Goal: Task Accomplishment & Management: Use online tool/utility

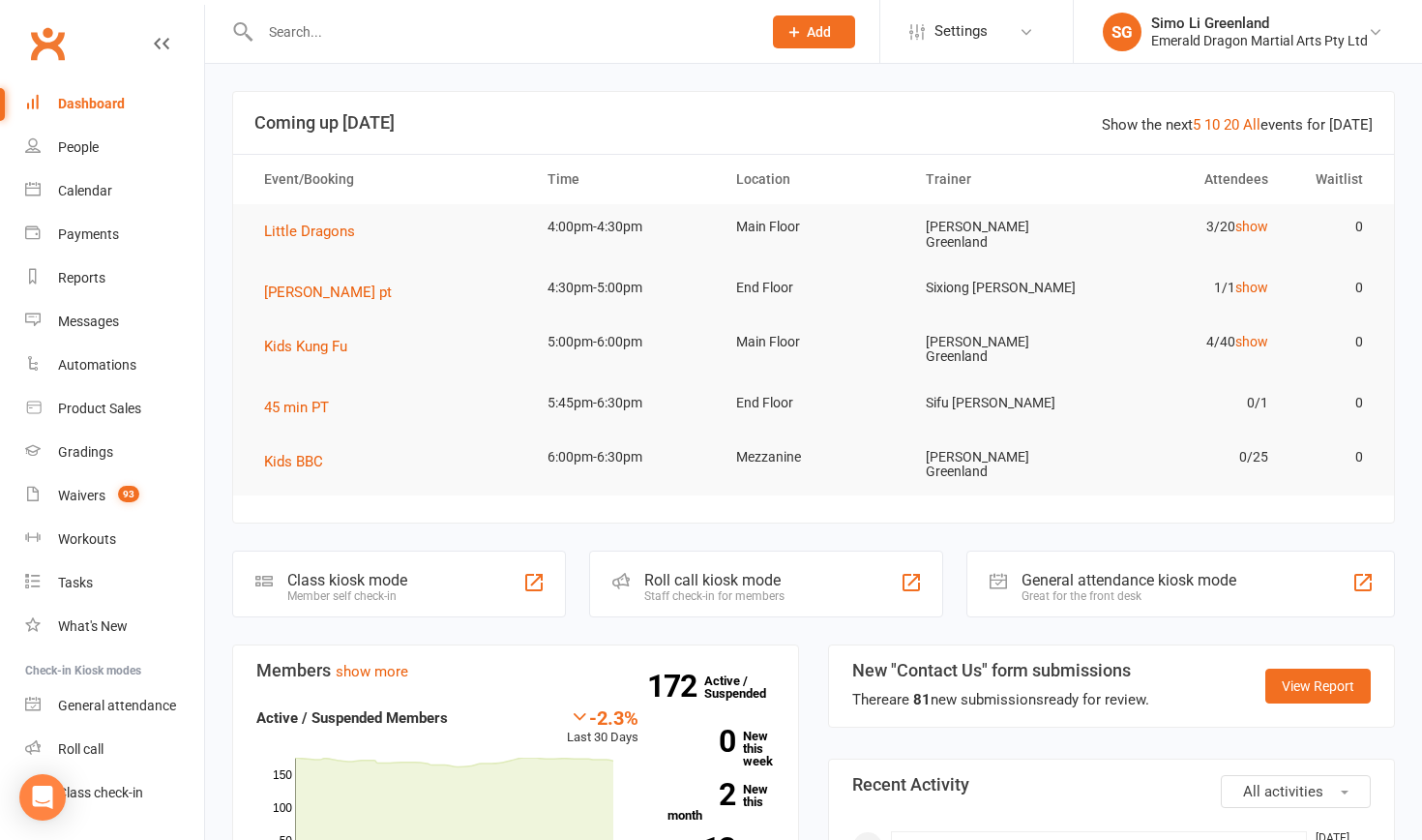
click at [350, 16] on div at bounding box center [489, 31] width 516 height 63
click at [306, 31] on input "text" at bounding box center [501, 32] width 493 height 27
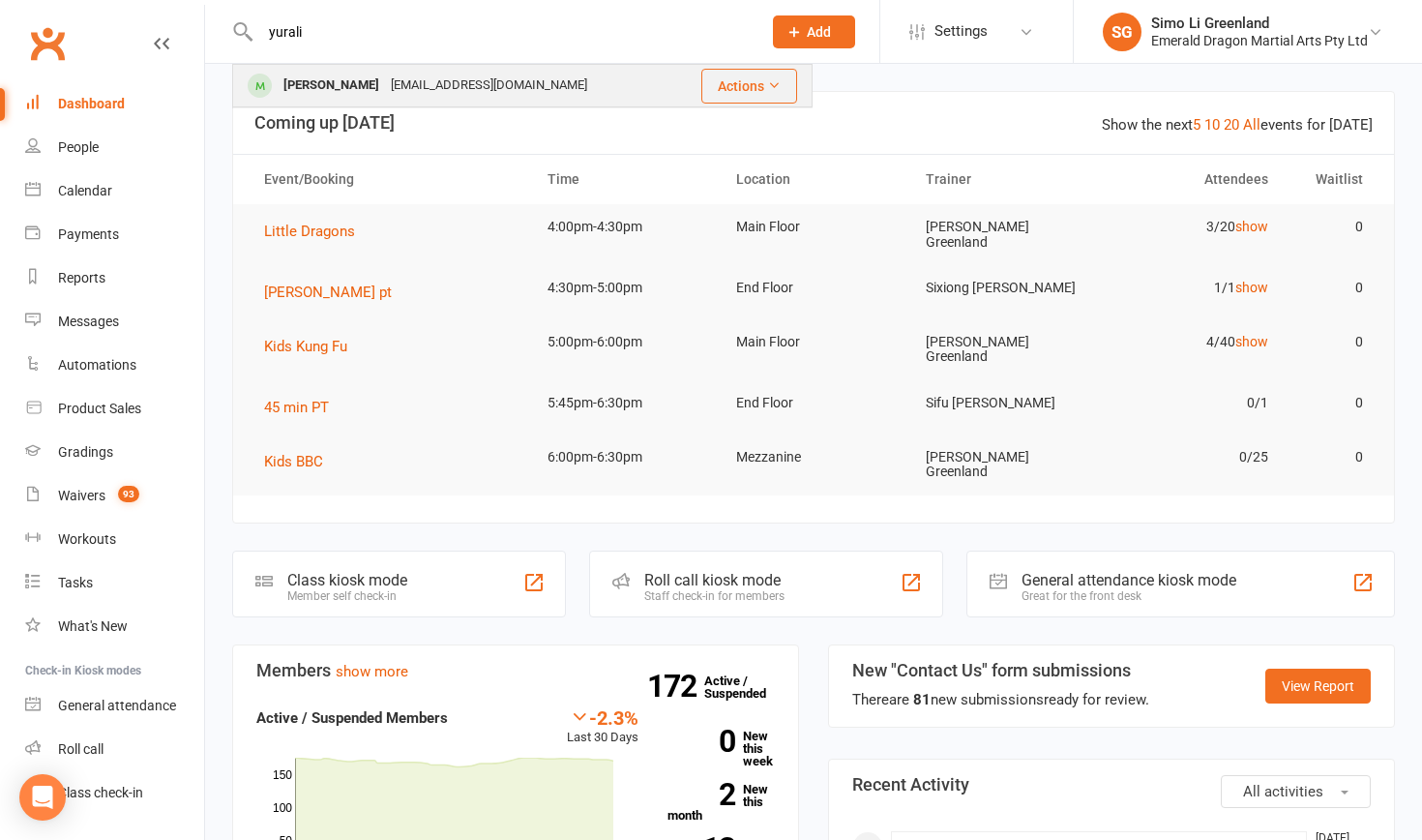
type input "yurali"
click at [312, 79] on div "Yurali Hollingworth" at bounding box center [331, 85] width 107 height 28
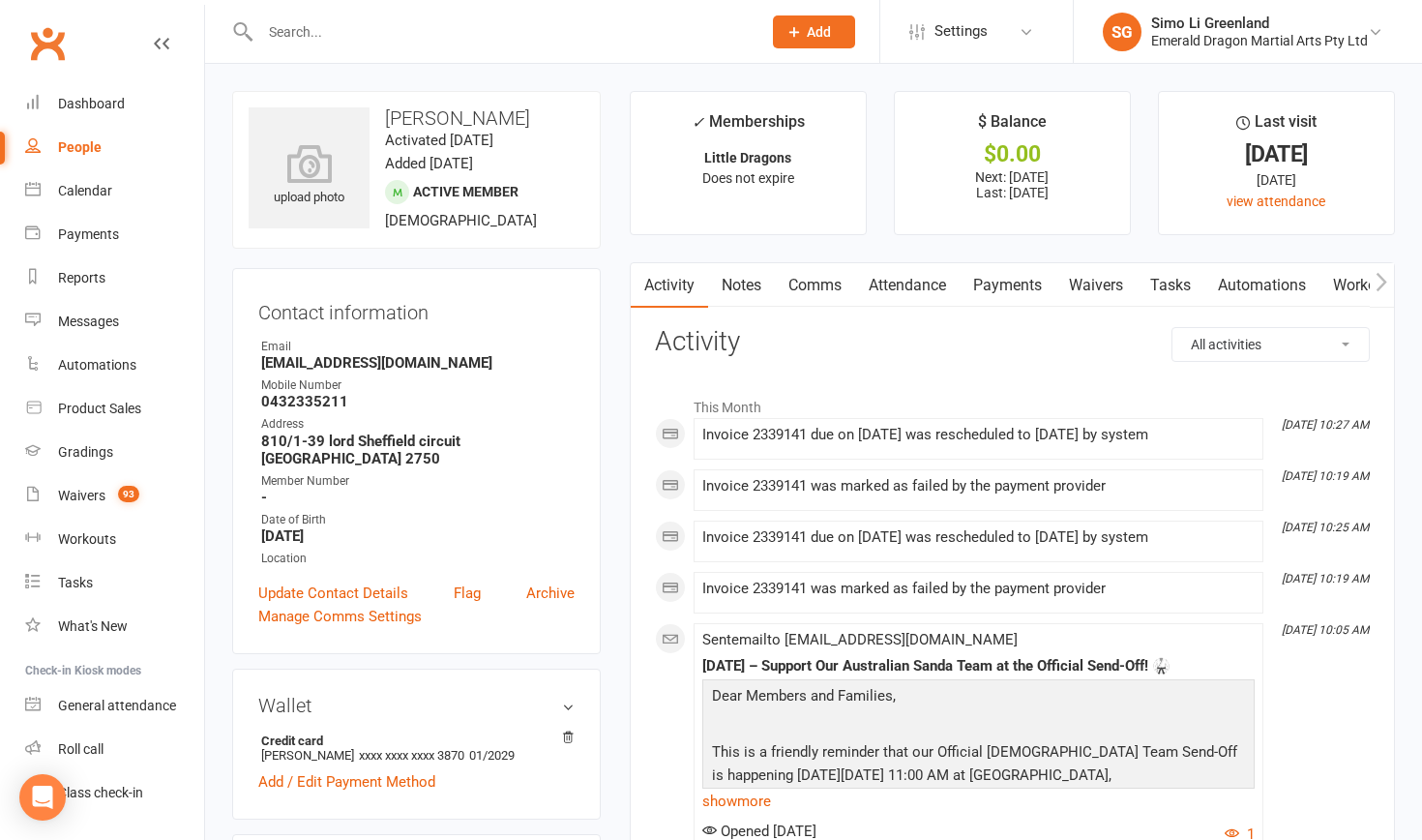
click at [1029, 277] on link "Payments" at bounding box center [1008, 286] width 96 height 45
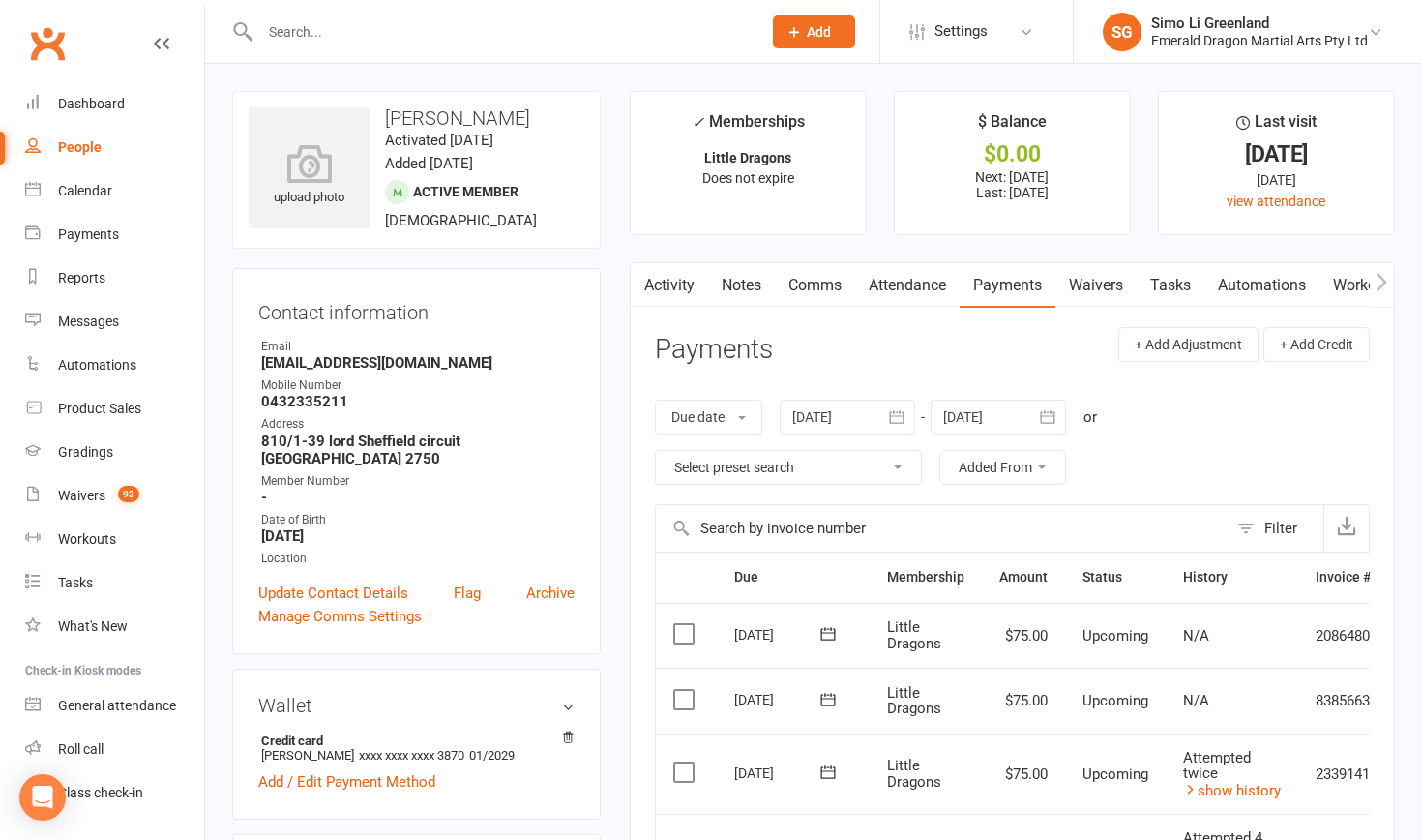
click at [1241, 723] on td "N/A" at bounding box center [1232, 701] width 133 height 66
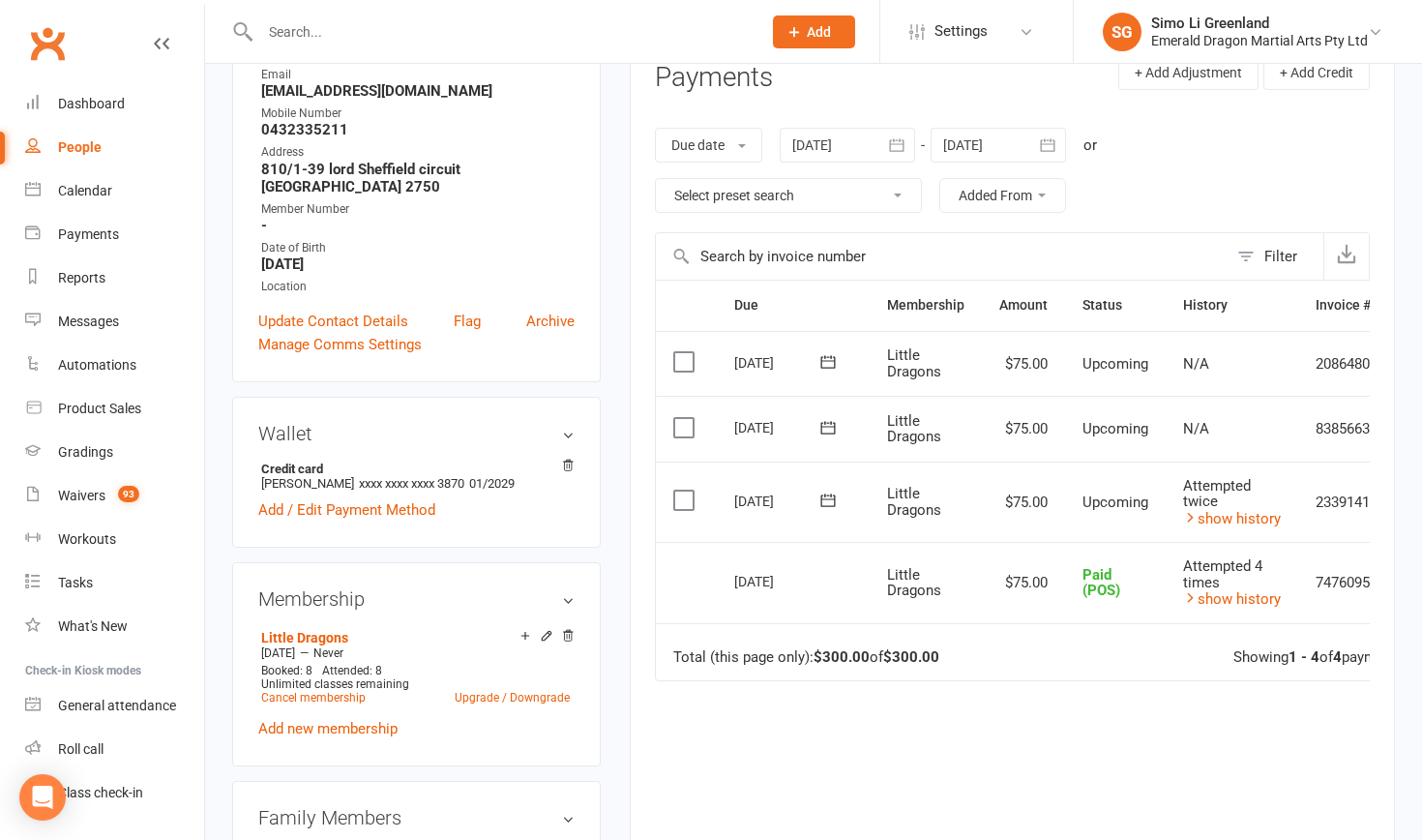
scroll to position [273, 0]
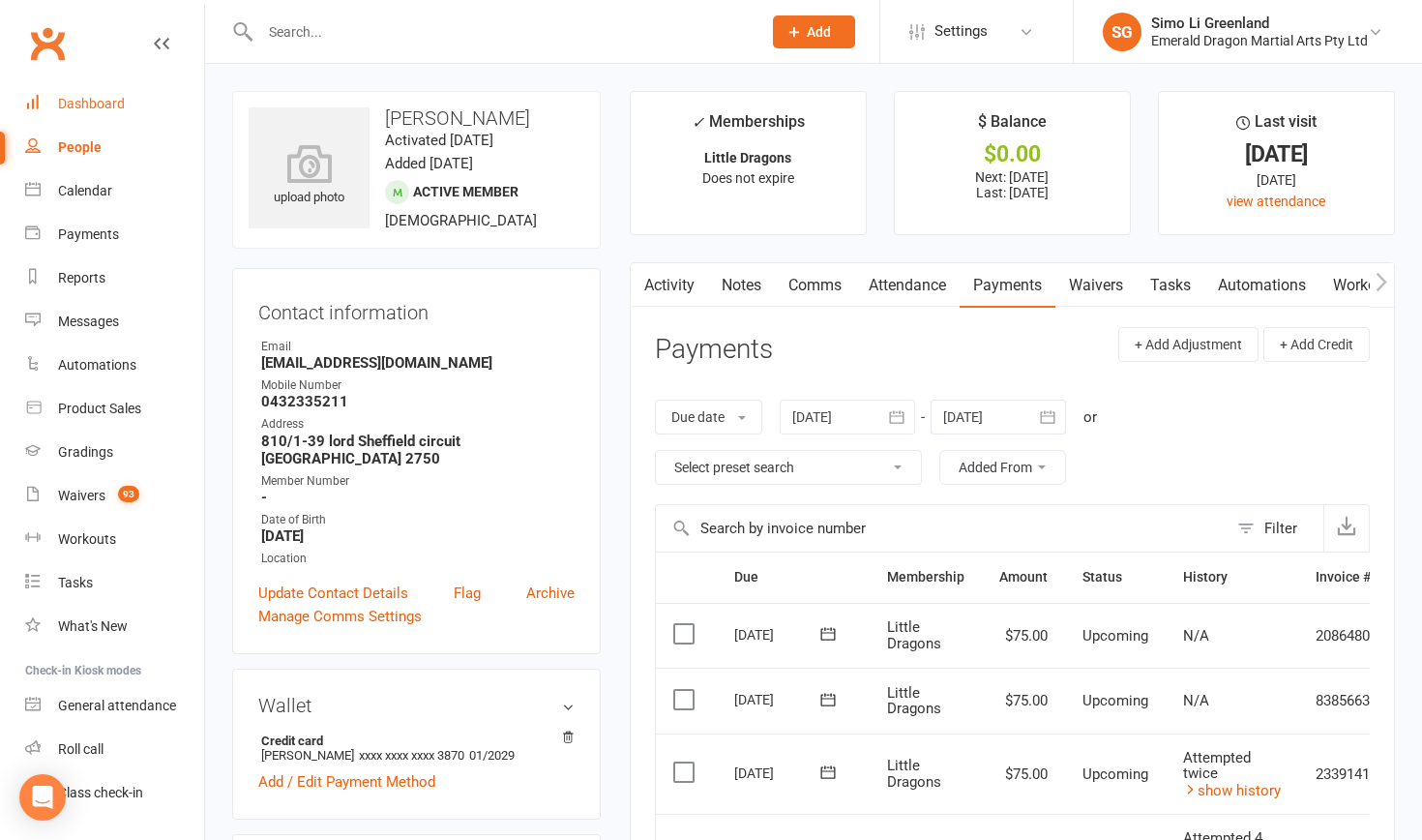
click at [110, 100] on div "Dashboard" at bounding box center [92, 103] width 67 height 16
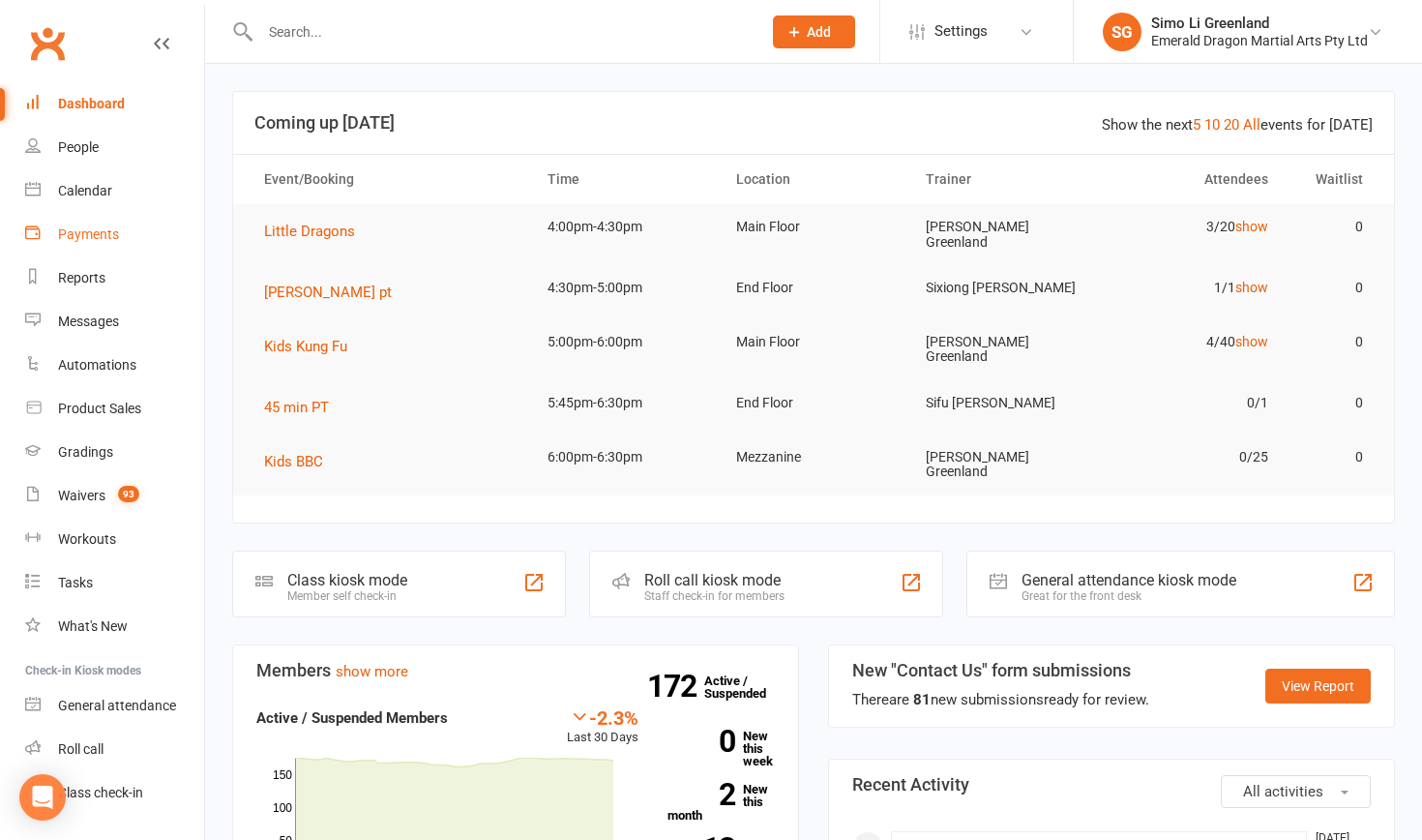
click at [99, 226] on div "Payments" at bounding box center [89, 234] width 61 height 16
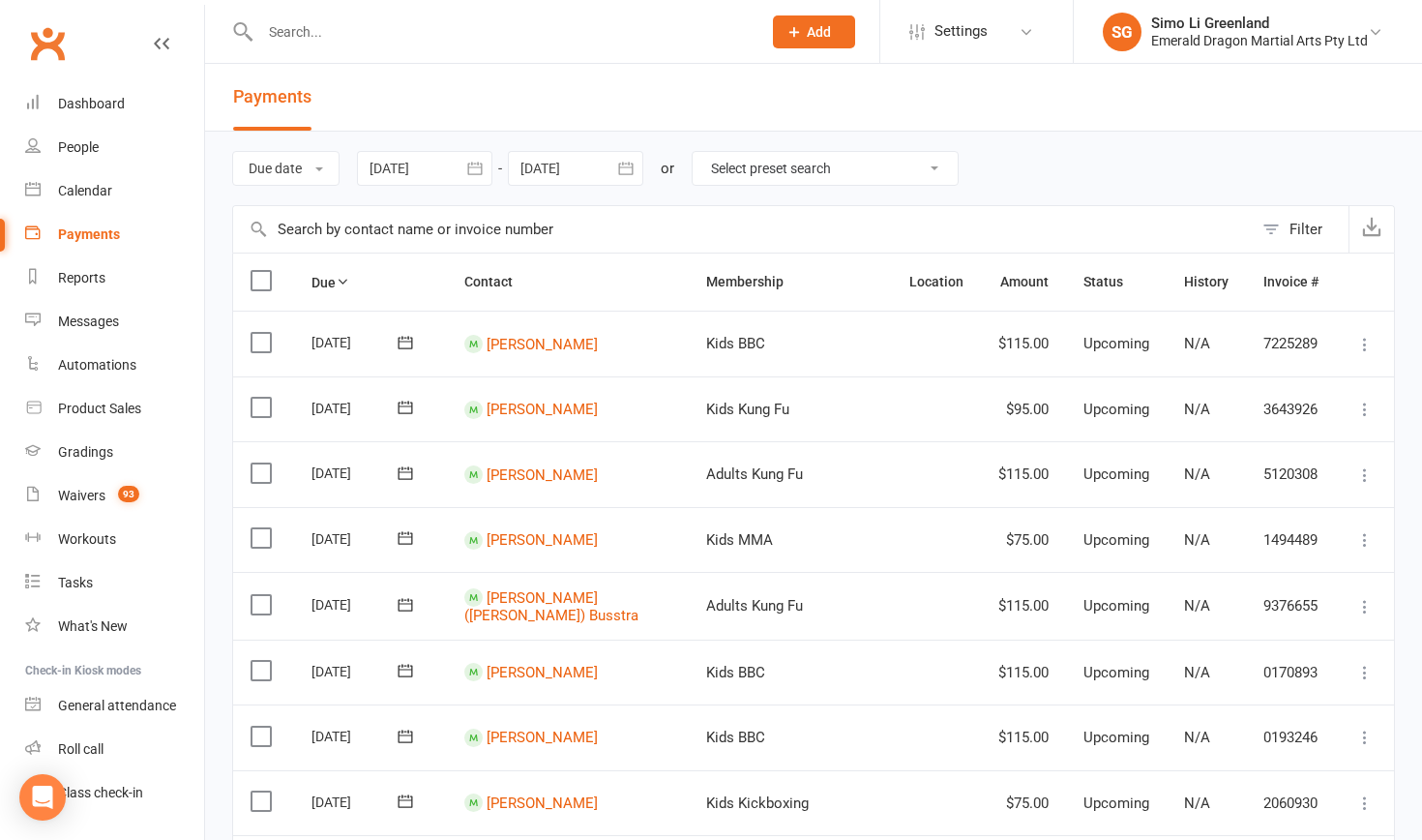
select select "0"
type input "14 Oct 2025"
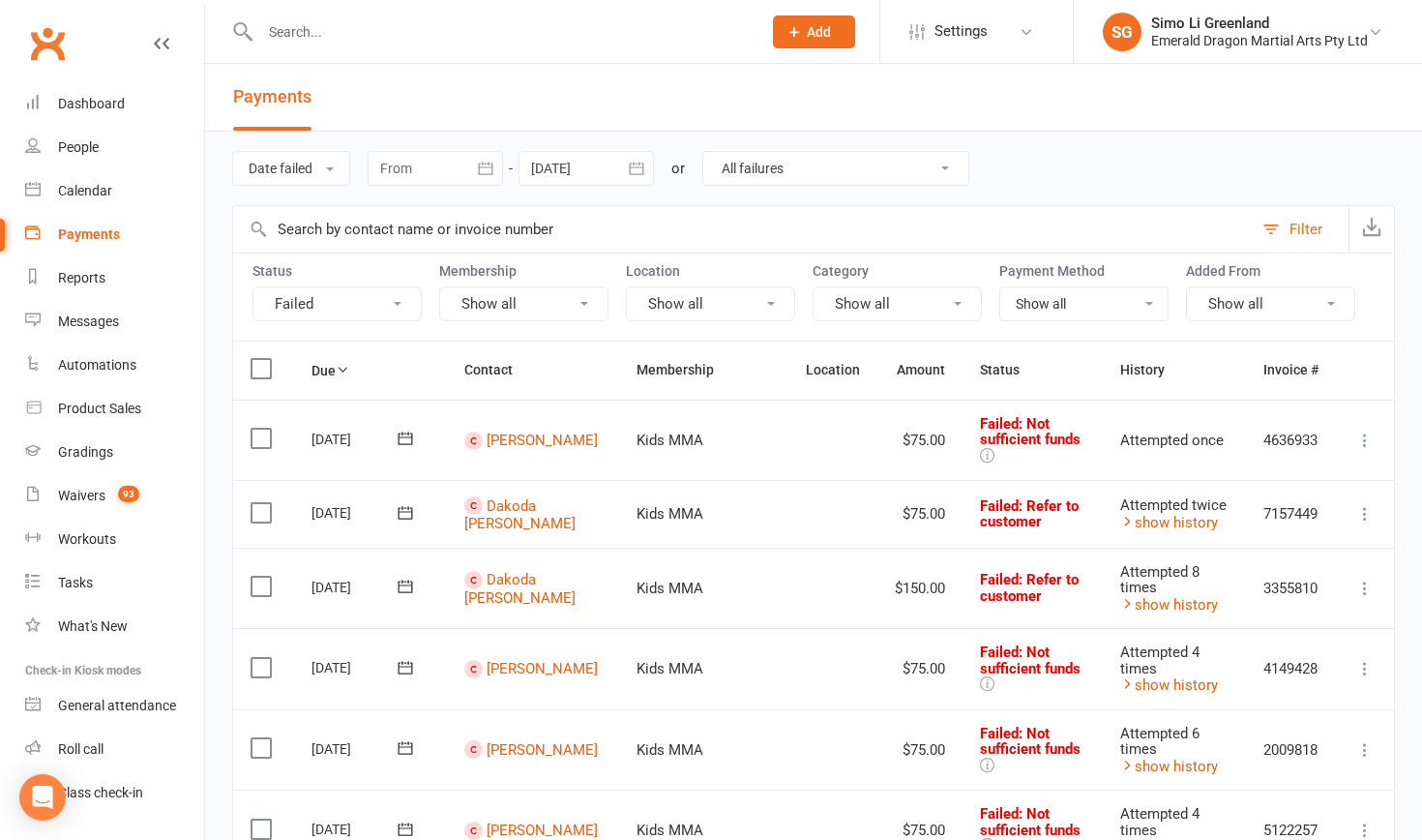
click at [766, 537] on td "Kids MMA" at bounding box center [704, 513] width 170 height 67
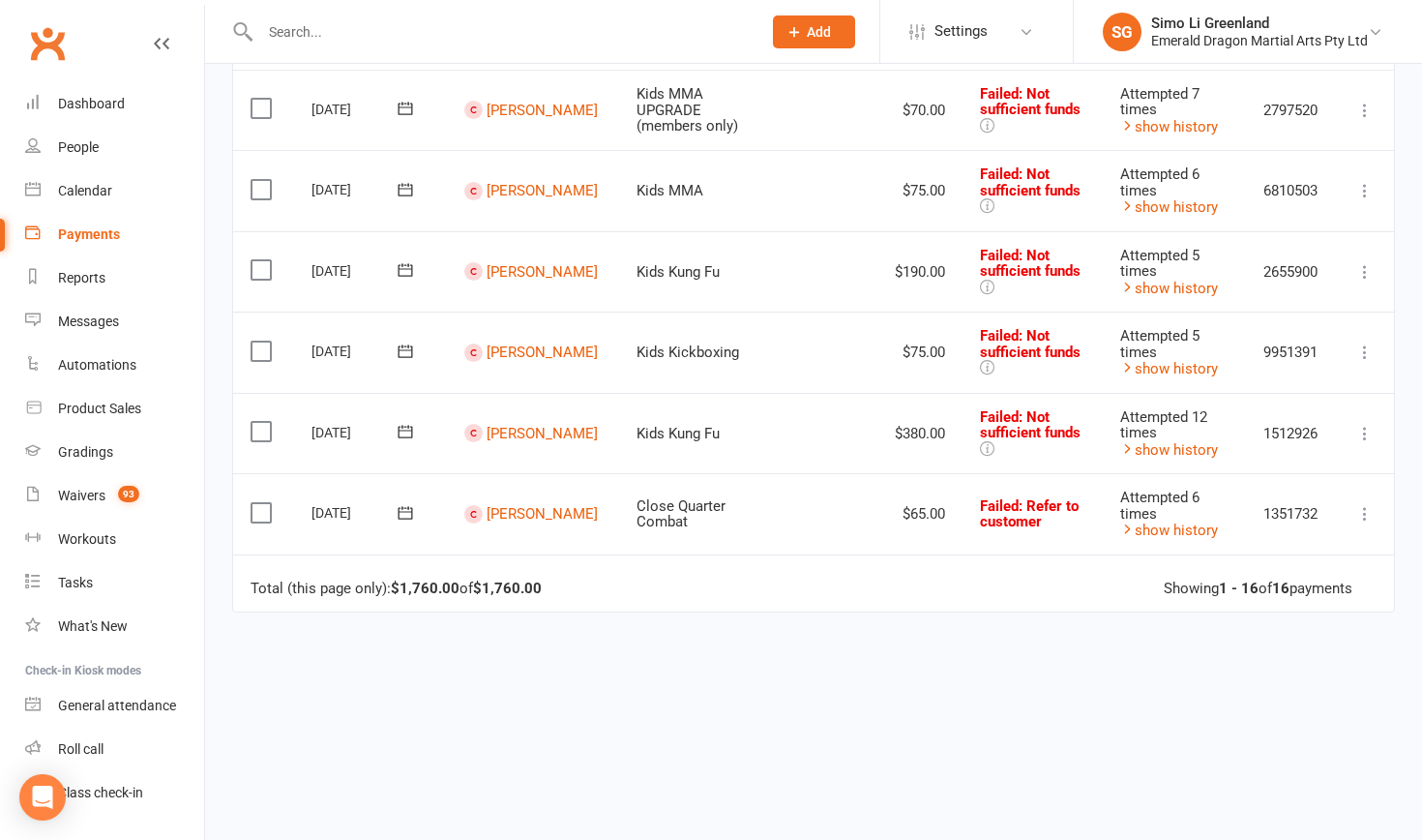
scroll to position [1131, 0]
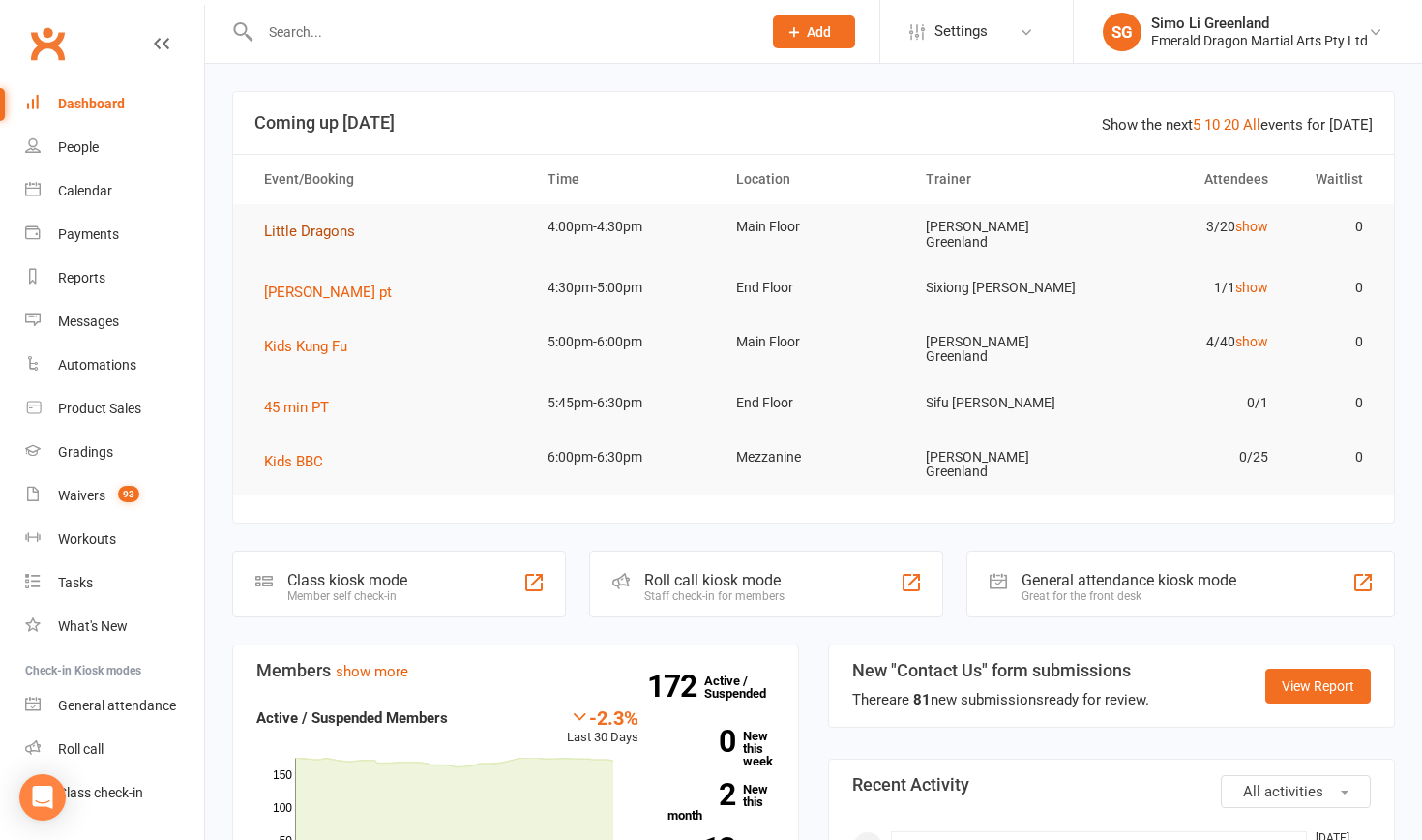
click at [310, 224] on span "Little Dragons" at bounding box center [309, 231] width 91 height 18
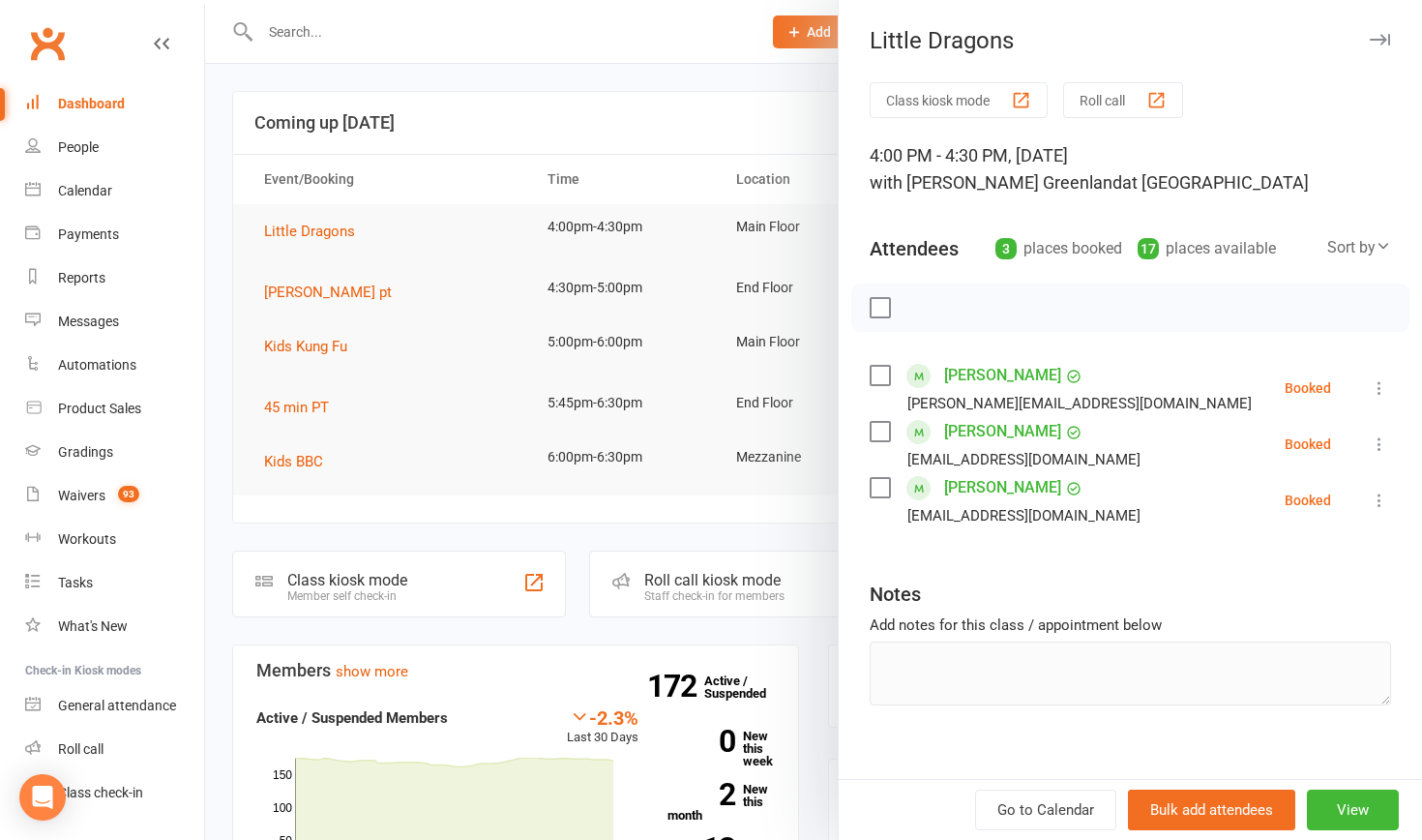
click at [947, 97] on button "Class kiosk mode" at bounding box center [958, 99] width 178 height 36
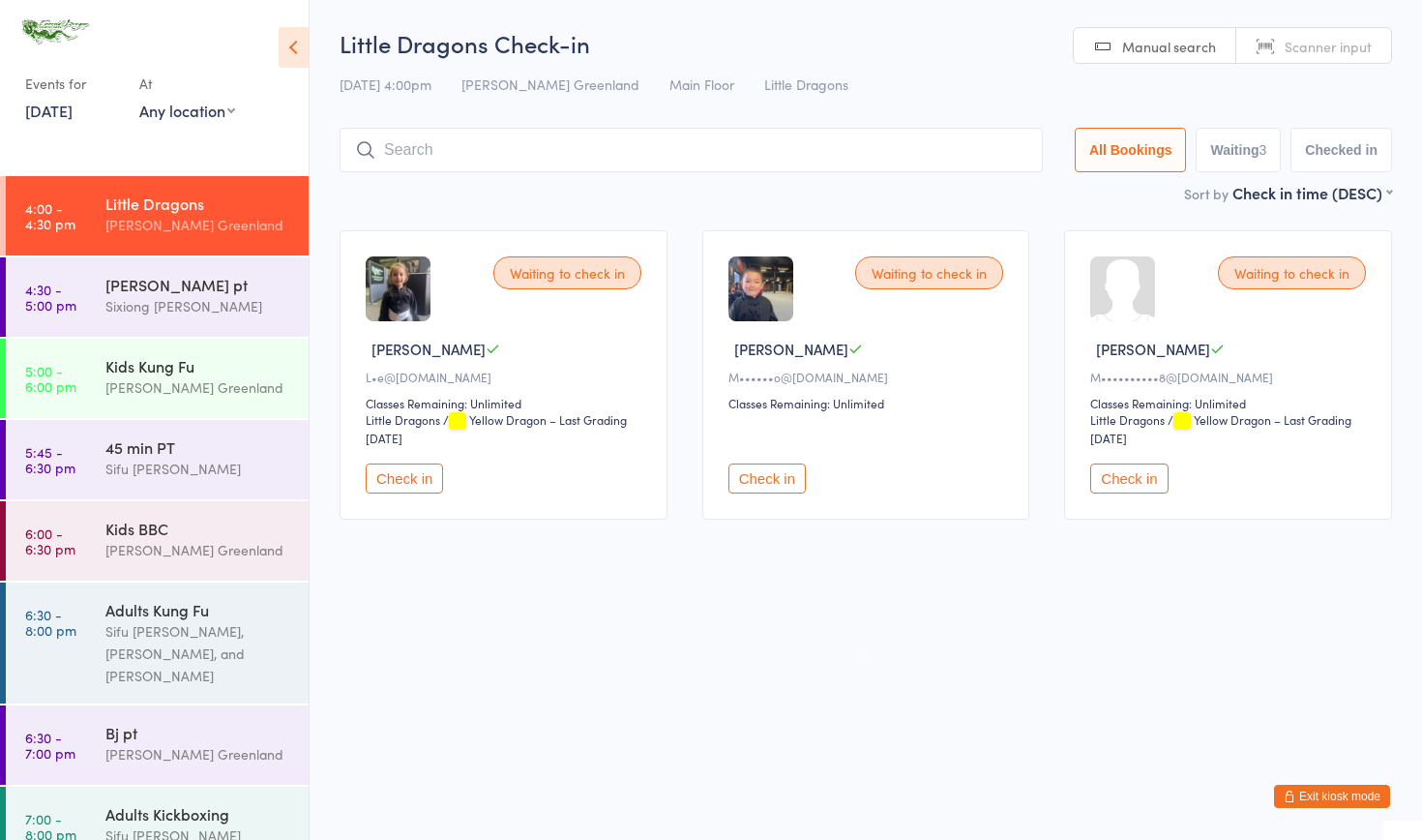
click at [1351, 785] on button "Exit kiosk mode" at bounding box center [1331, 796] width 116 height 23
click at [1336, 796] on button "Exit kiosk mode" at bounding box center [1331, 796] width 116 height 23
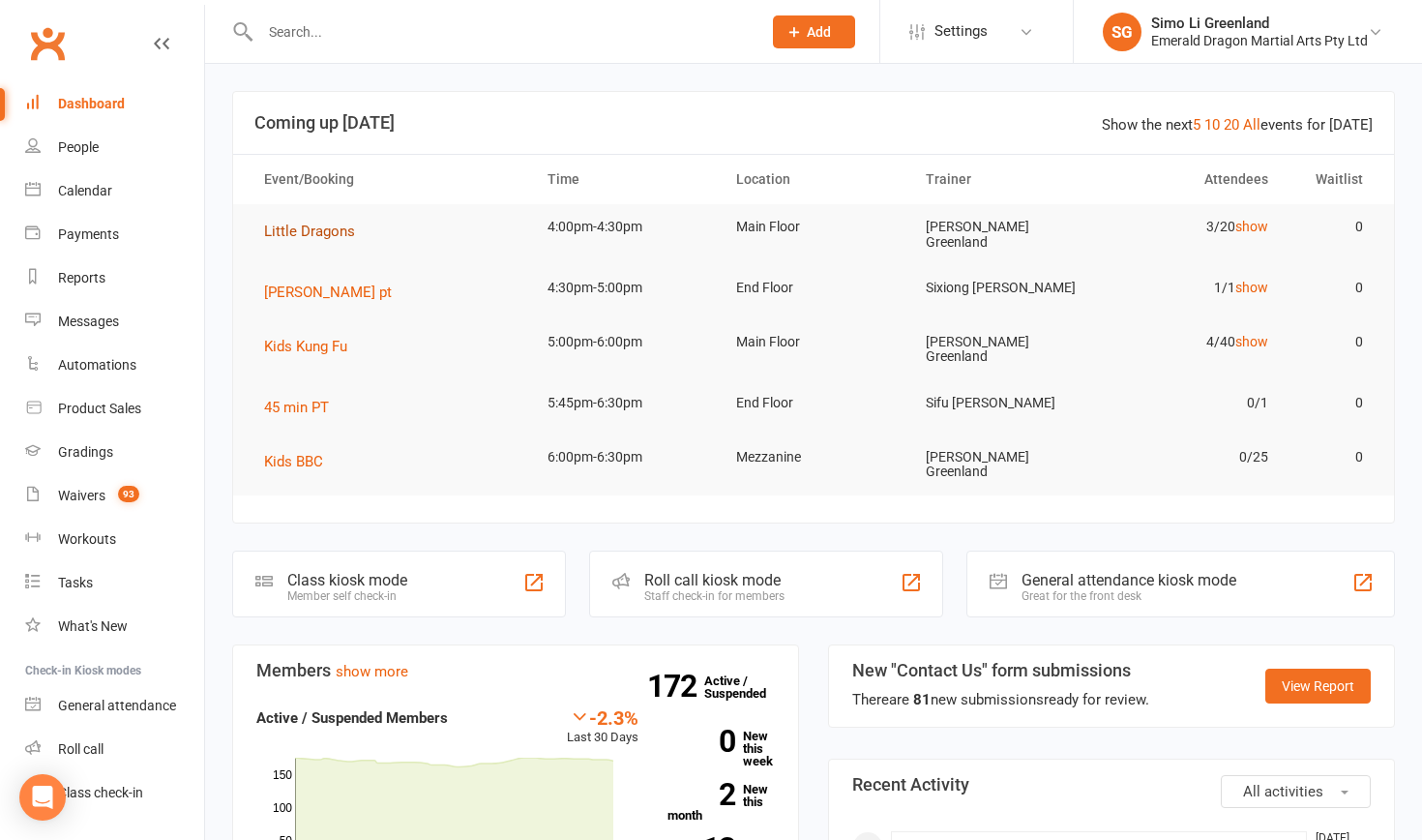
click at [300, 231] on span "Little Dragons" at bounding box center [309, 231] width 91 height 18
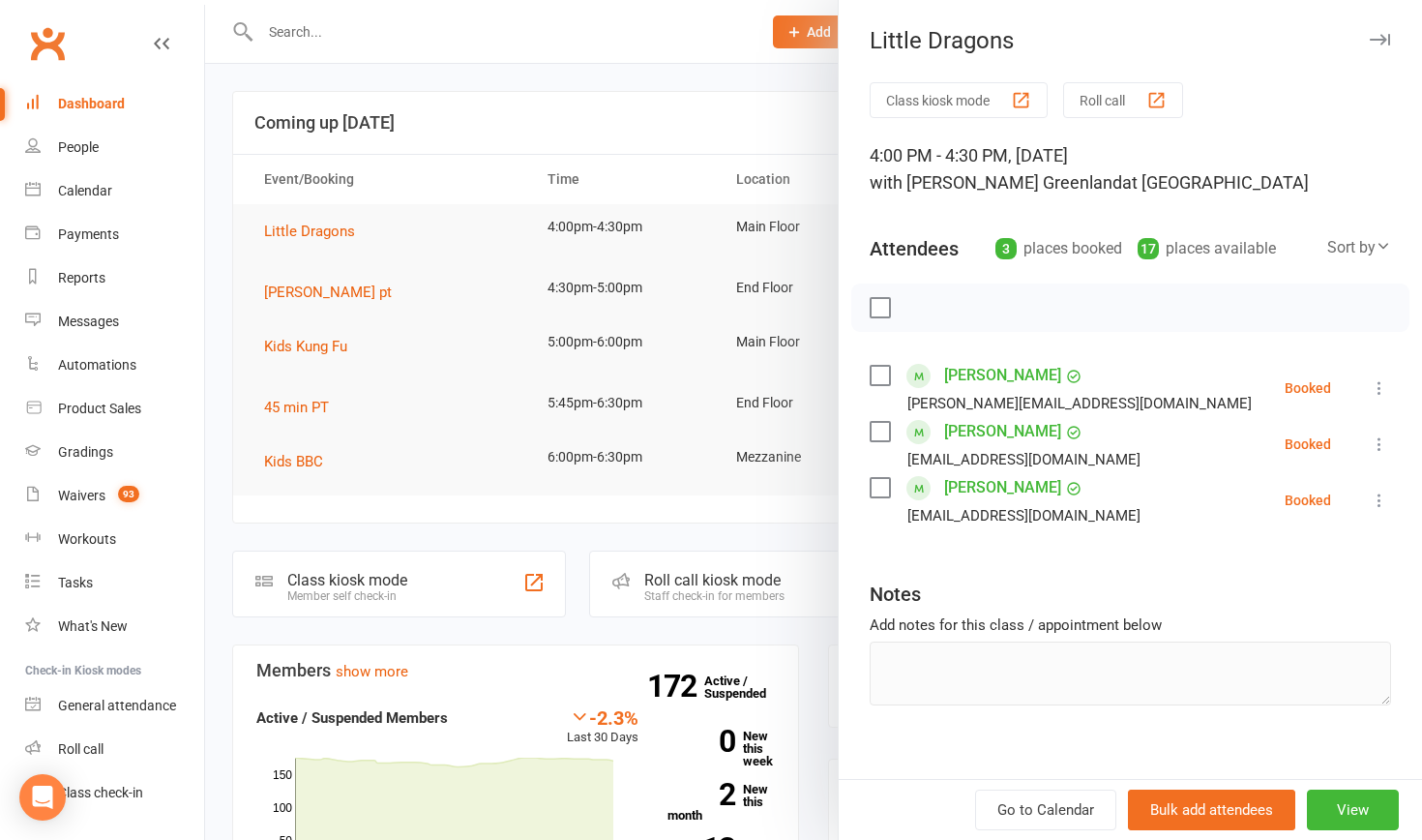
click at [941, 102] on button "Class kiosk mode" at bounding box center [958, 99] width 178 height 36
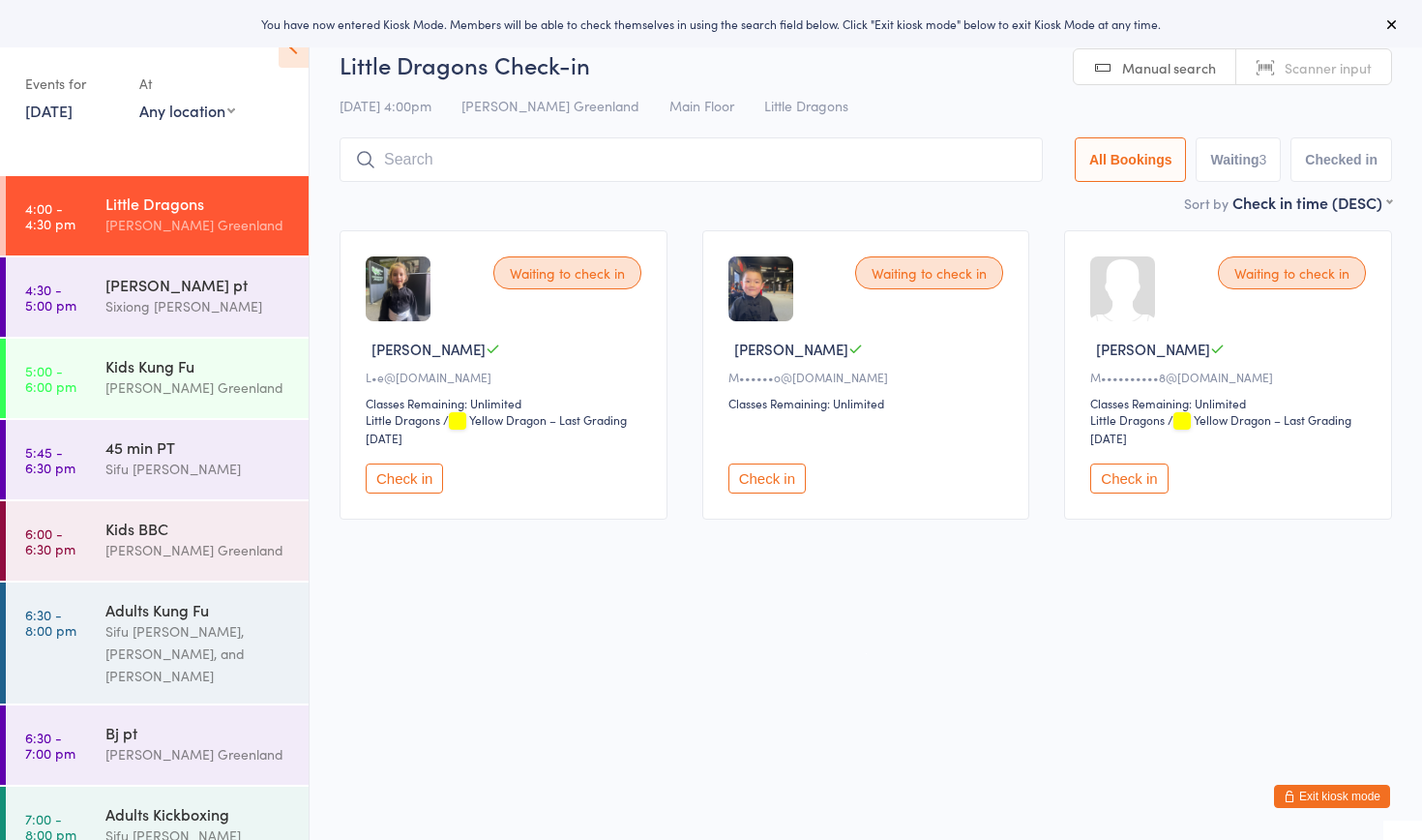
click at [1330, 801] on button "Exit kiosk mode" at bounding box center [1331, 796] width 116 height 23
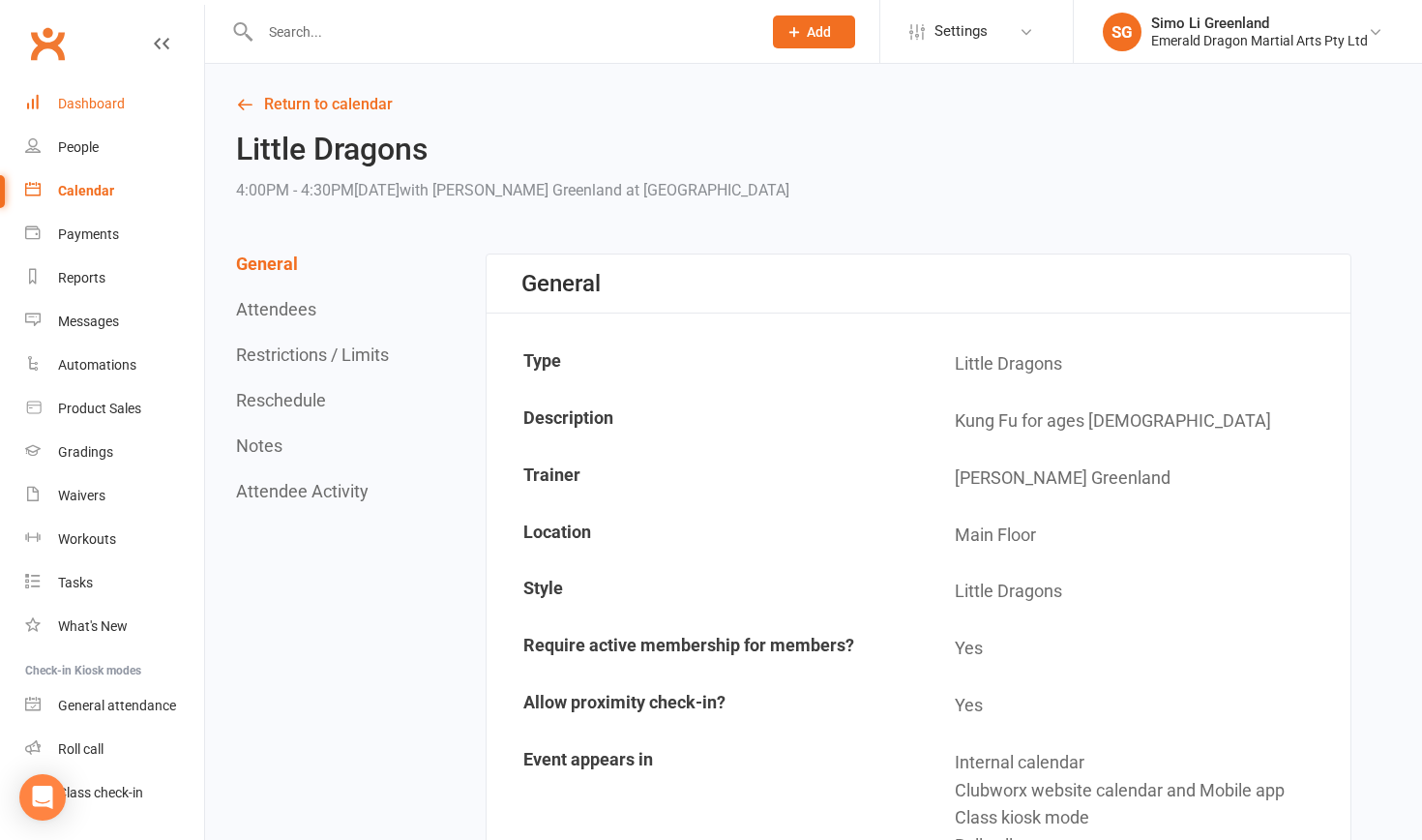
click at [86, 101] on div "Dashboard" at bounding box center [92, 103] width 67 height 16
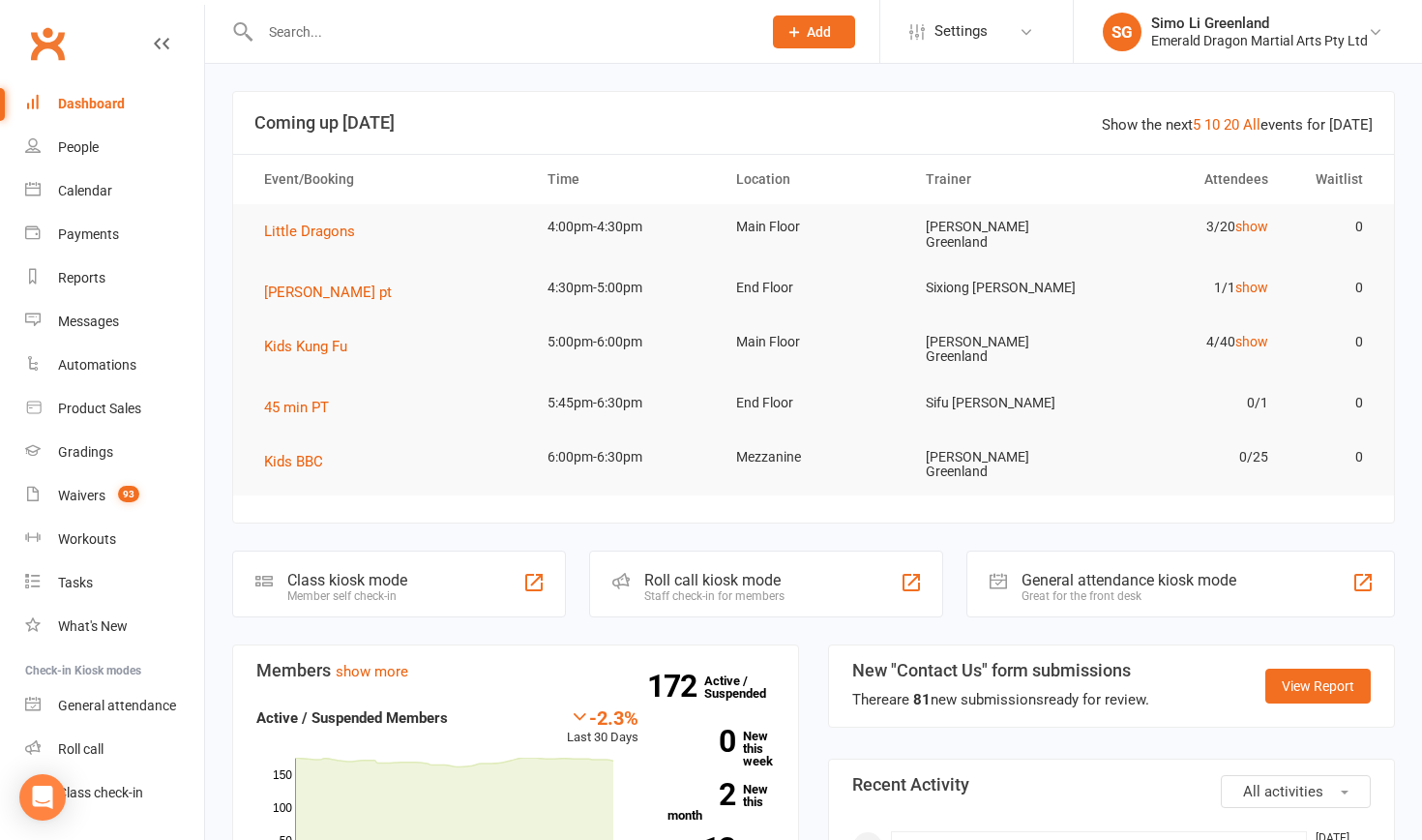
click at [294, 32] on input "text" at bounding box center [501, 32] width 493 height 27
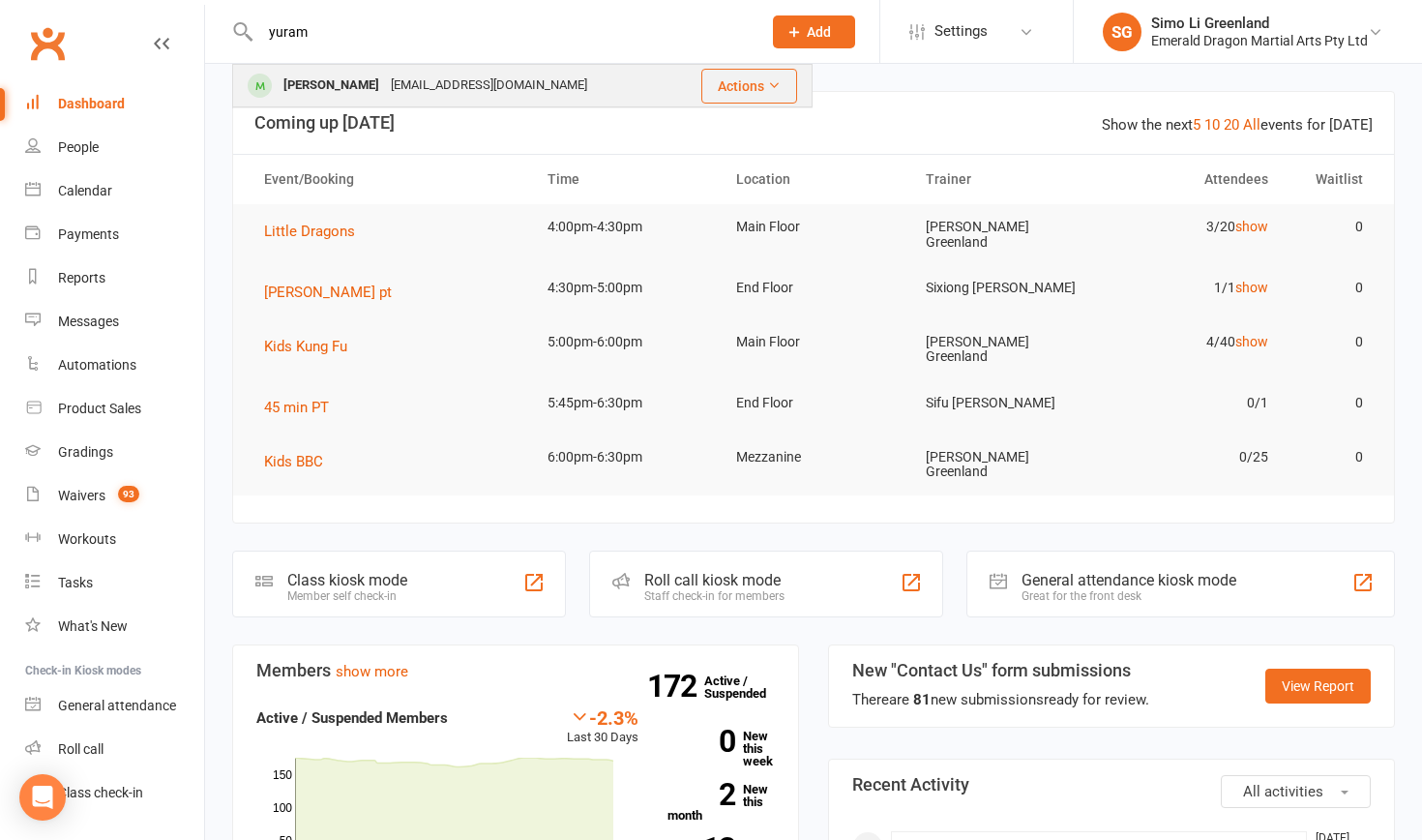
type input "yuram"
click at [385, 91] on div "[PERSON_NAME]" at bounding box center [331, 85] width 107 height 28
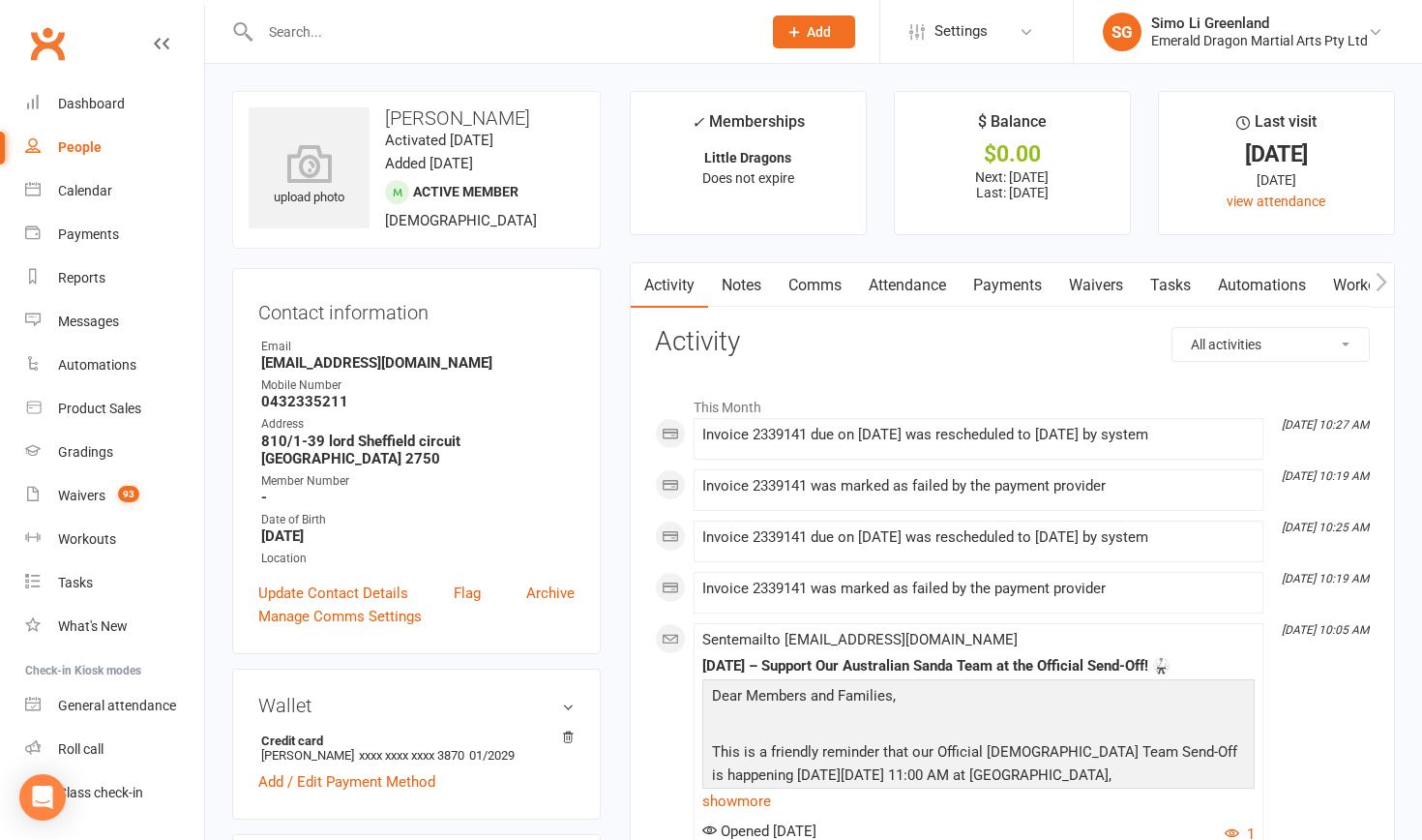
click at [1025, 280] on link "Payments" at bounding box center [1008, 286] width 96 height 45
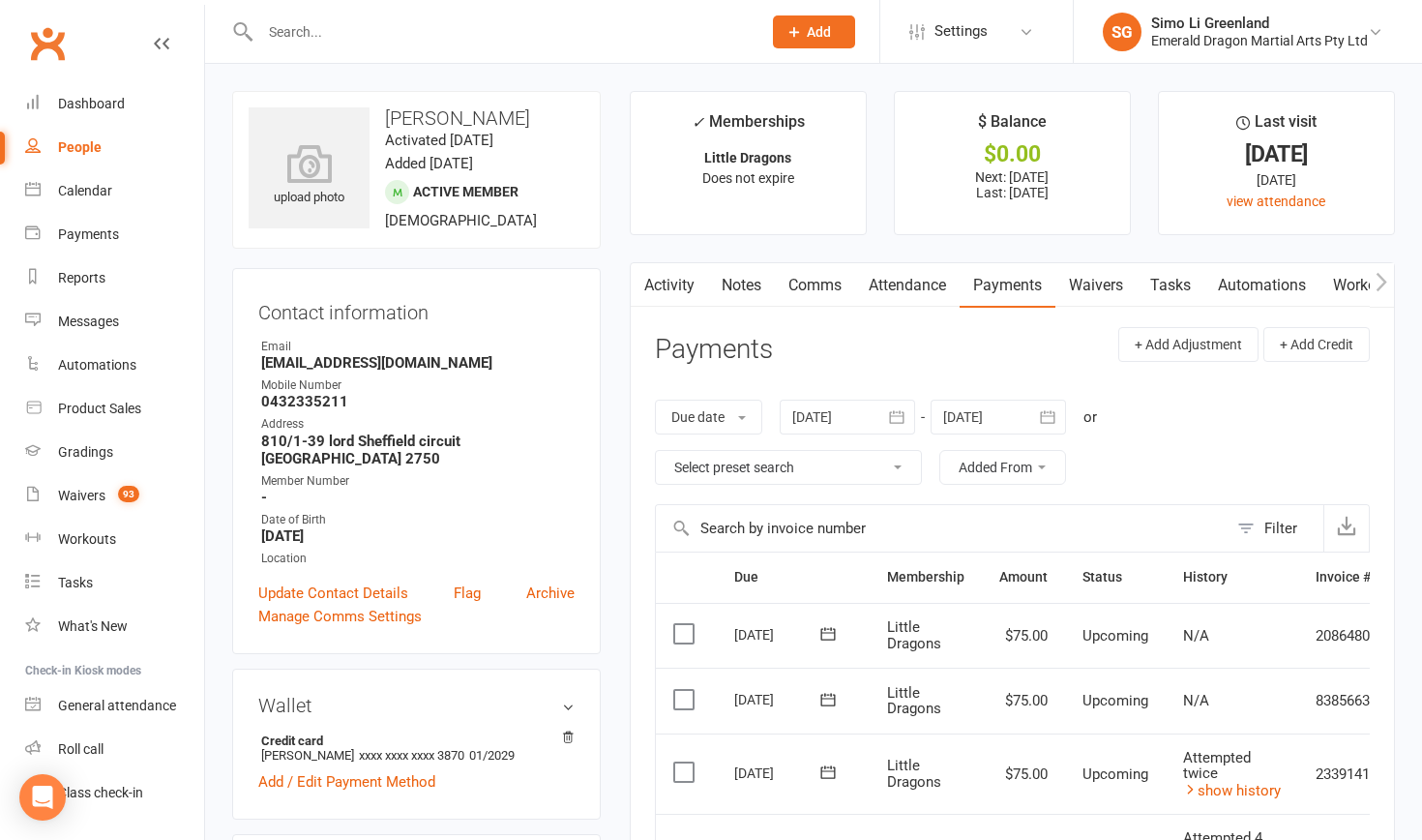
click at [814, 697] on button at bounding box center [828, 699] width 39 height 20
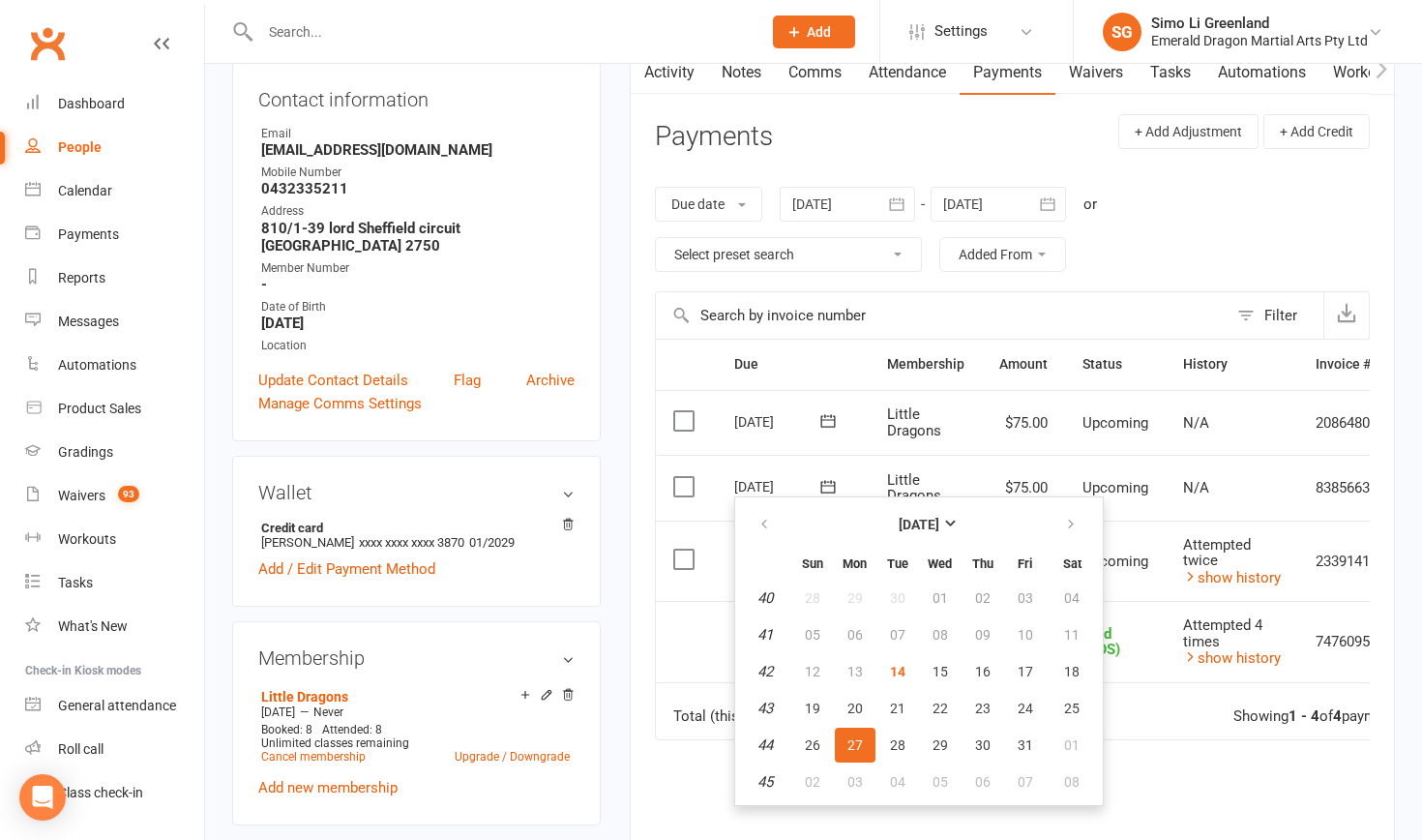
scroll to position [213, 0]
click at [981, 741] on span "30" at bounding box center [983, 744] width 16 height 16
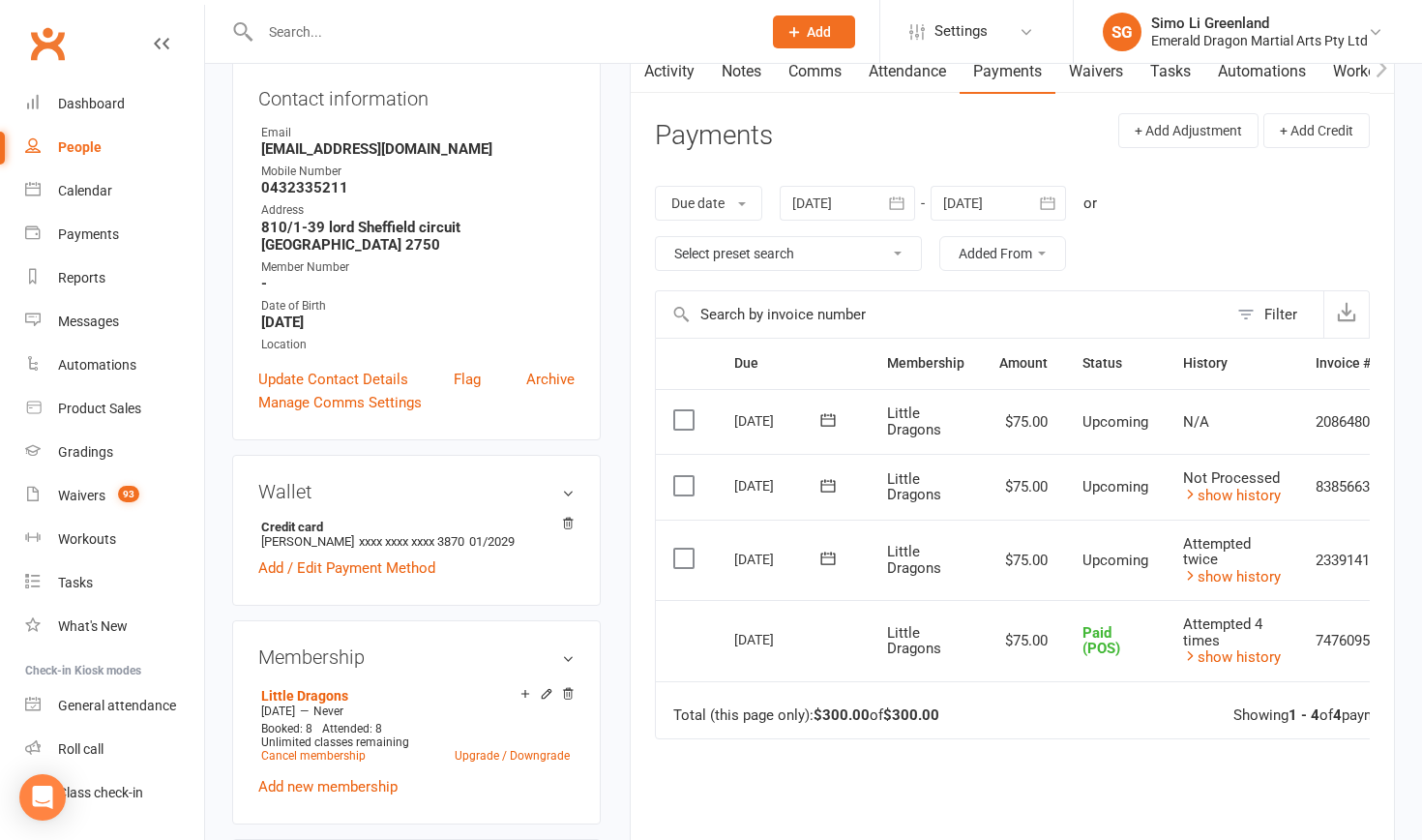
click at [824, 413] on icon at bounding box center [828, 420] width 19 height 19
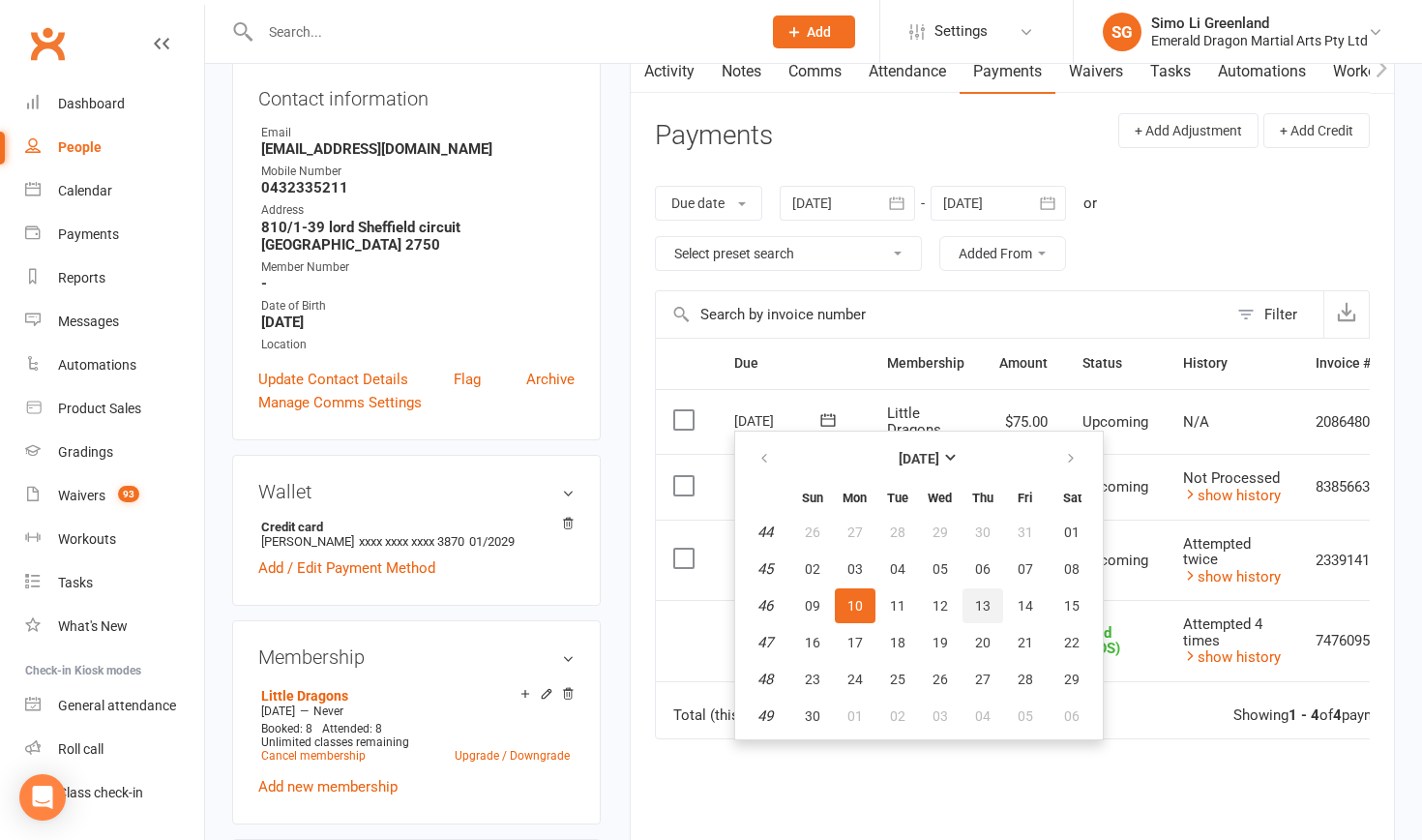
click at [987, 605] on span "13" at bounding box center [983, 606] width 16 height 16
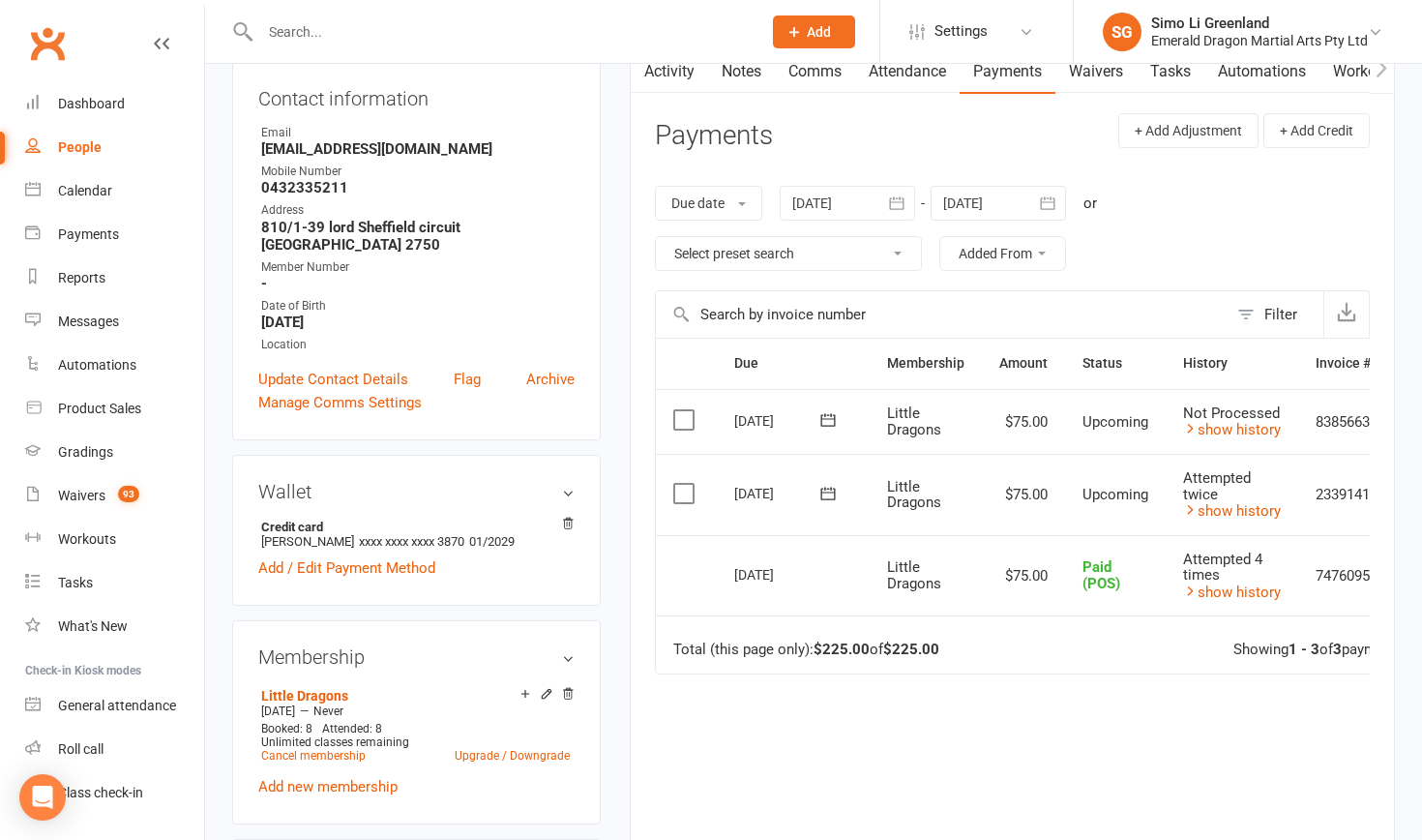
click at [829, 489] on icon at bounding box center [828, 493] width 19 height 19
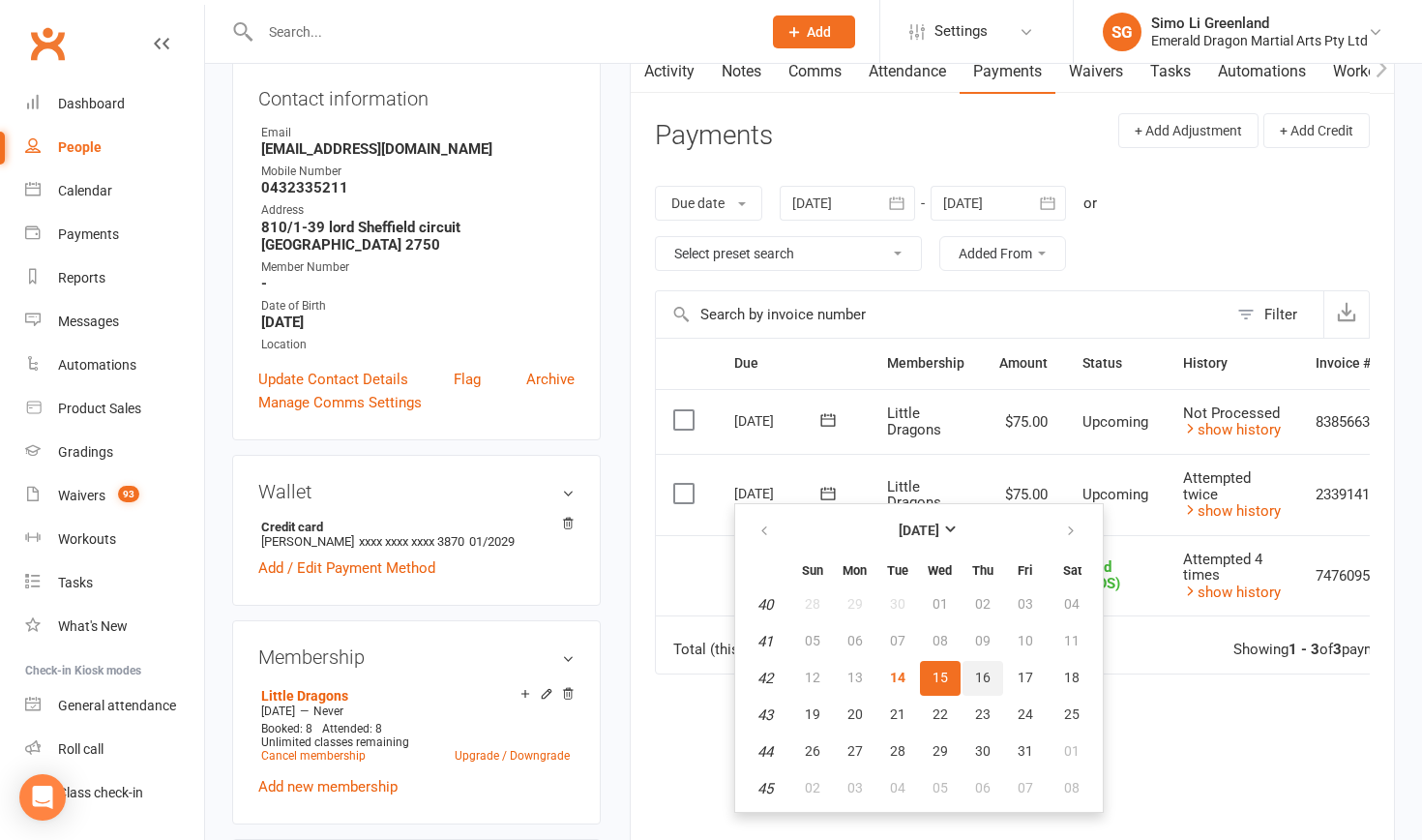
click at [987, 675] on span "16" at bounding box center [983, 677] width 16 height 16
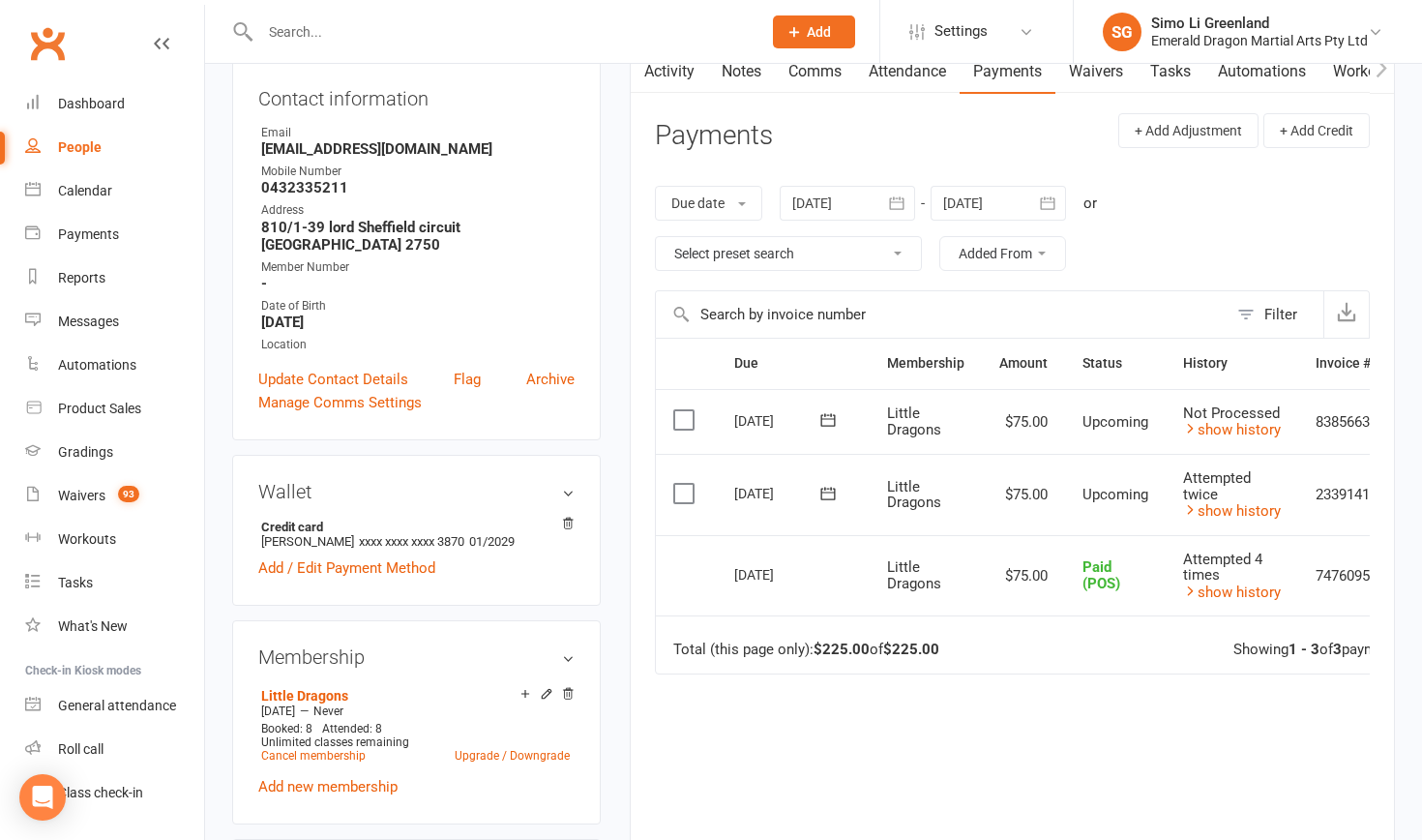
click at [830, 486] on icon at bounding box center [828, 493] width 19 height 19
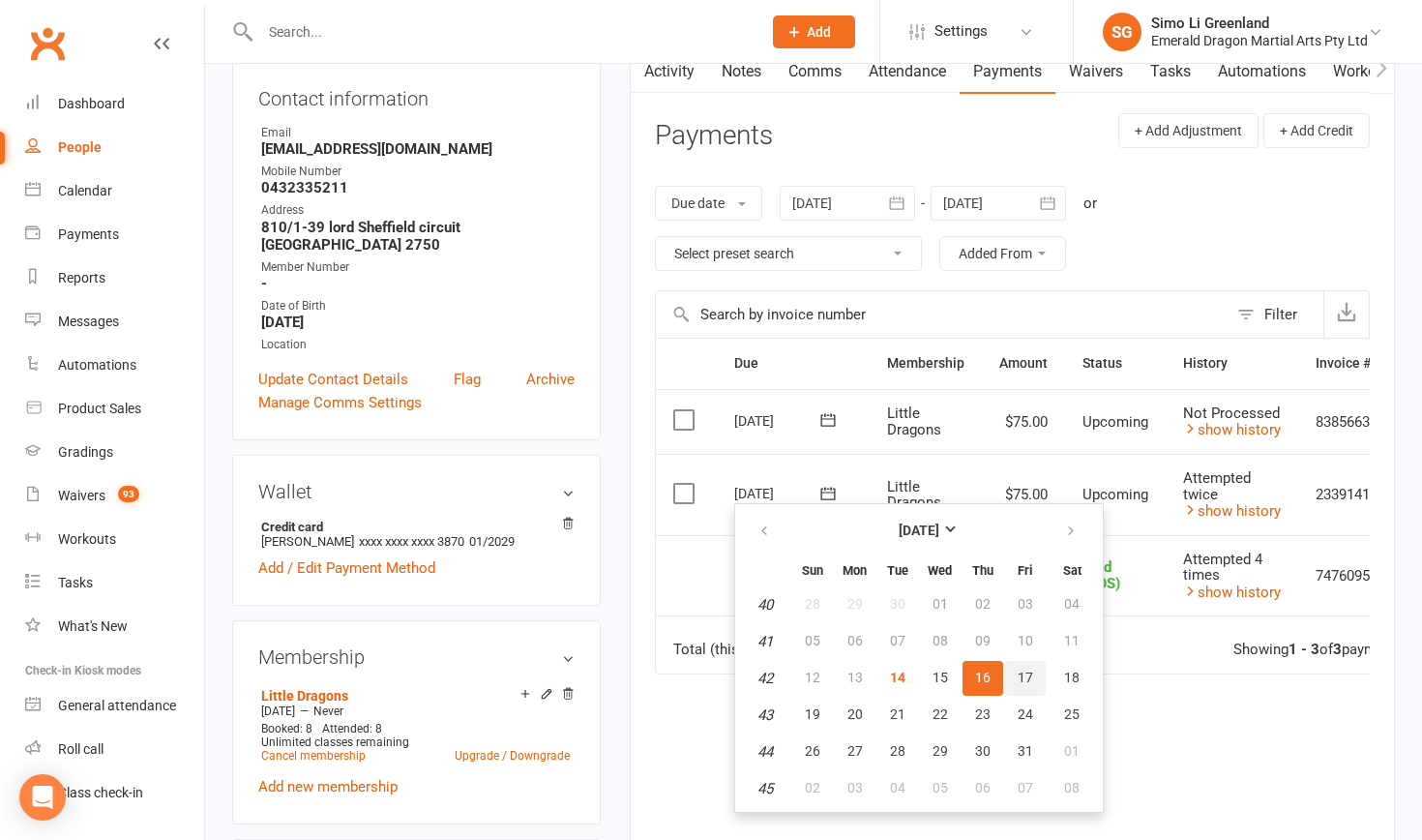
click at [1028, 676] on span "17" at bounding box center [1025, 677] width 16 height 16
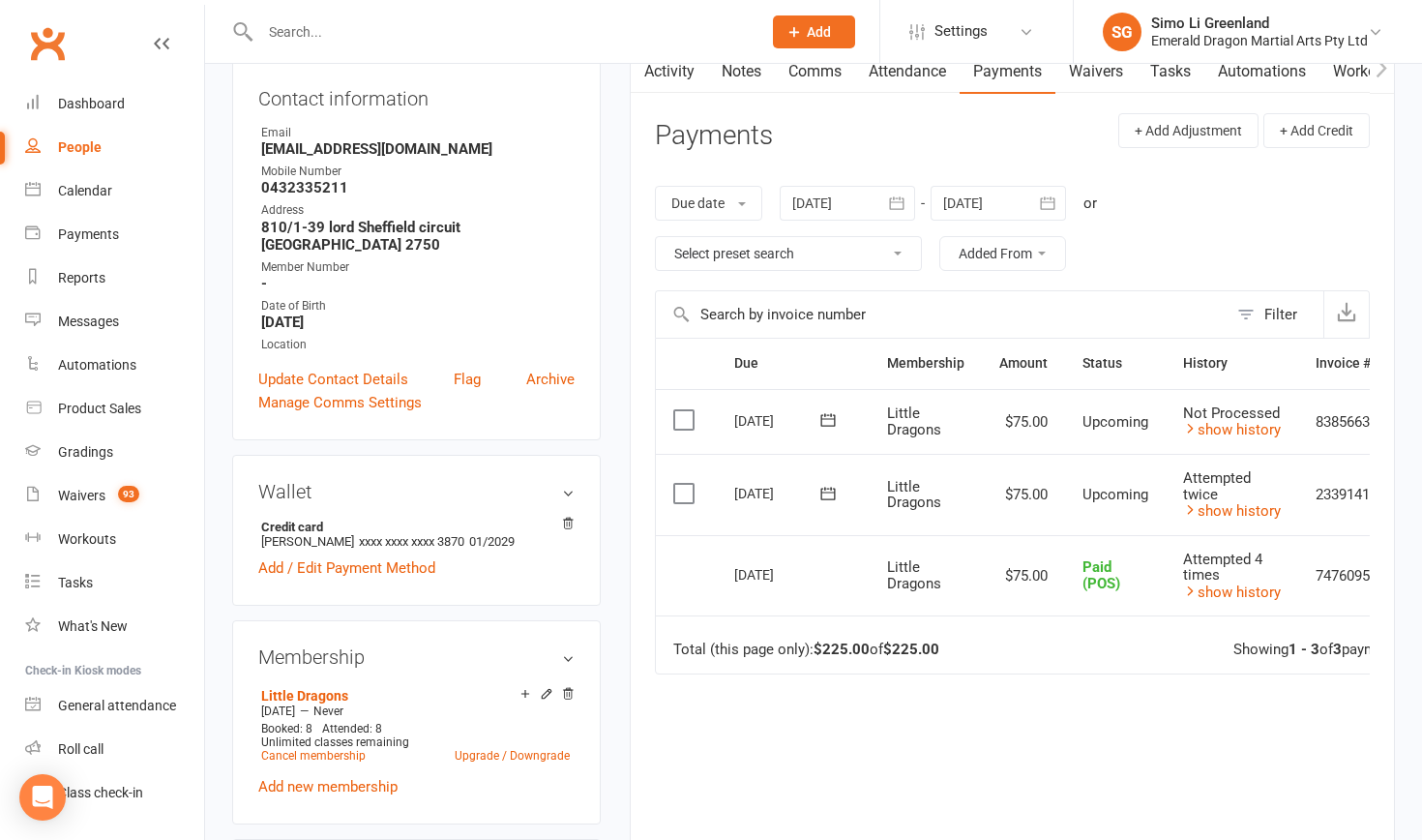
drag, startPoint x: 759, startPoint y: 733, endPoint x: 774, endPoint y: 733, distance: 15.0
click at [759, 734] on div "Due Contact Membership Amount Status History Invoice # Select this 30 Oct 2025 …" at bounding box center [1013, 630] width 715 height 586
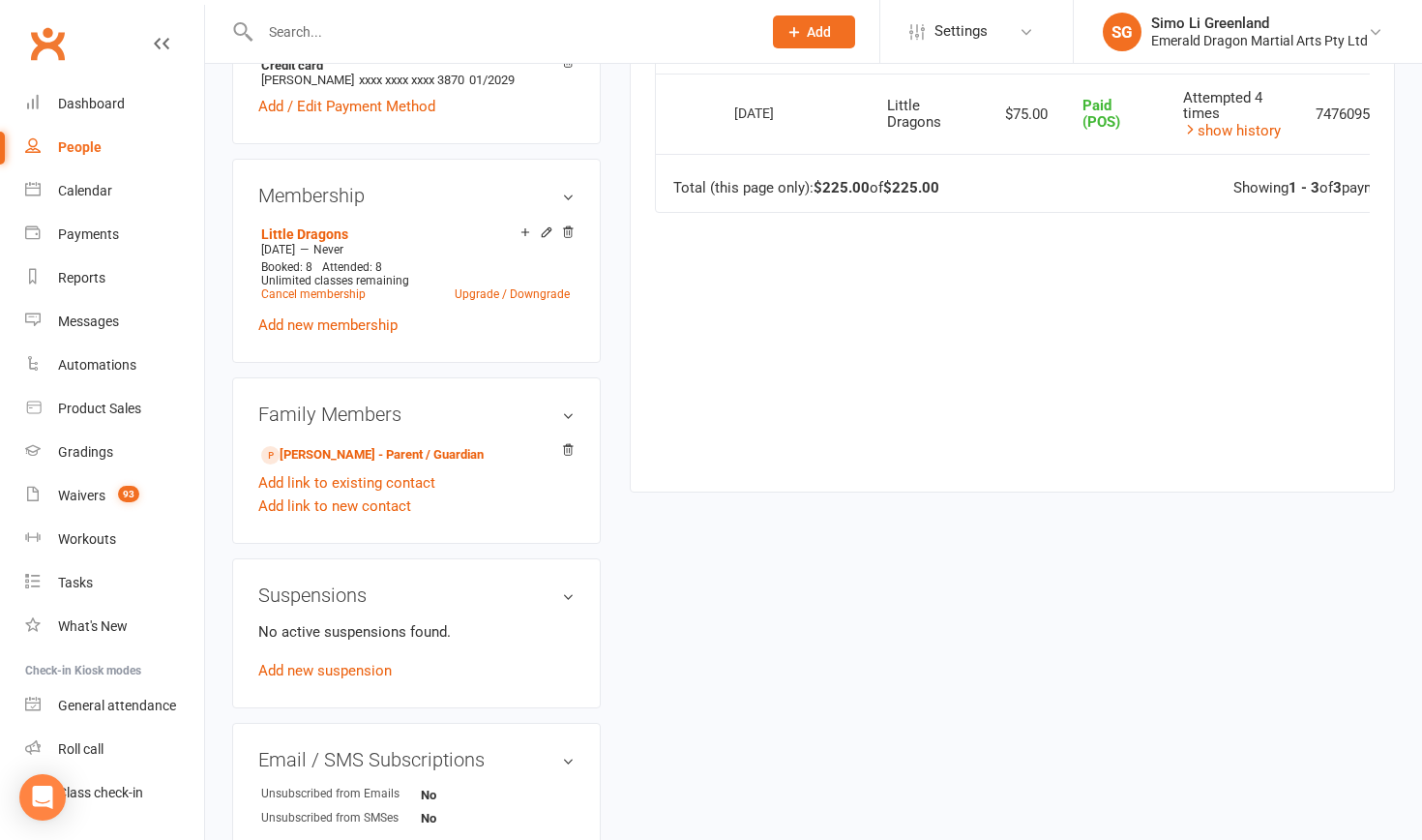
scroll to position [673, 0]
click at [101, 490] on div "Waivers" at bounding box center [82, 495] width 48 height 16
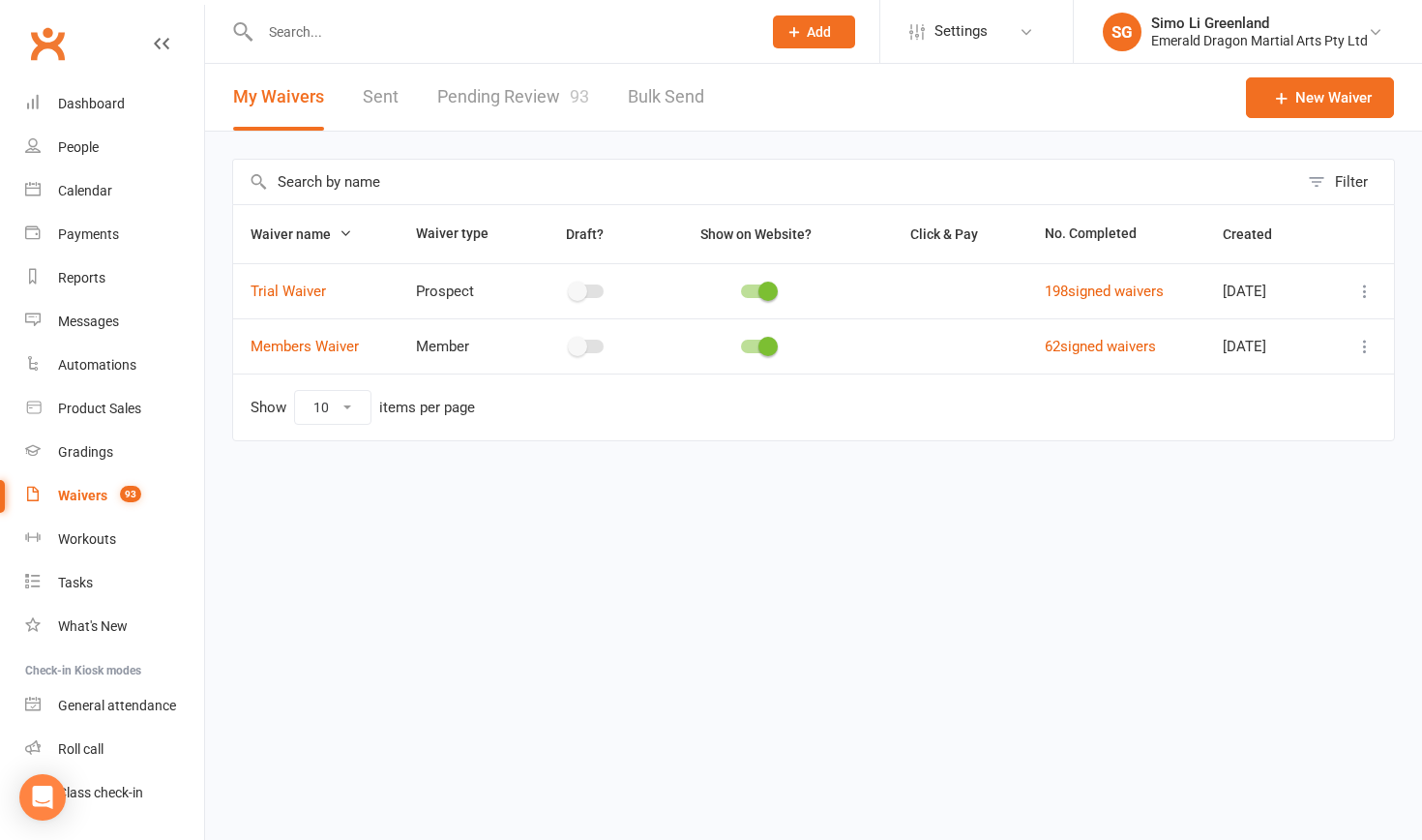
click at [525, 100] on link "Pending Review 93" at bounding box center [514, 97] width 152 height 67
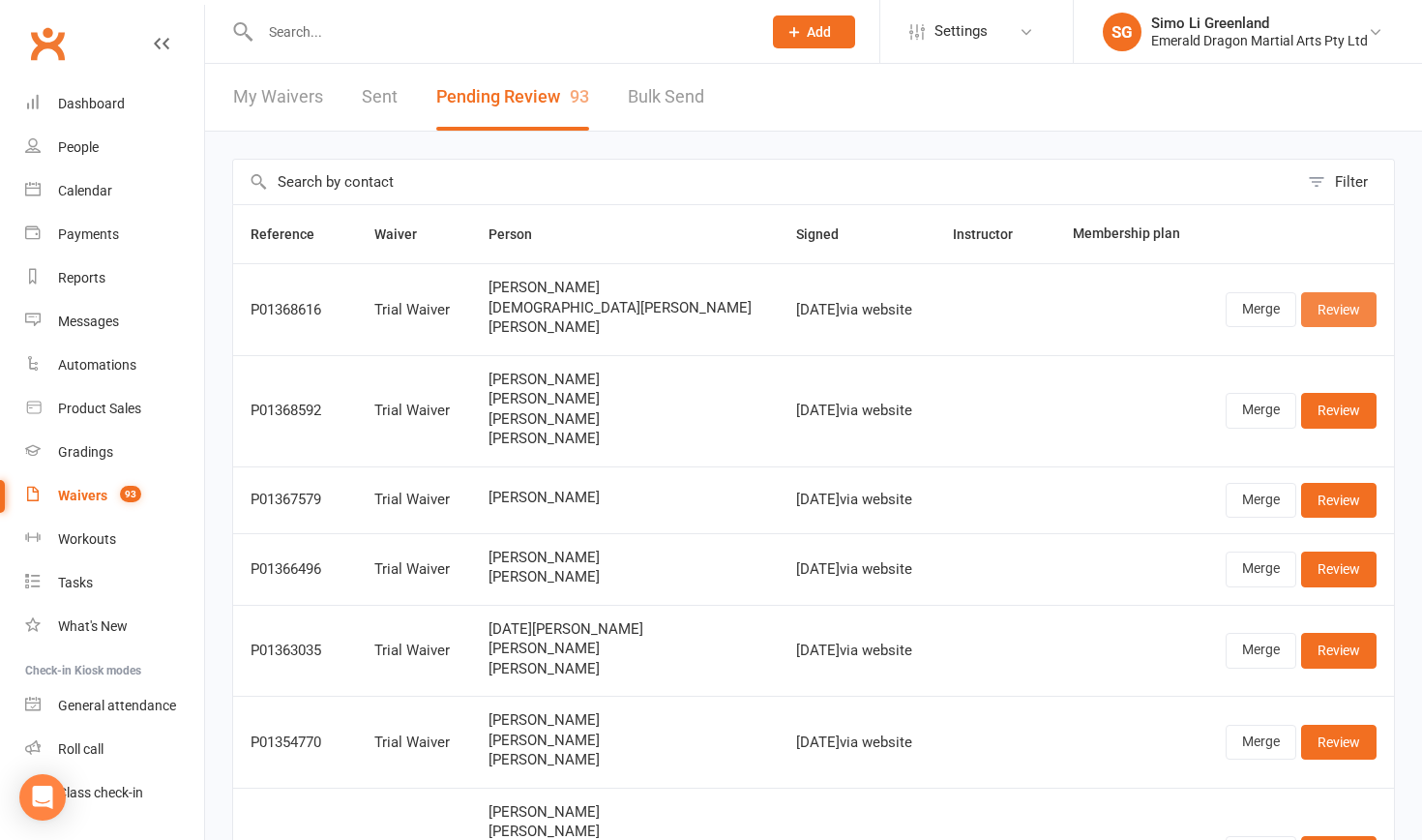
click at [1343, 303] on link "Review" at bounding box center [1338, 310] width 75 height 35
click at [1309, 413] on link "Review" at bounding box center [1338, 410] width 75 height 35
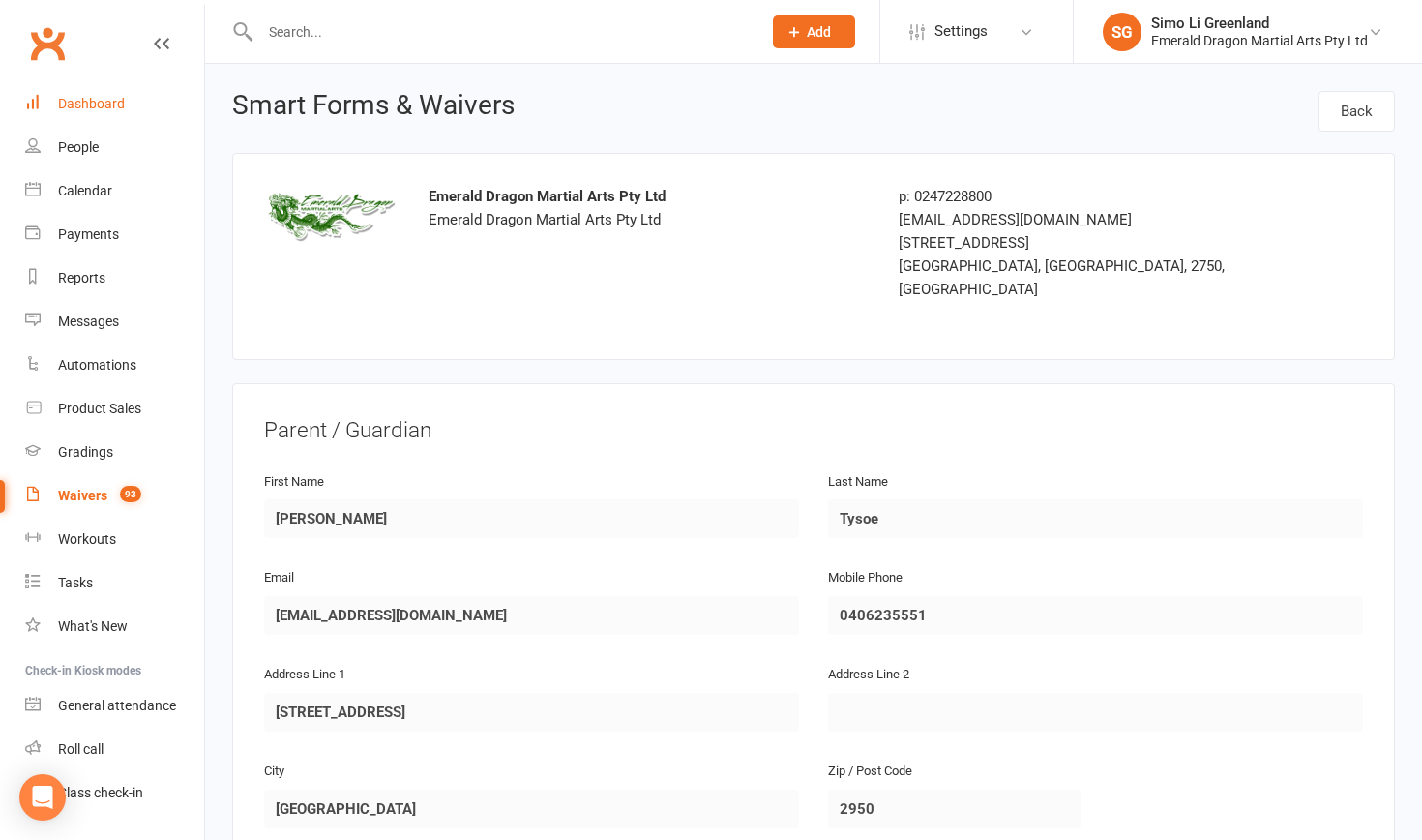
click at [81, 106] on div "Dashboard" at bounding box center [92, 103] width 67 height 16
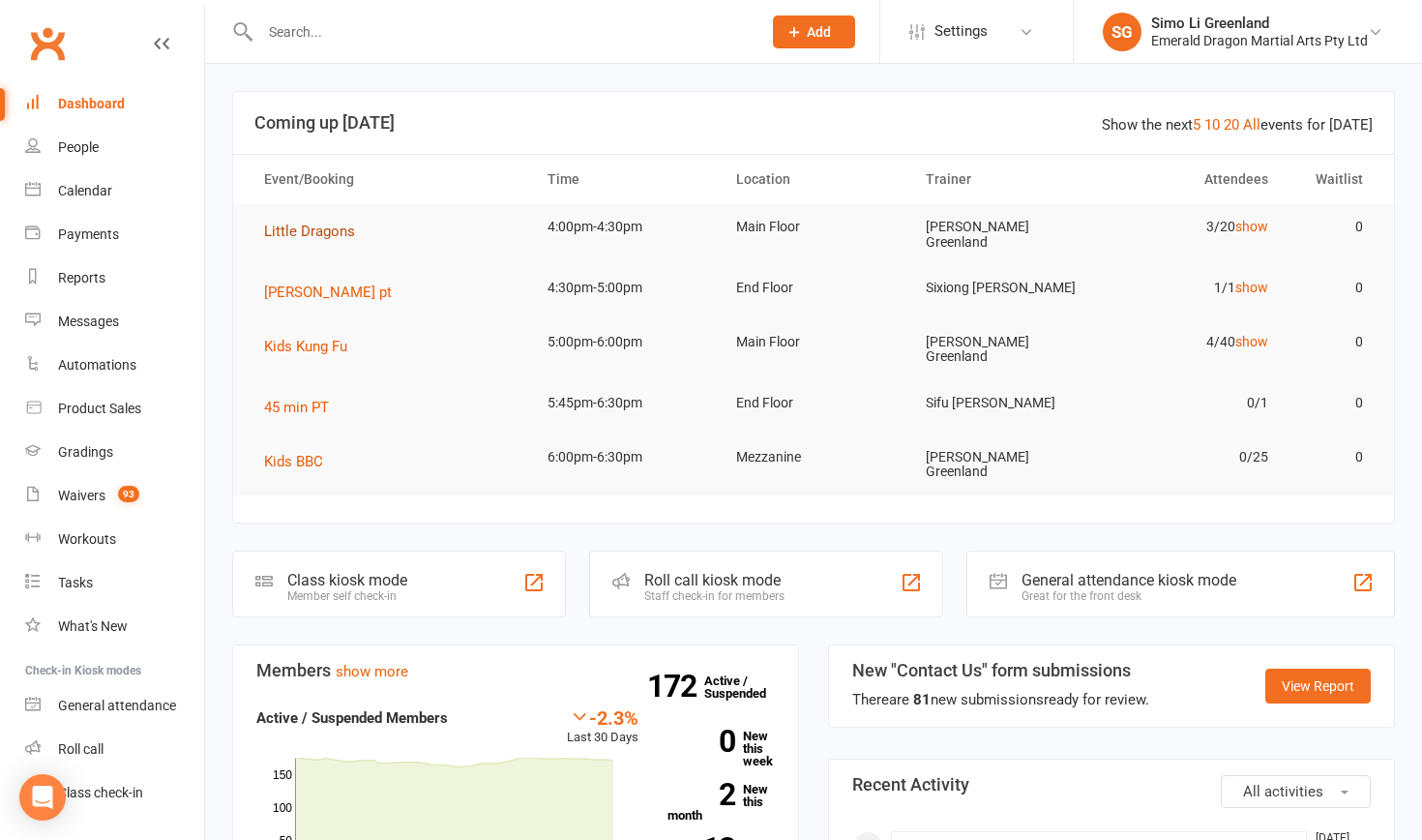
click at [312, 226] on span "Little Dragons" at bounding box center [309, 231] width 91 height 18
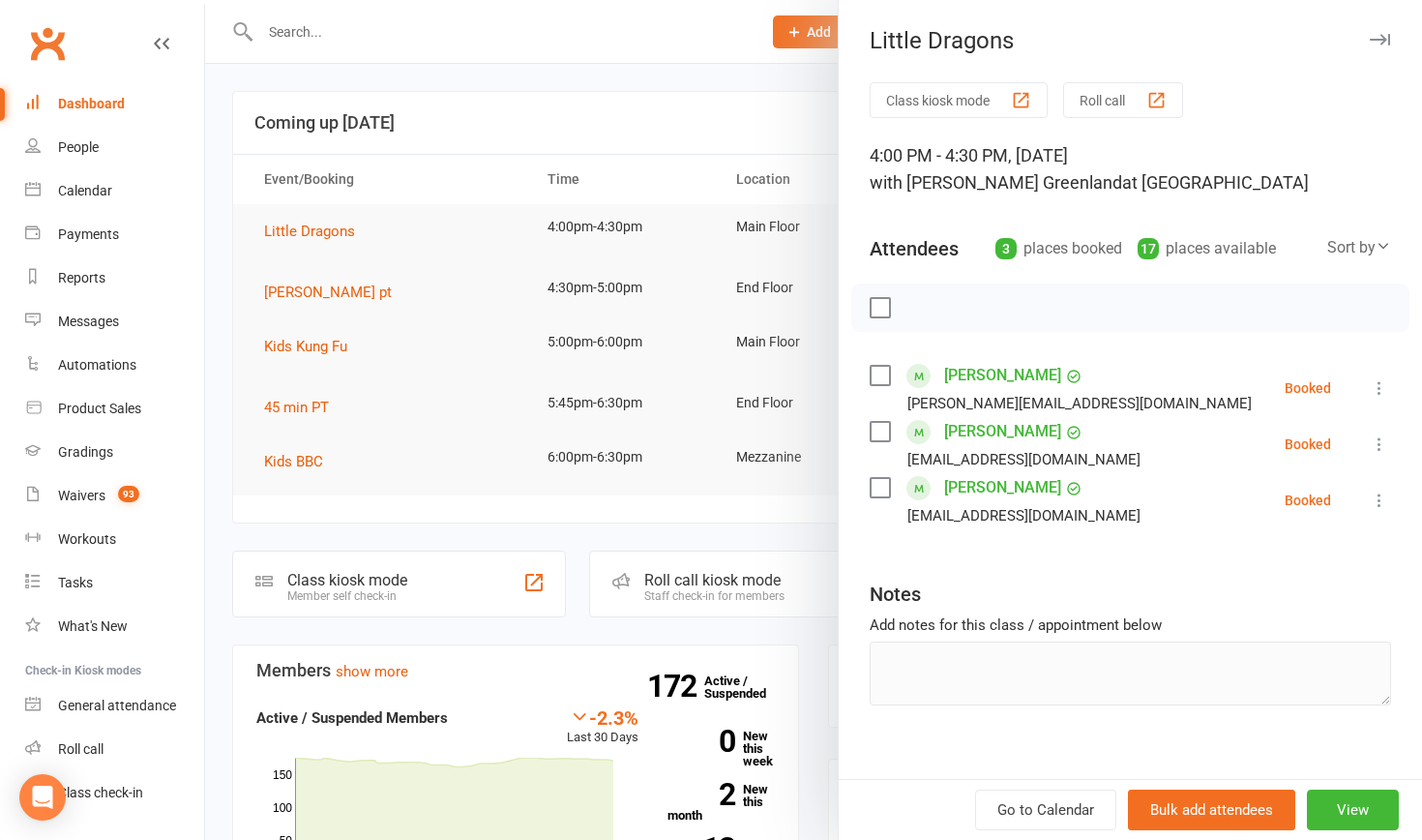
click at [960, 105] on button "Class kiosk mode" at bounding box center [958, 99] width 178 height 36
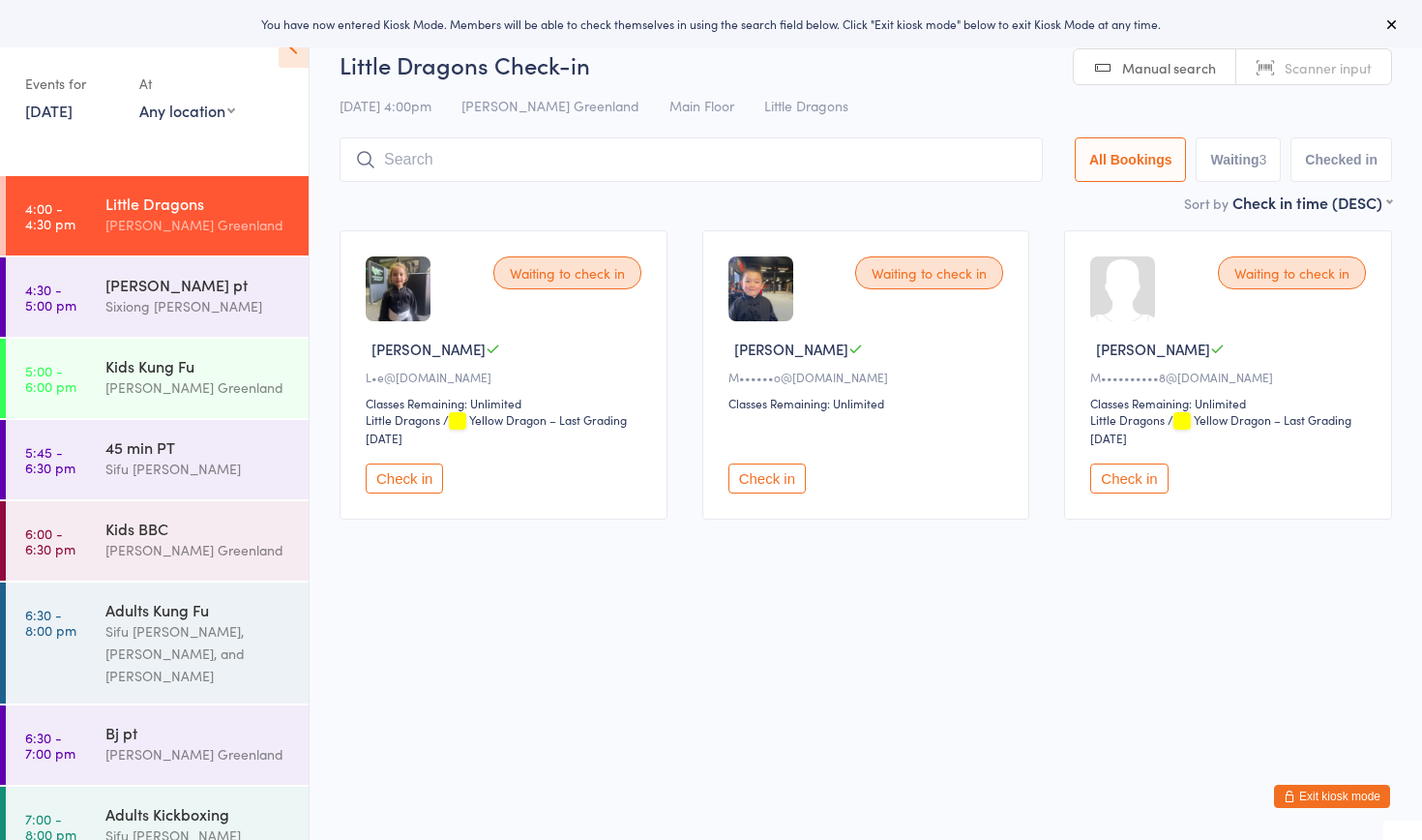
click at [402, 476] on button "Check in" at bounding box center [404, 478] width 77 height 30
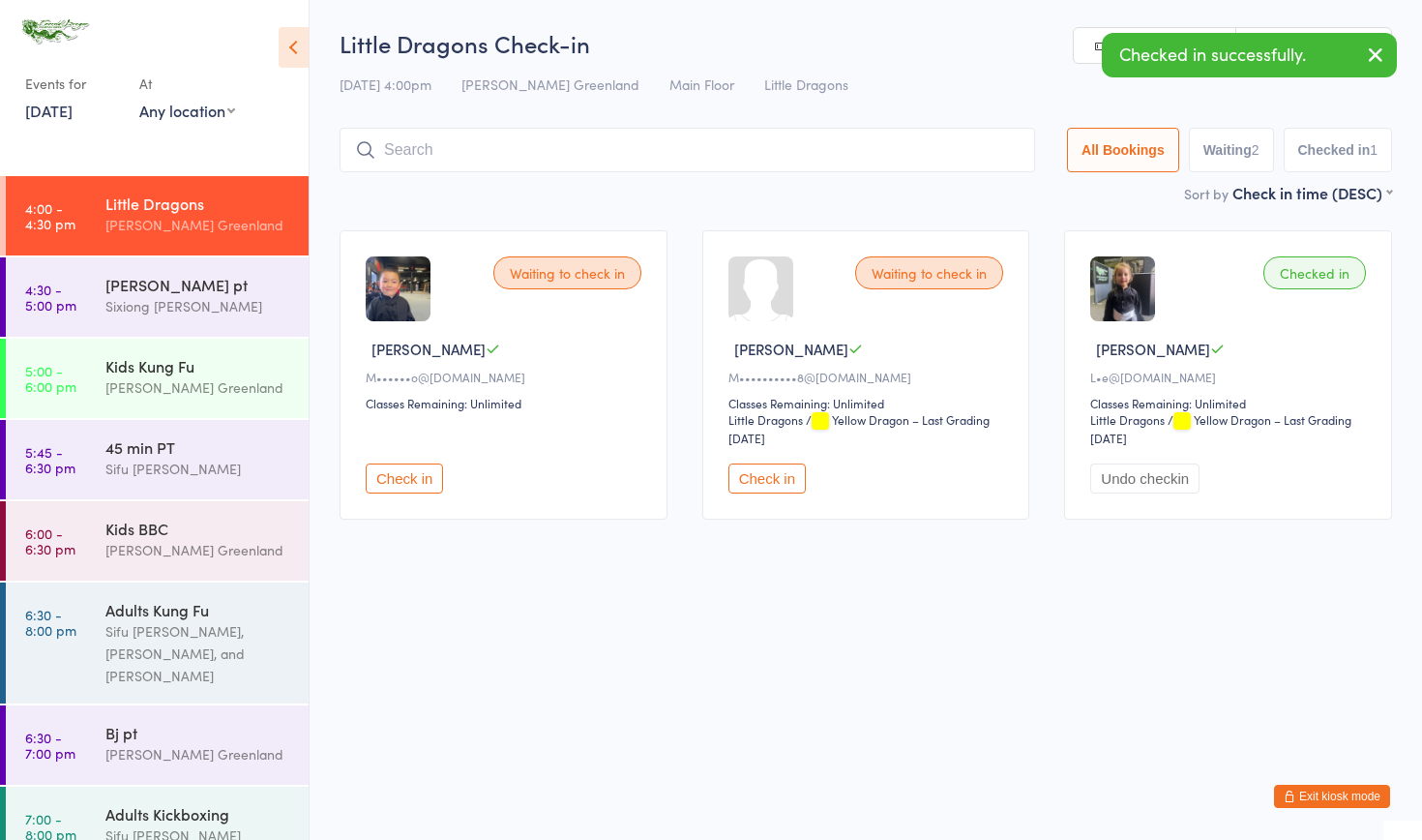
click at [791, 483] on button "Check in" at bounding box center [767, 478] width 77 height 30
click at [418, 167] on input "search" at bounding box center [687, 150] width 696 height 45
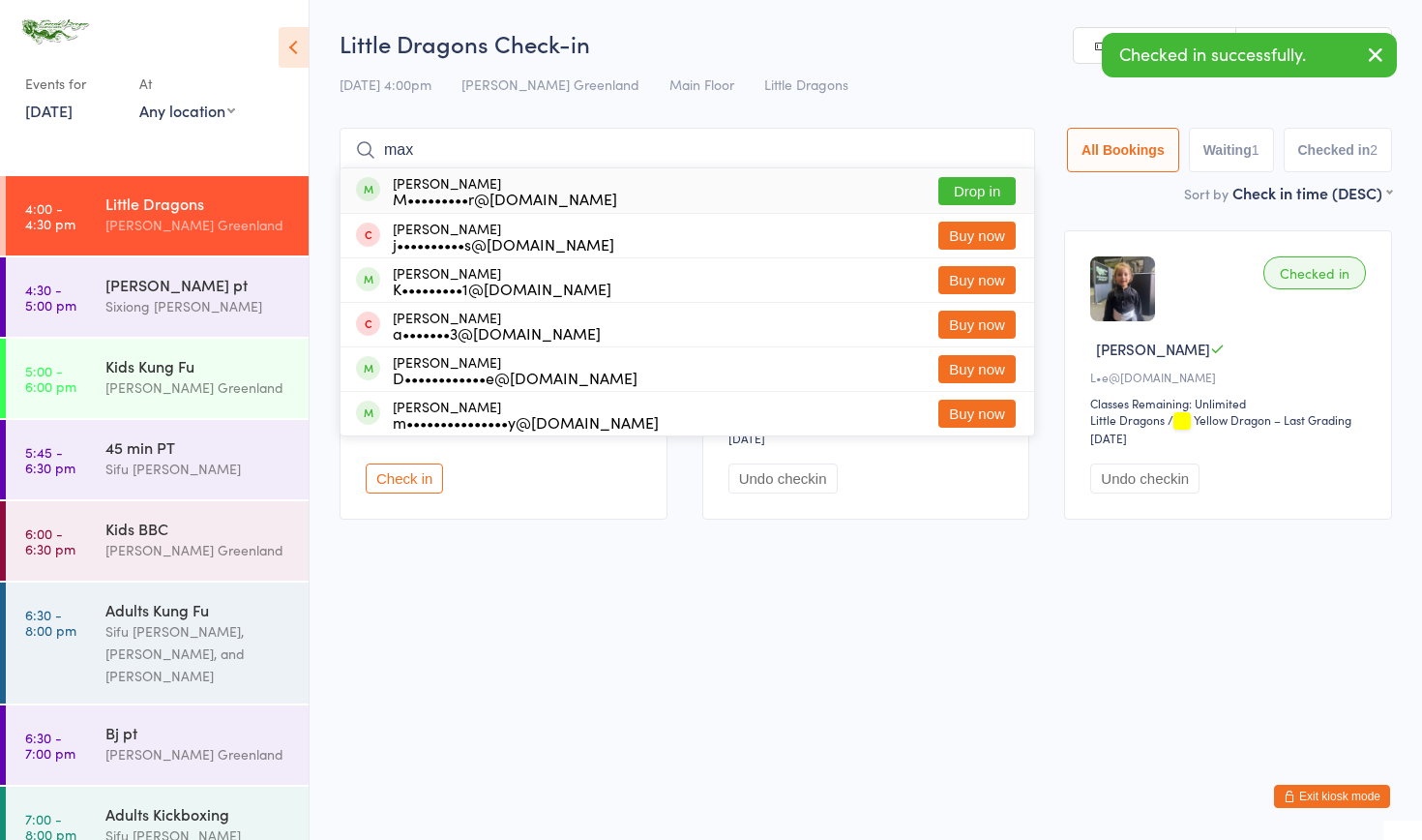
type input "max"
click at [961, 186] on button "Drop in" at bounding box center [977, 191] width 77 height 28
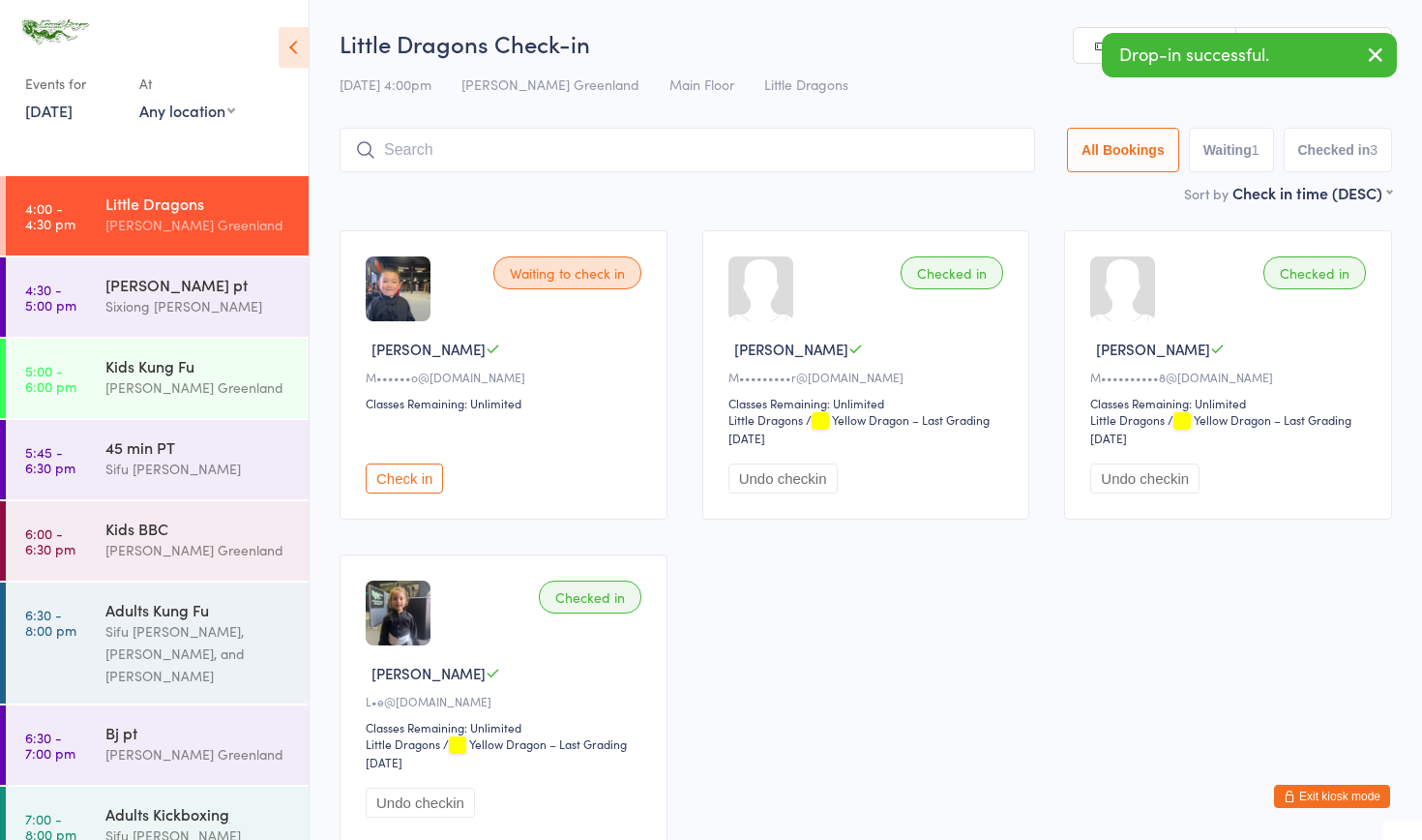
click at [457, 102] on div "Little Dragons Check-in 14 Oct 4:00pm Sifu Riley Greenland Main Floor Little Dr…" at bounding box center [865, 104] width 1053 height 155
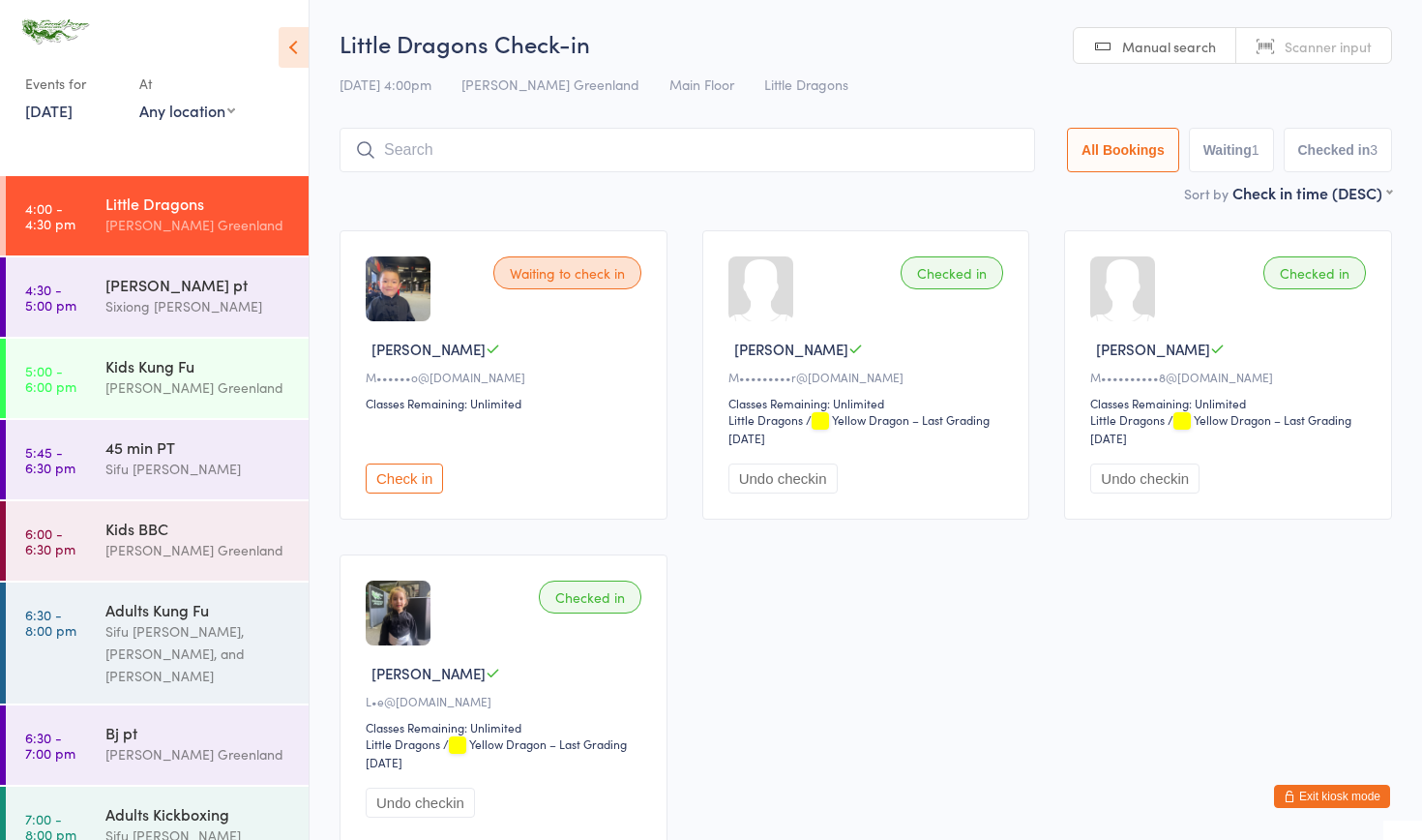
click at [470, 150] on input "search" at bounding box center [687, 150] width 696 height 45
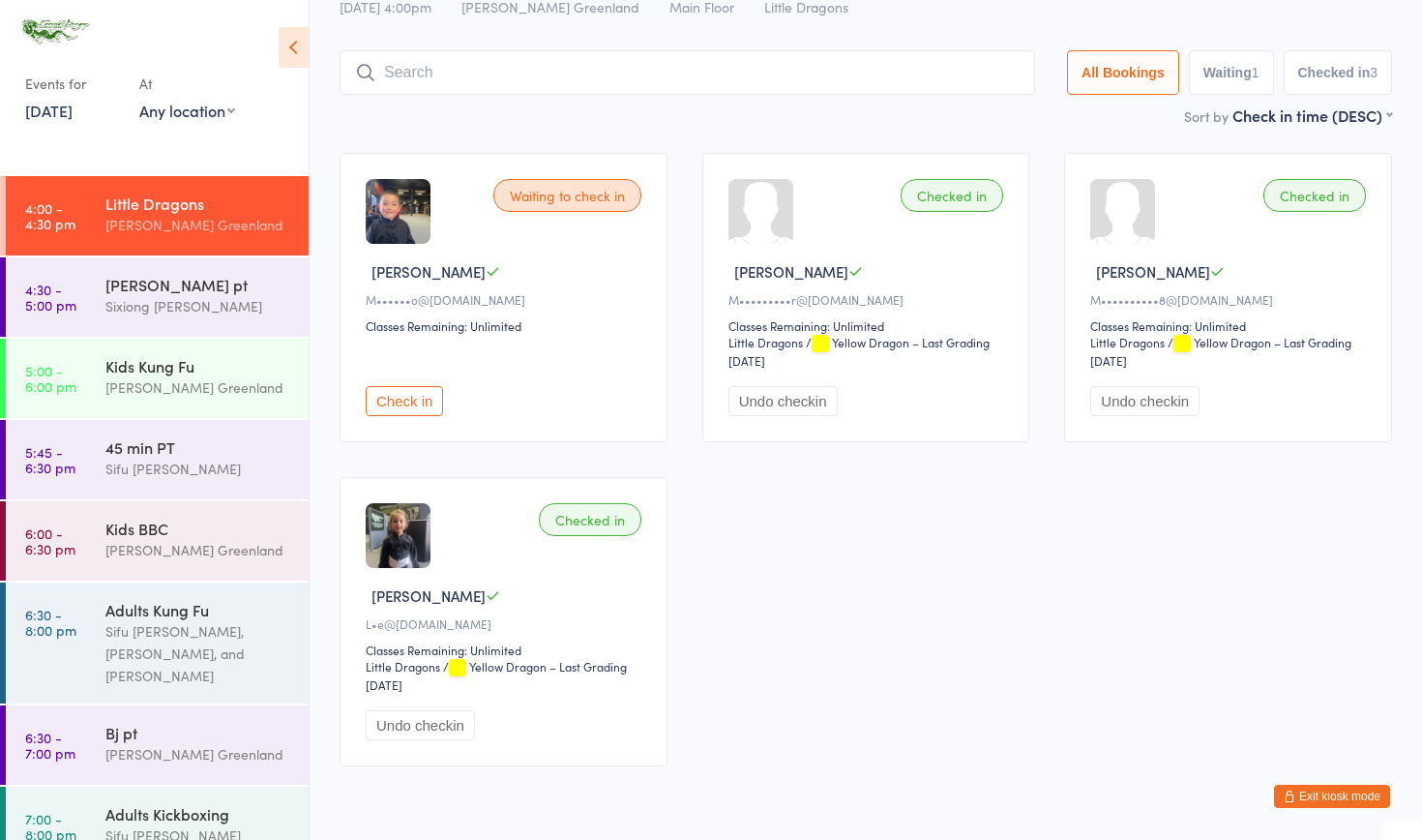
scroll to position [128, 0]
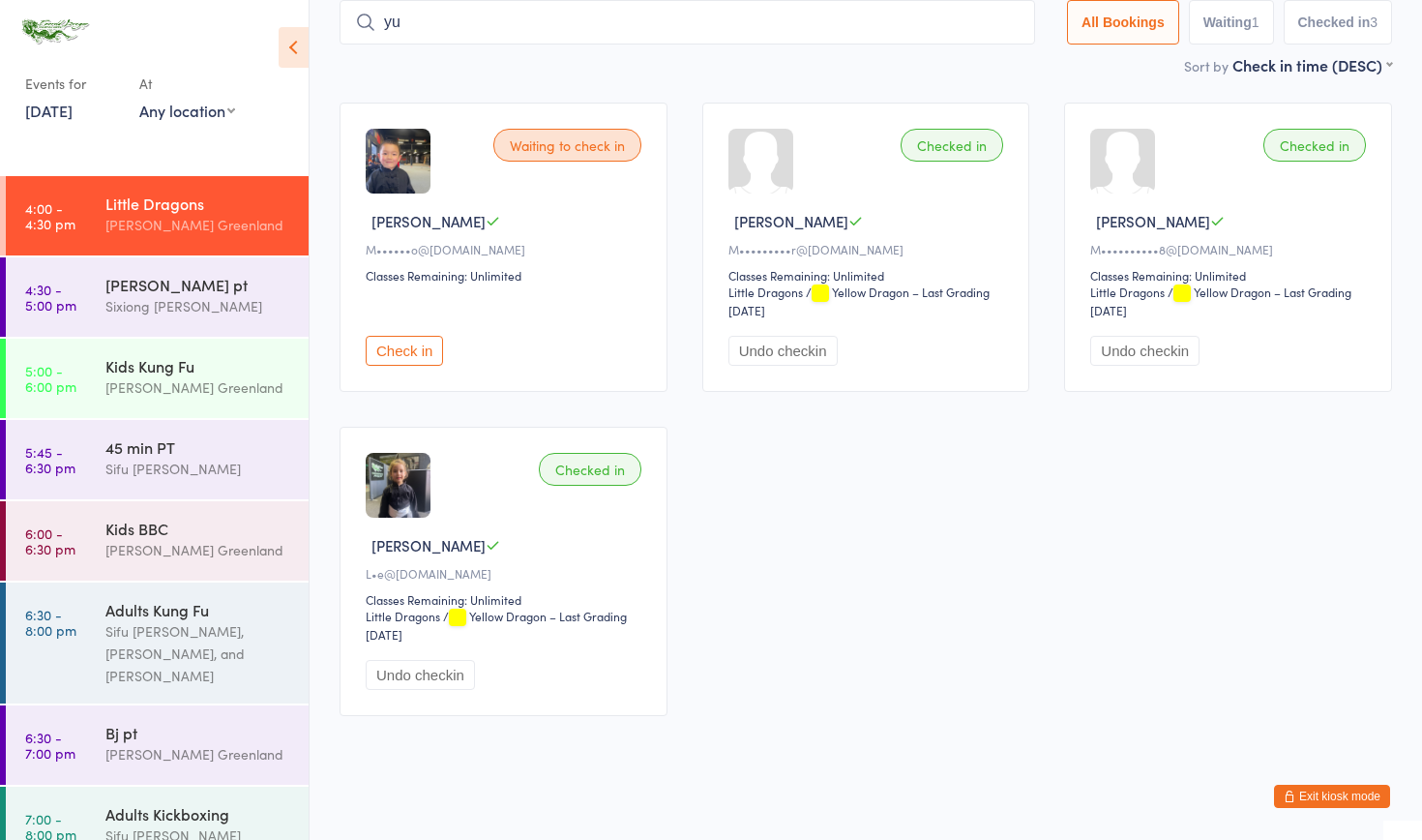
type input "y"
type input "u"
type input "yura"
click at [964, 58] on button "Drop in" at bounding box center [977, 63] width 77 height 28
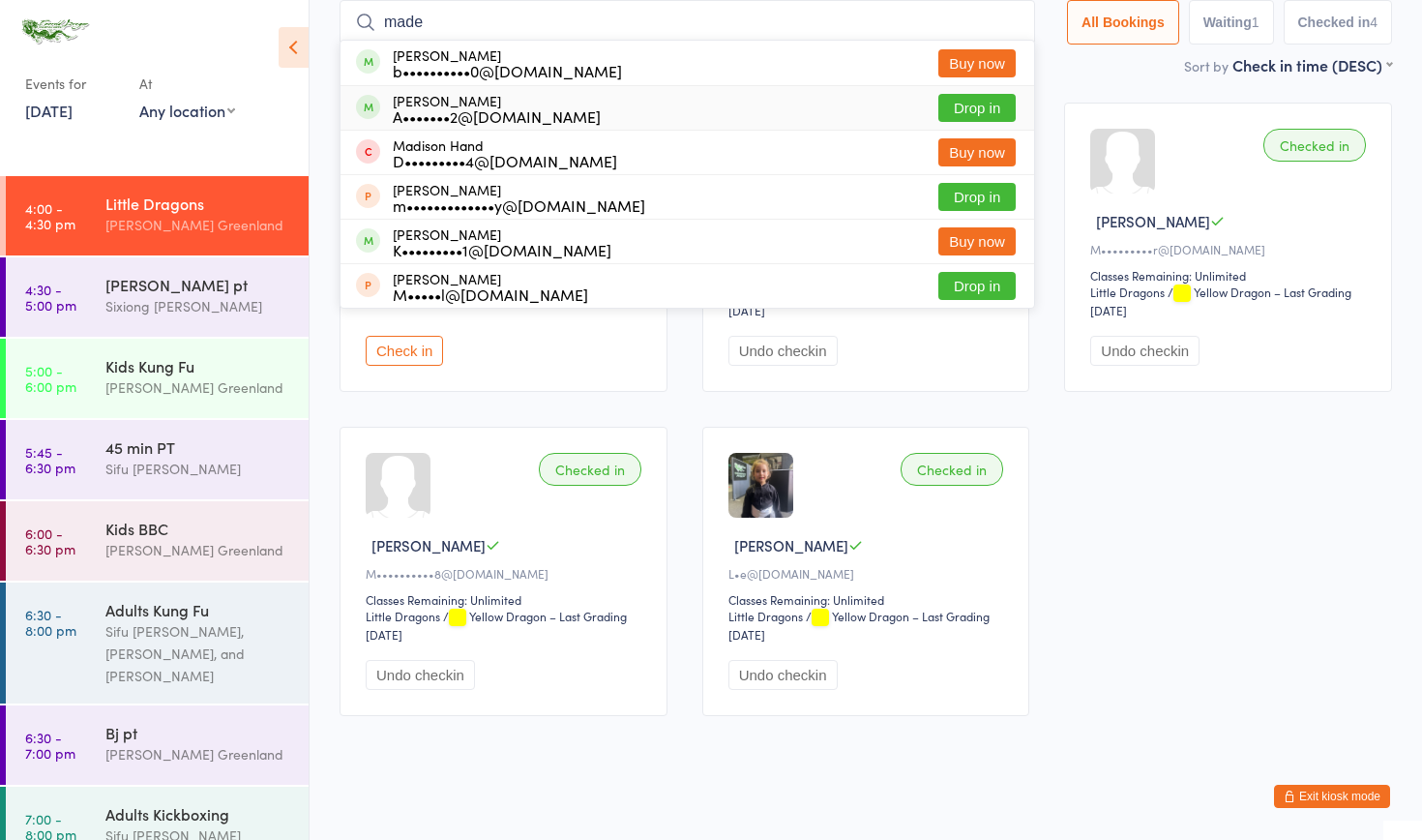
type input "made"
click at [960, 106] on button "Drop in" at bounding box center [977, 107] width 77 height 28
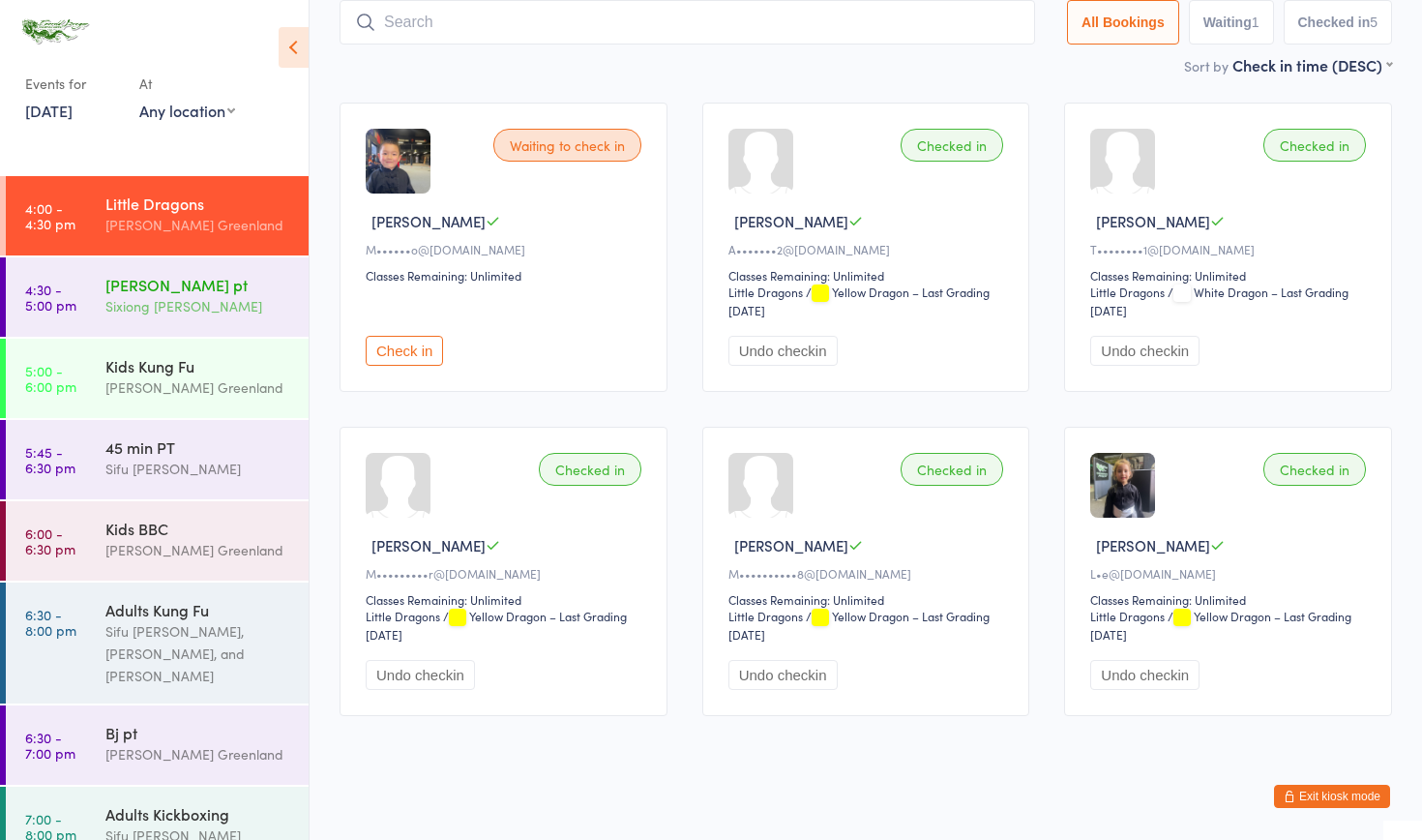
click at [179, 296] on div "Sixiong [PERSON_NAME]" at bounding box center [199, 306] width 187 height 22
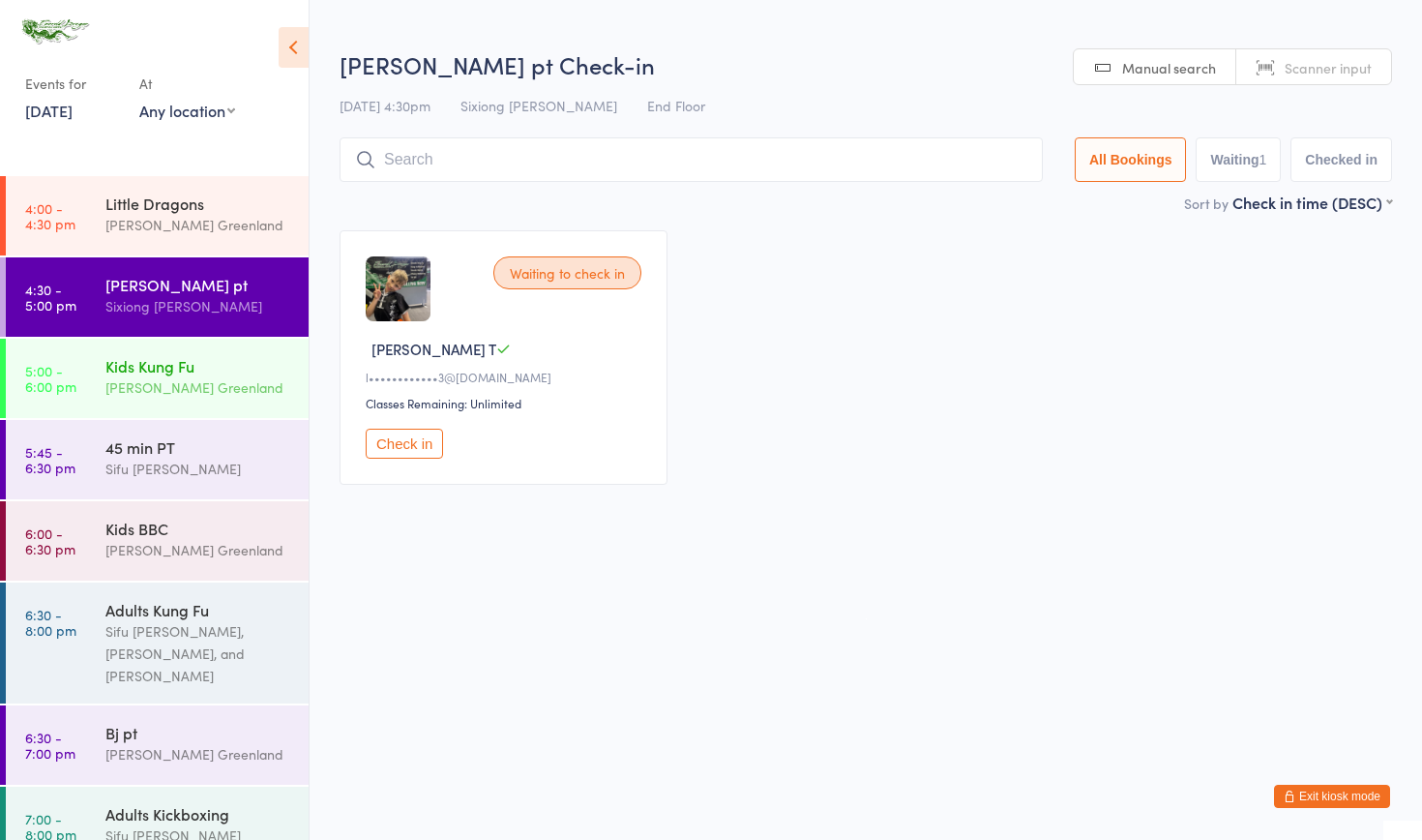
click at [143, 402] on div "Kids Kung Fu Sifu Riley Greenland" at bounding box center [207, 376] width 203 height 76
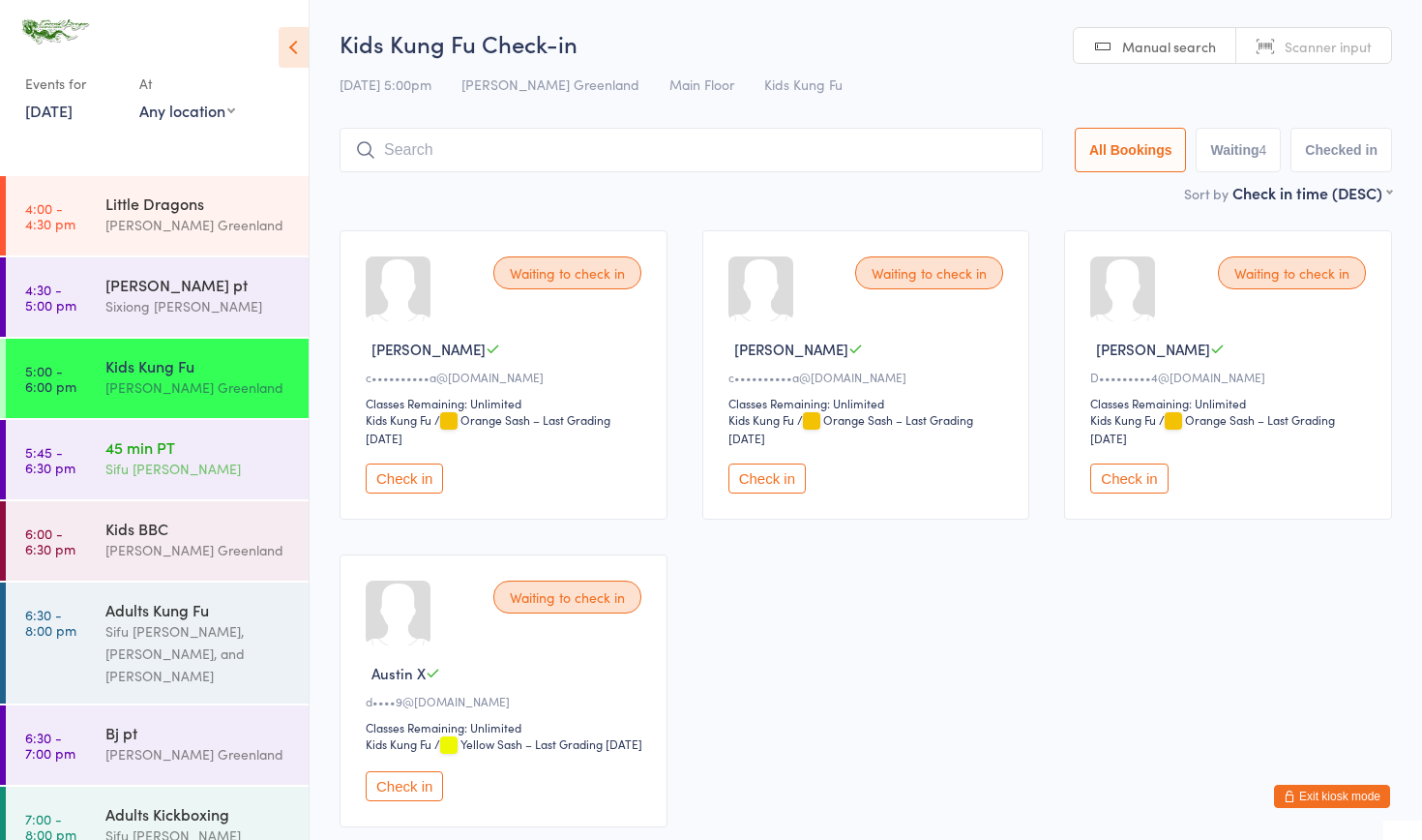
click at [162, 452] on div "45 min PT" at bounding box center [199, 447] width 187 height 21
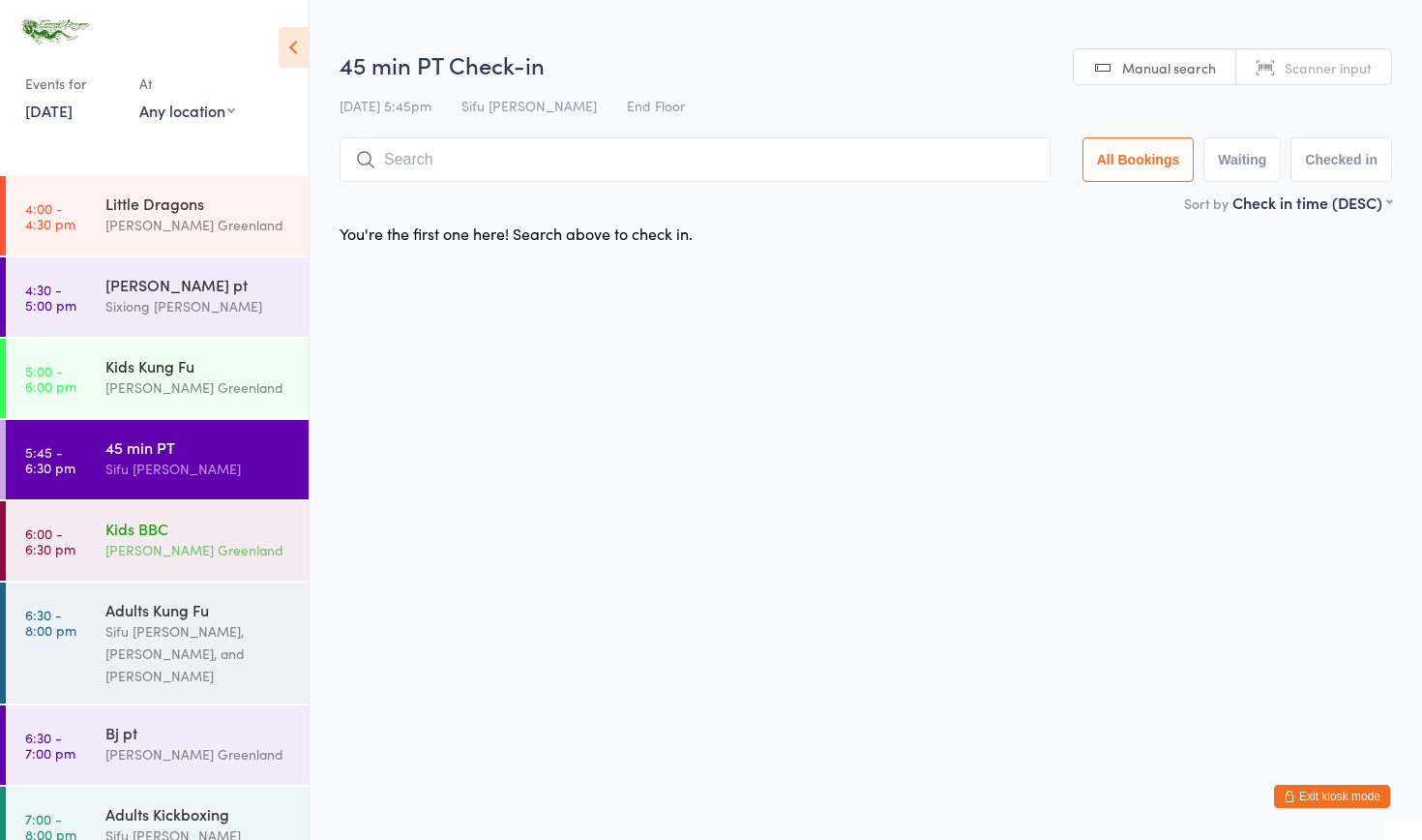
click at [200, 551] on div "[PERSON_NAME] Greenland" at bounding box center [199, 550] width 187 height 22
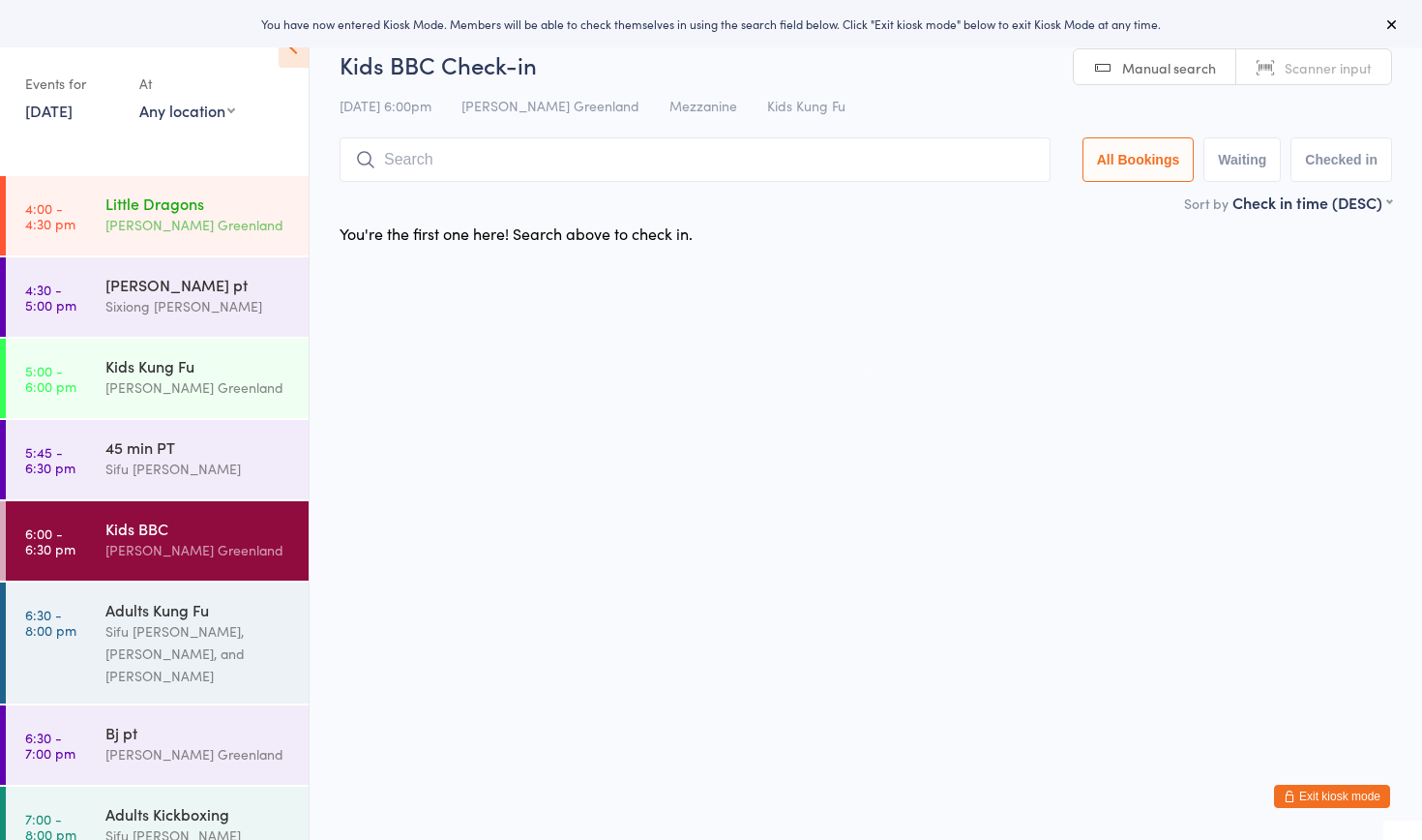
click at [131, 201] on div "Little Dragons" at bounding box center [199, 204] width 187 height 21
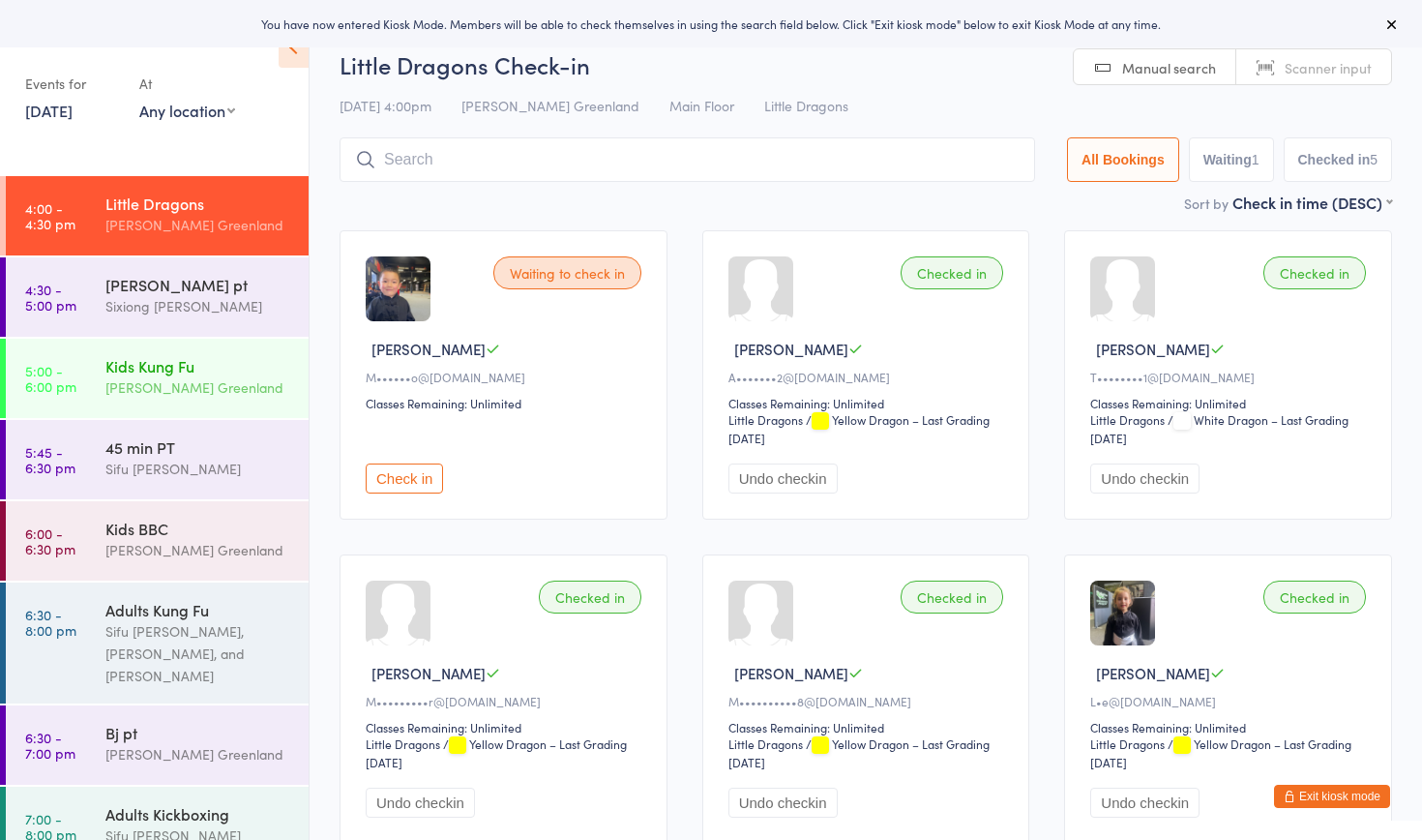
click at [127, 401] on div "Kids Kung Fu [PERSON_NAME] [GEOGRAPHIC_DATA]" at bounding box center [207, 376] width 203 height 76
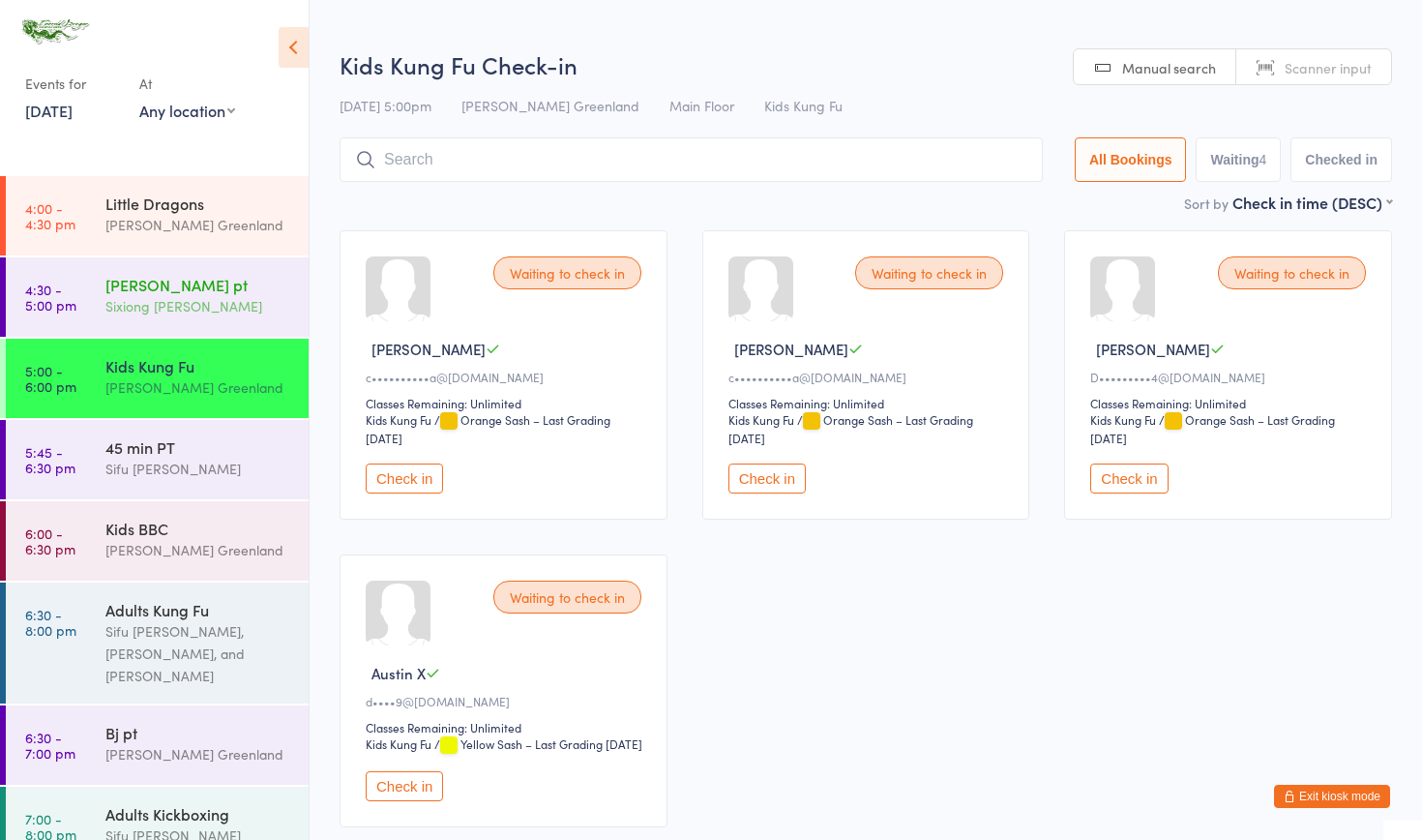
click at [204, 310] on div "Sixiong [PERSON_NAME]" at bounding box center [199, 306] width 187 height 22
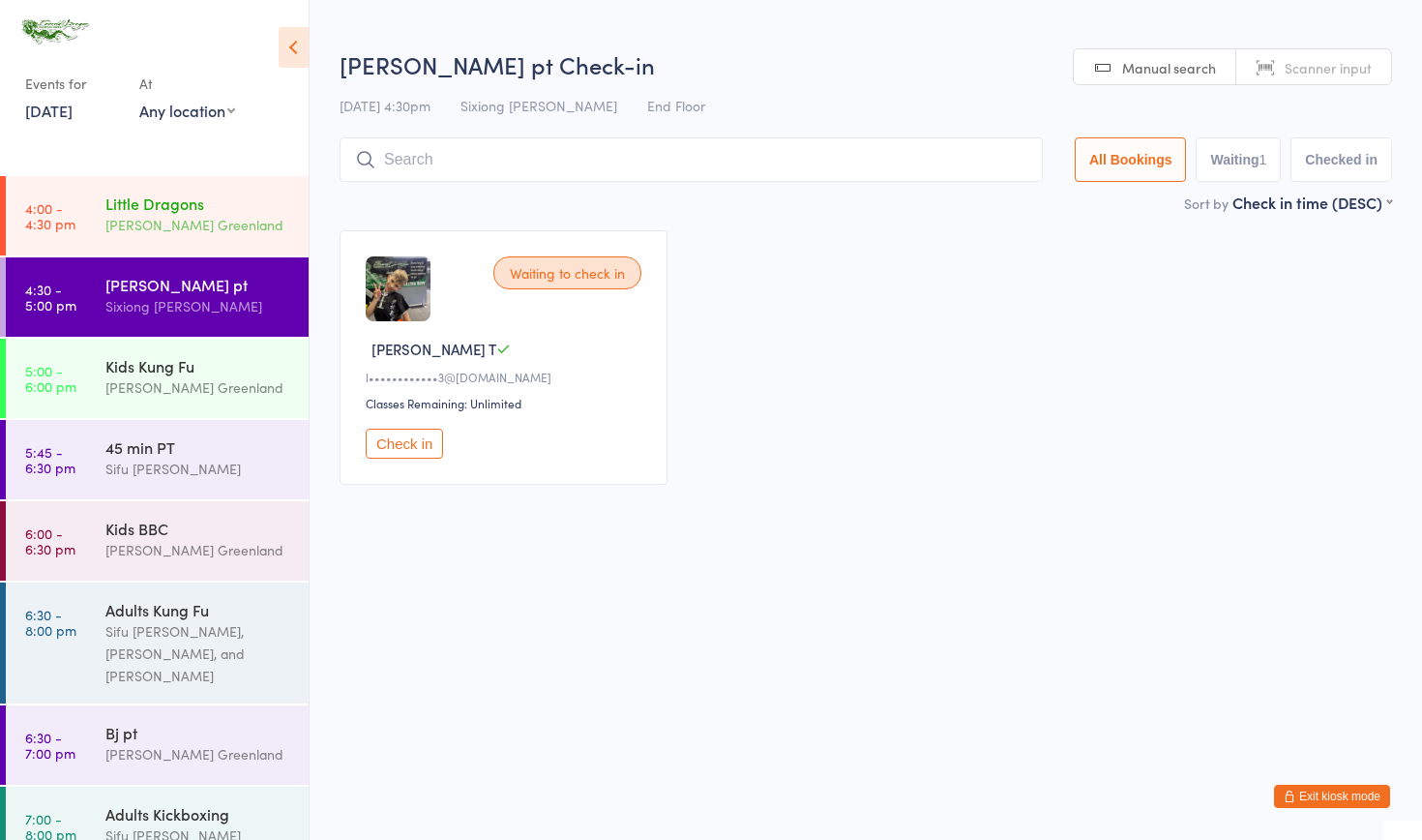
click at [202, 243] on div "Little Dragons Sifu [PERSON_NAME] Greenland" at bounding box center [207, 214] width 203 height 76
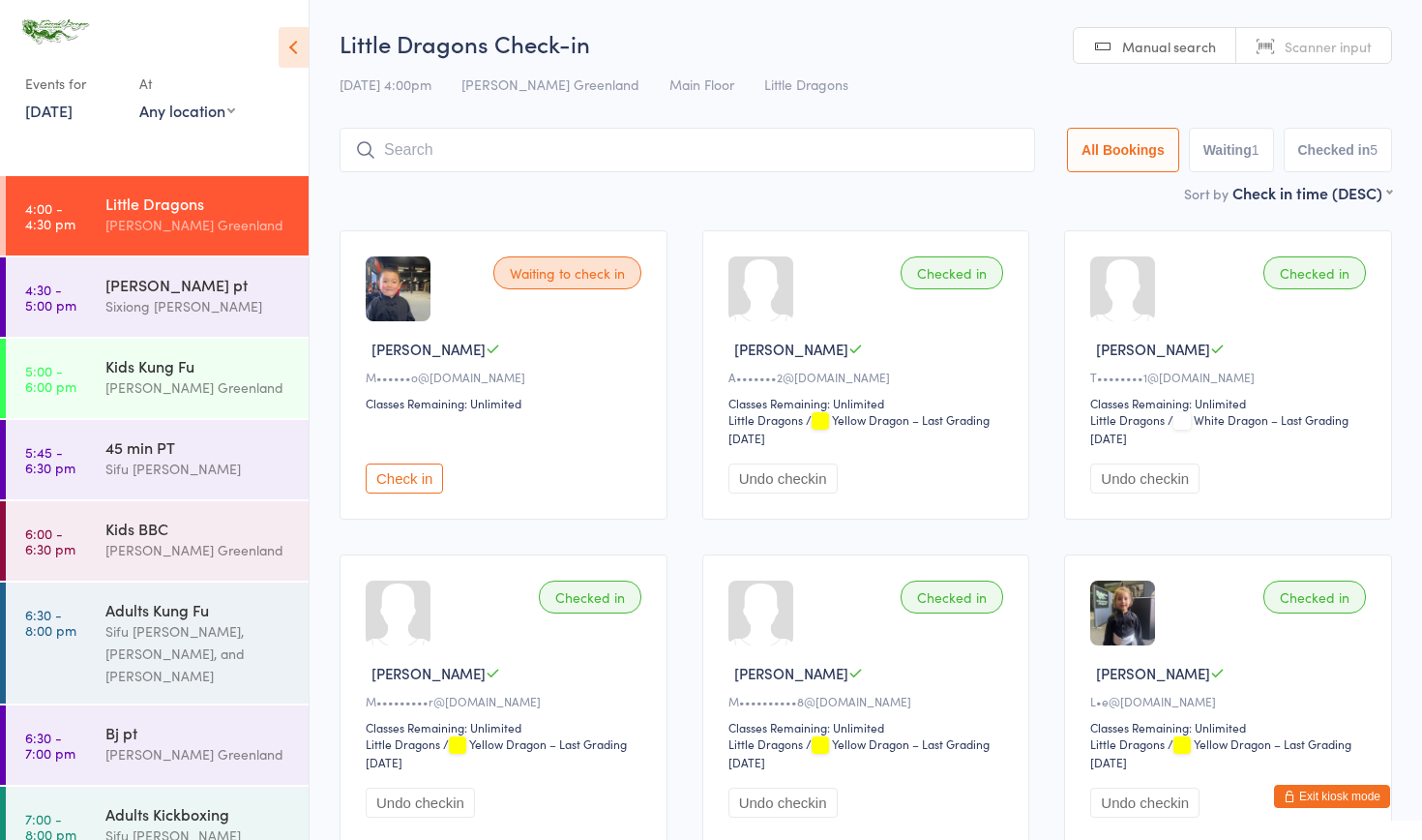
click at [773, 151] on button "Checked in 5" at bounding box center [1338, 150] width 109 height 45
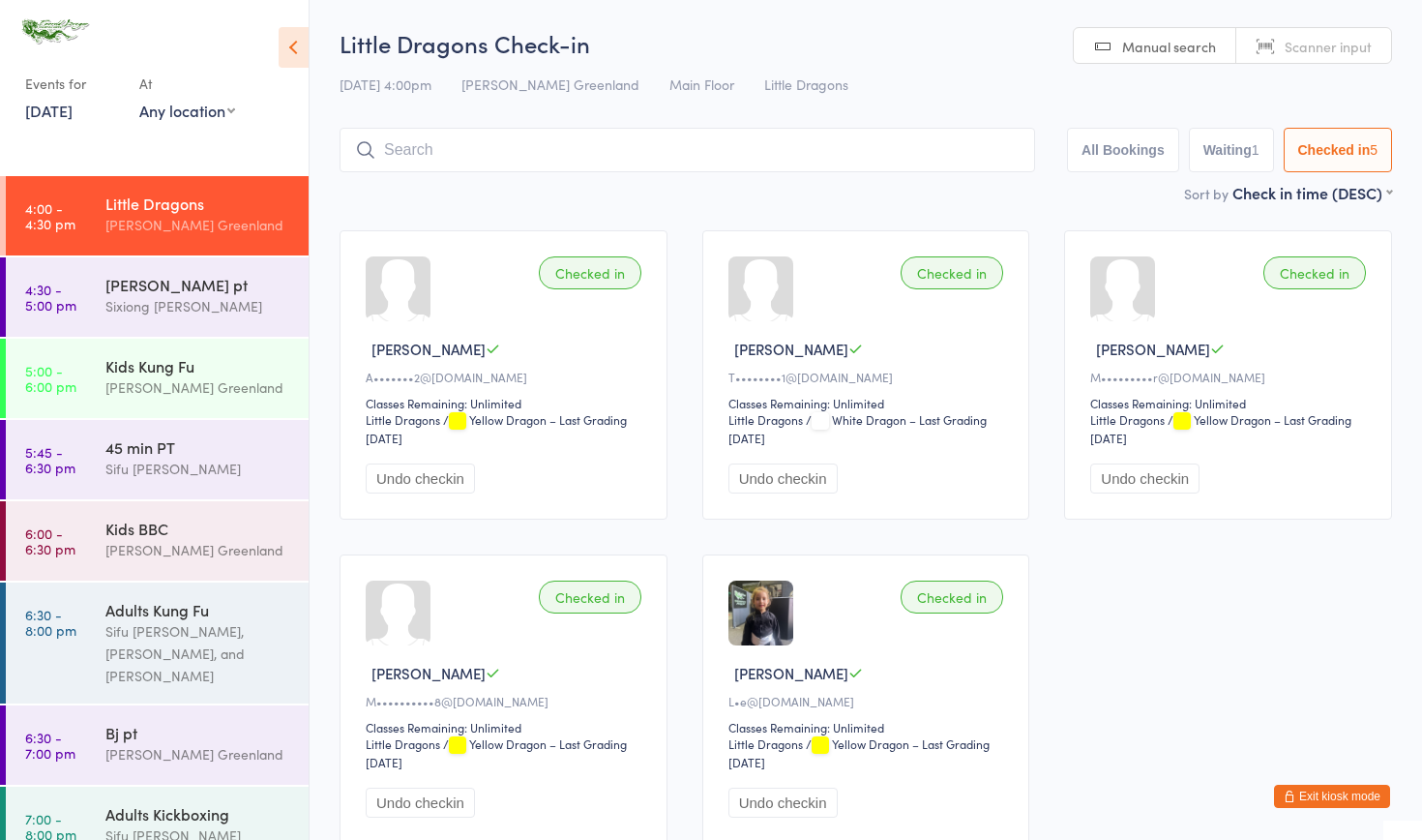
click at [773, 140] on button "All Bookings" at bounding box center [1123, 150] width 112 height 45
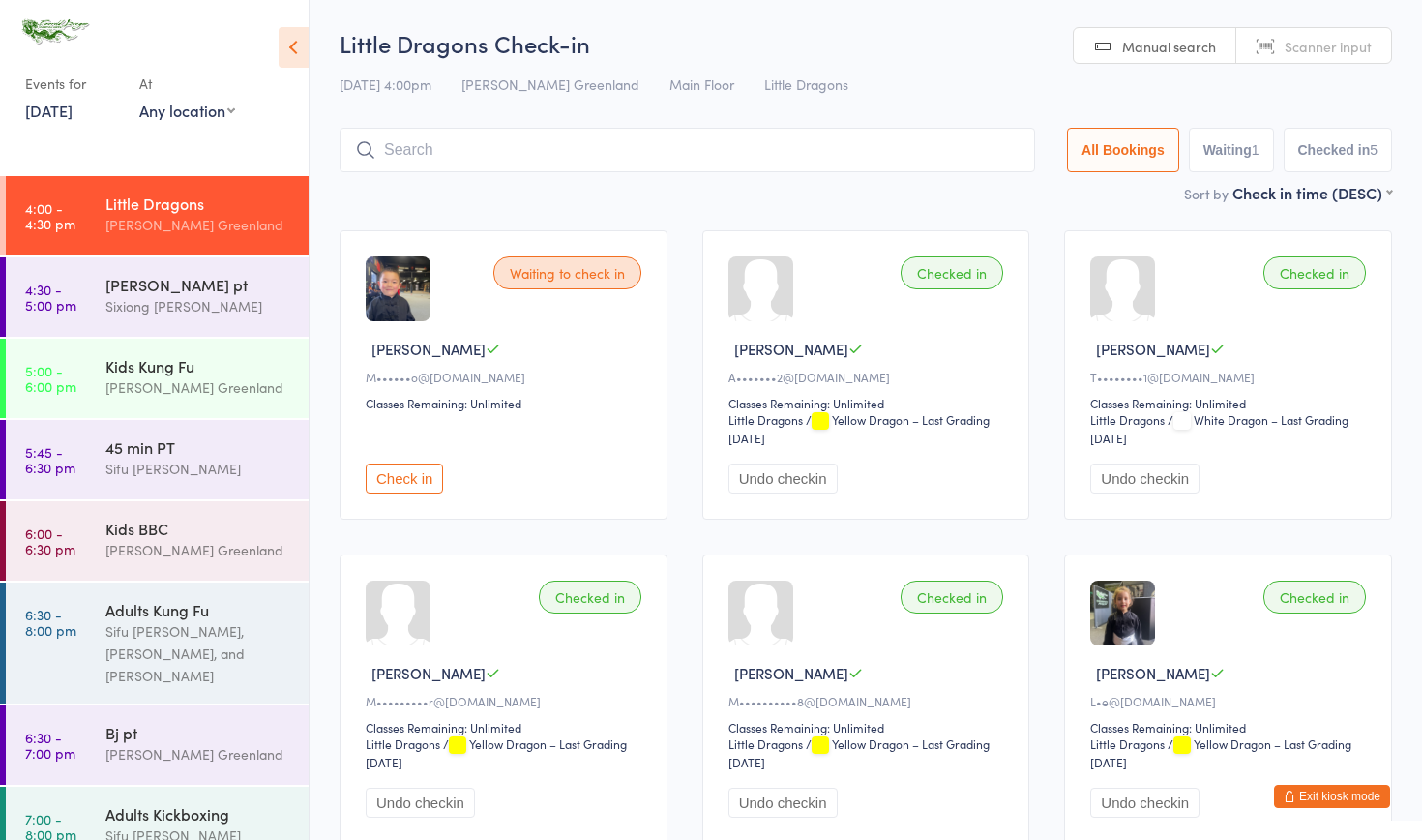
click at [773, 529] on button "Exit kiosk mode" at bounding box center [1331, 796] width 116 height 23
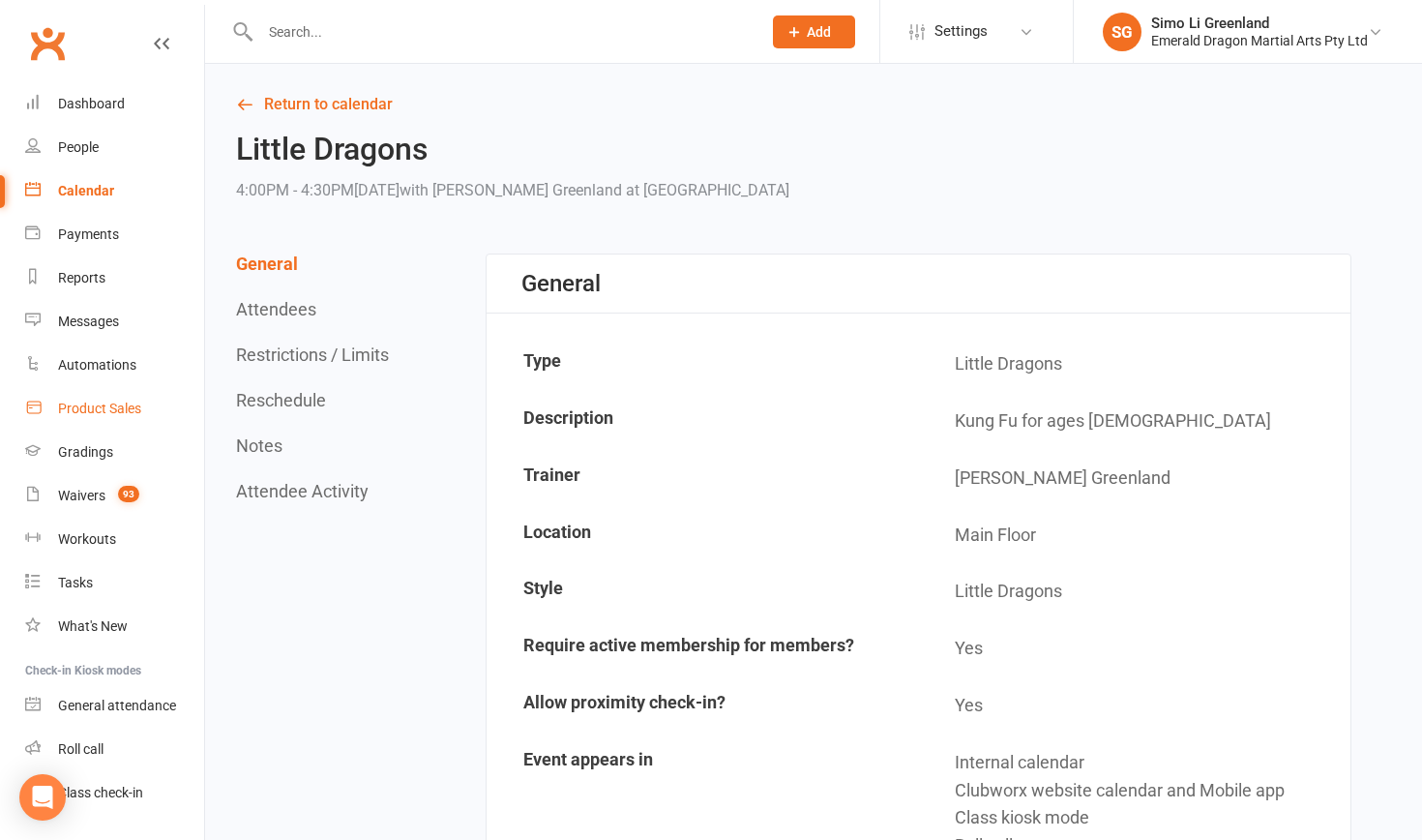
click at [90, 404] on div "Product Sales" at bounding box center [99, 408] width 83 height 16
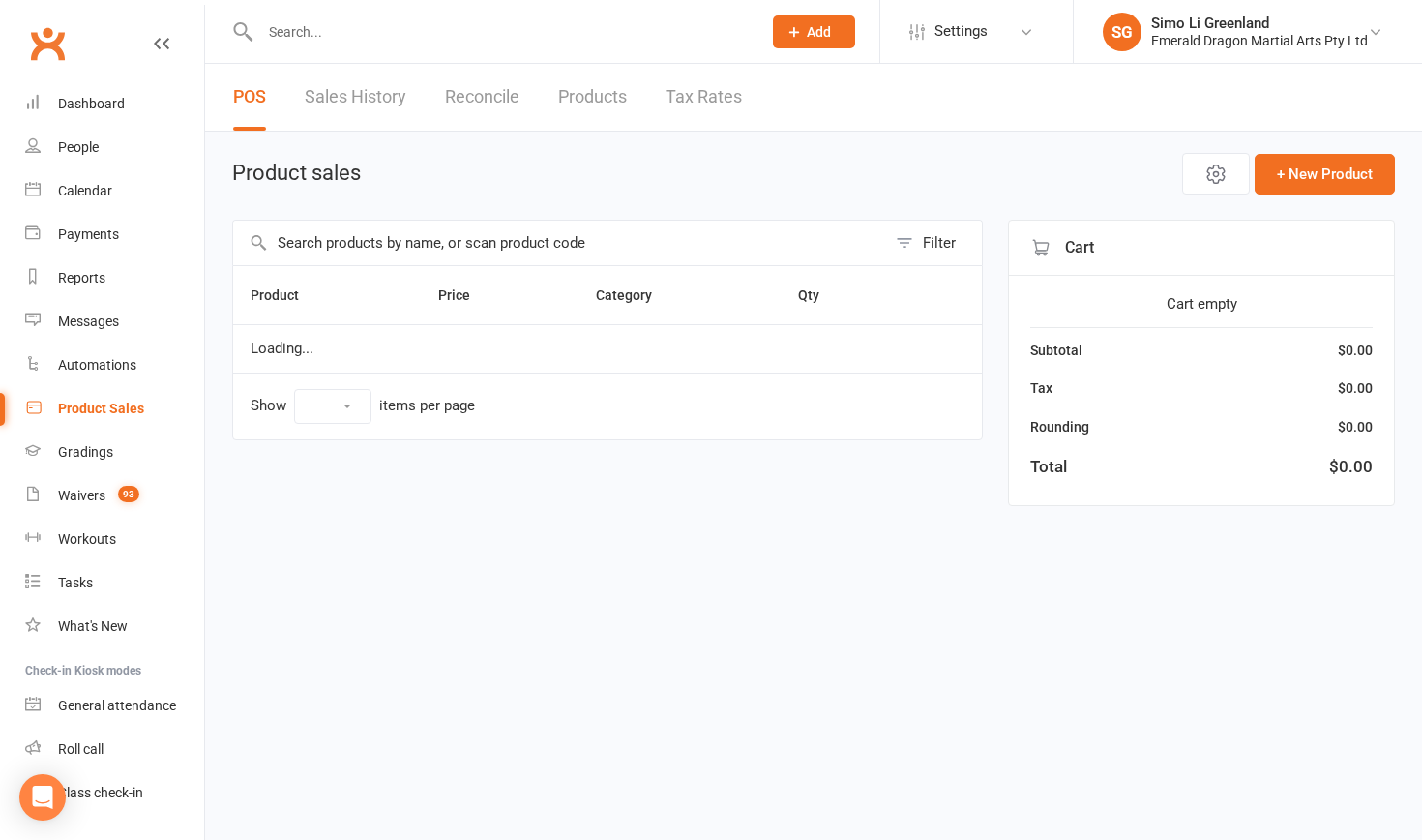
select select "10"
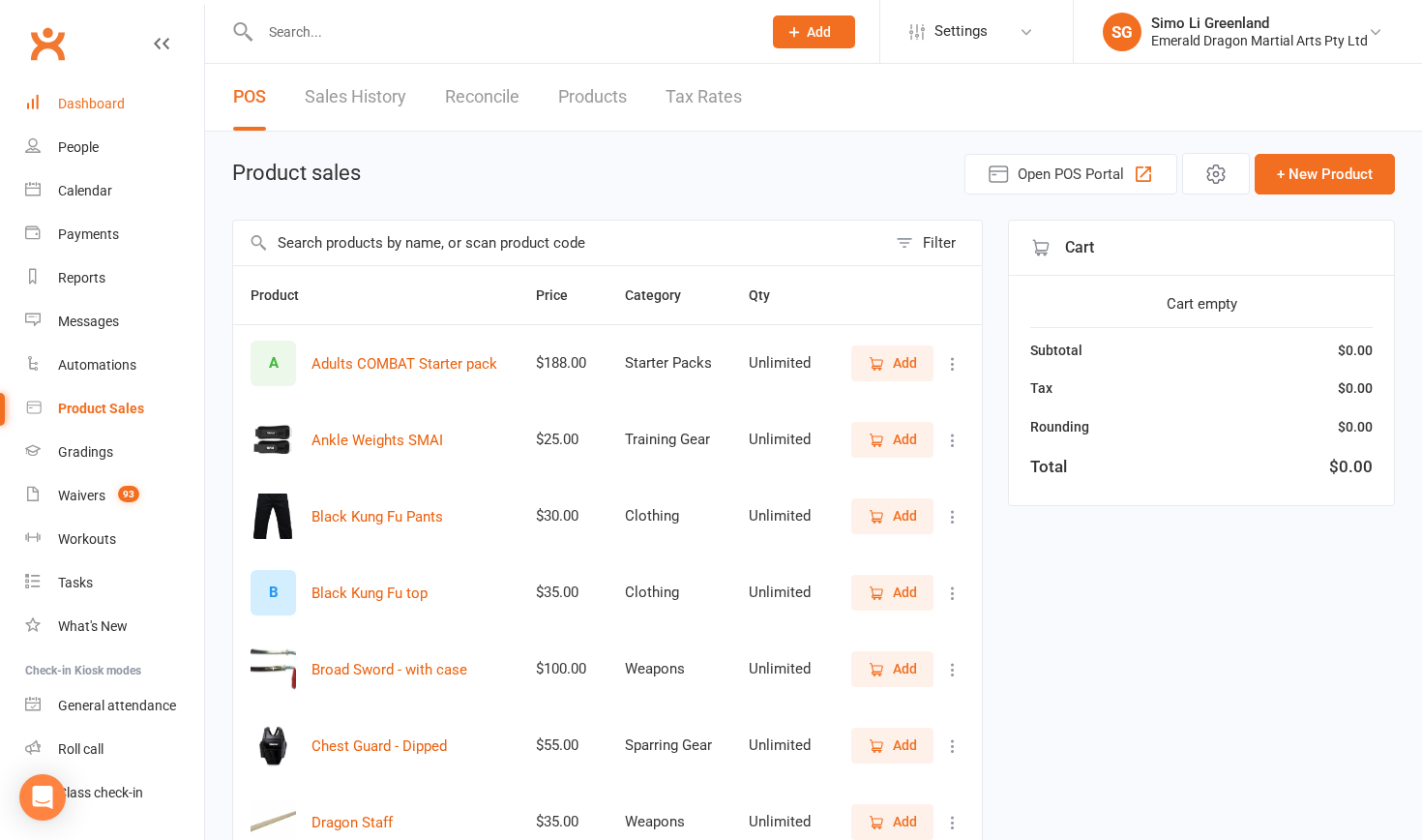
click at [81, 101] on div "Dashboard" at bounding box center [92, 103] width 67 height 16
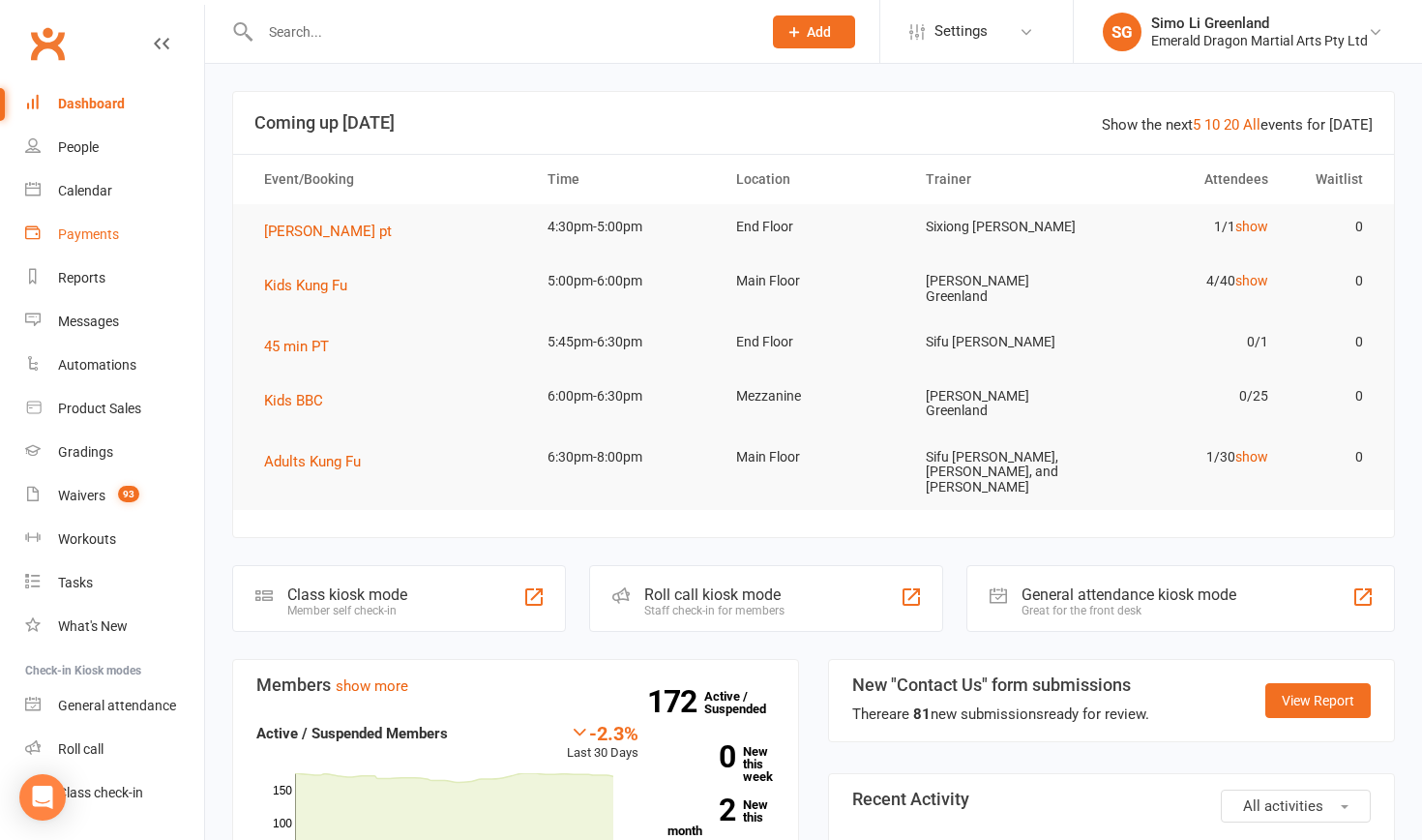
click at [88, 235] on div "Payments" at bounding box center [89, 234] width 61 height 16
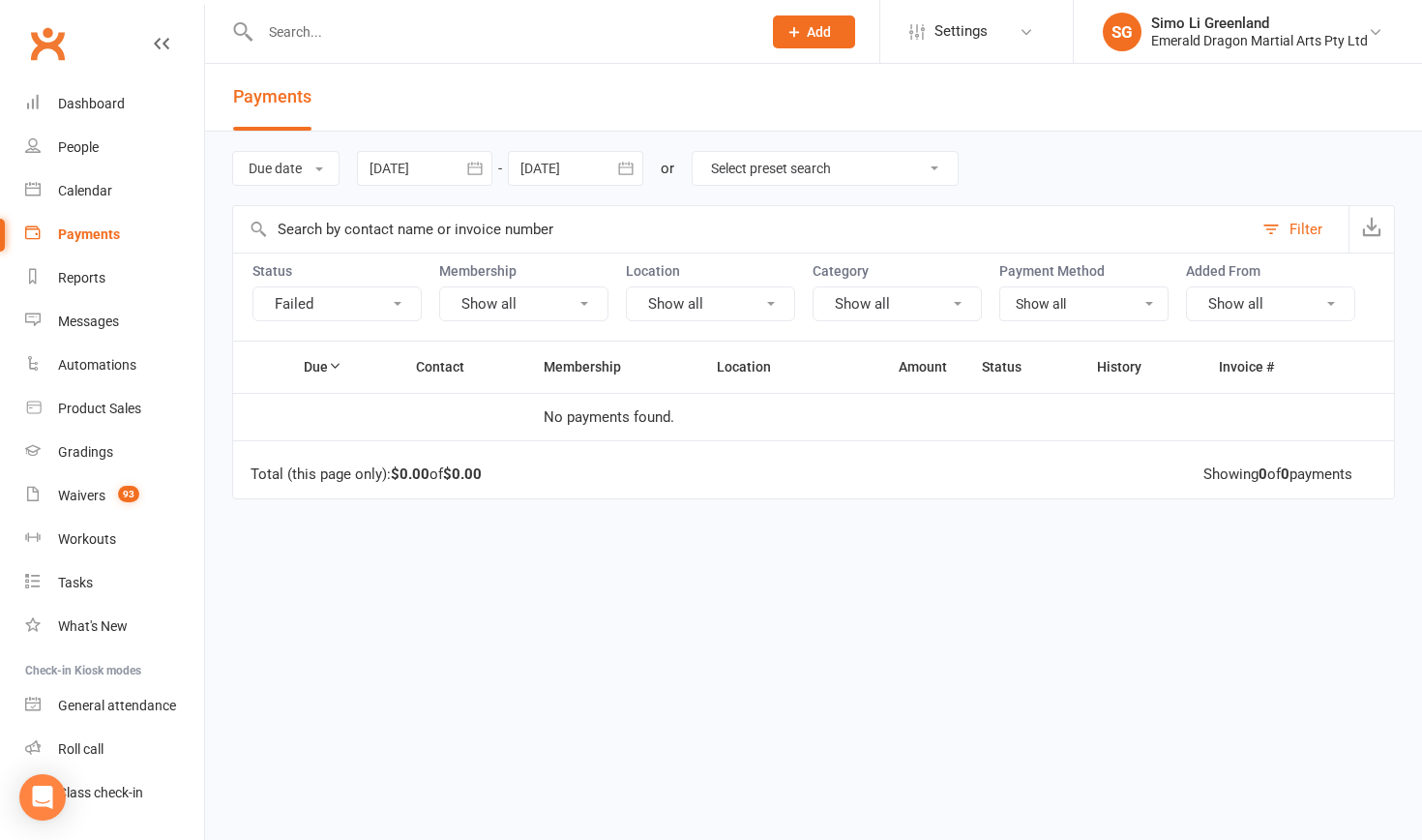
click at [353, 30] on input "text" at bounding box center [501, 32] width 493 height 27
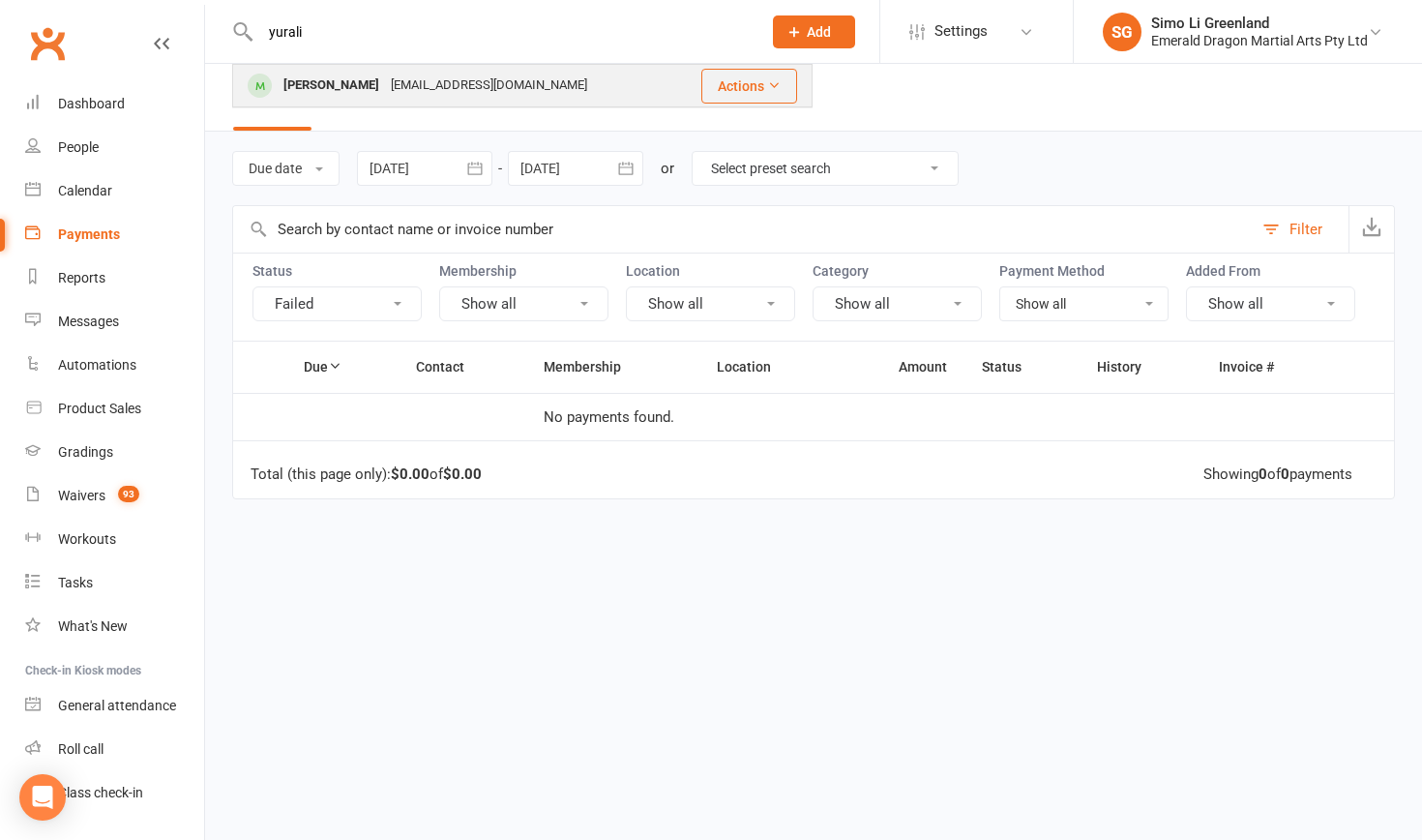
type input "yurali"
click at [381, 79] on div "[PERSON_NAME]" at bounding box center [331, 85] width 107 height 28
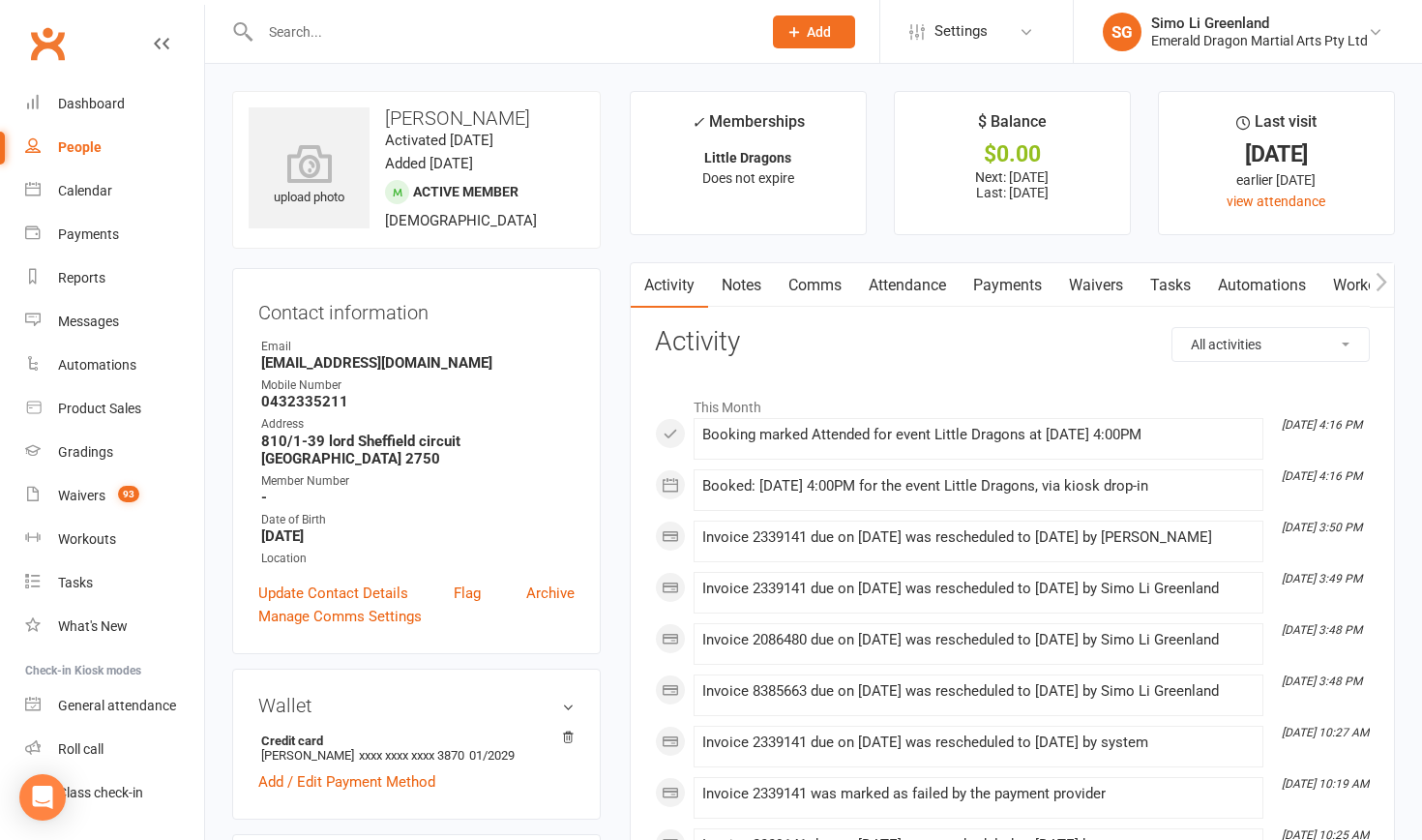
click at [1031, 285] on link "Payments" at bounding box center [1008, 286] width 96 height 45
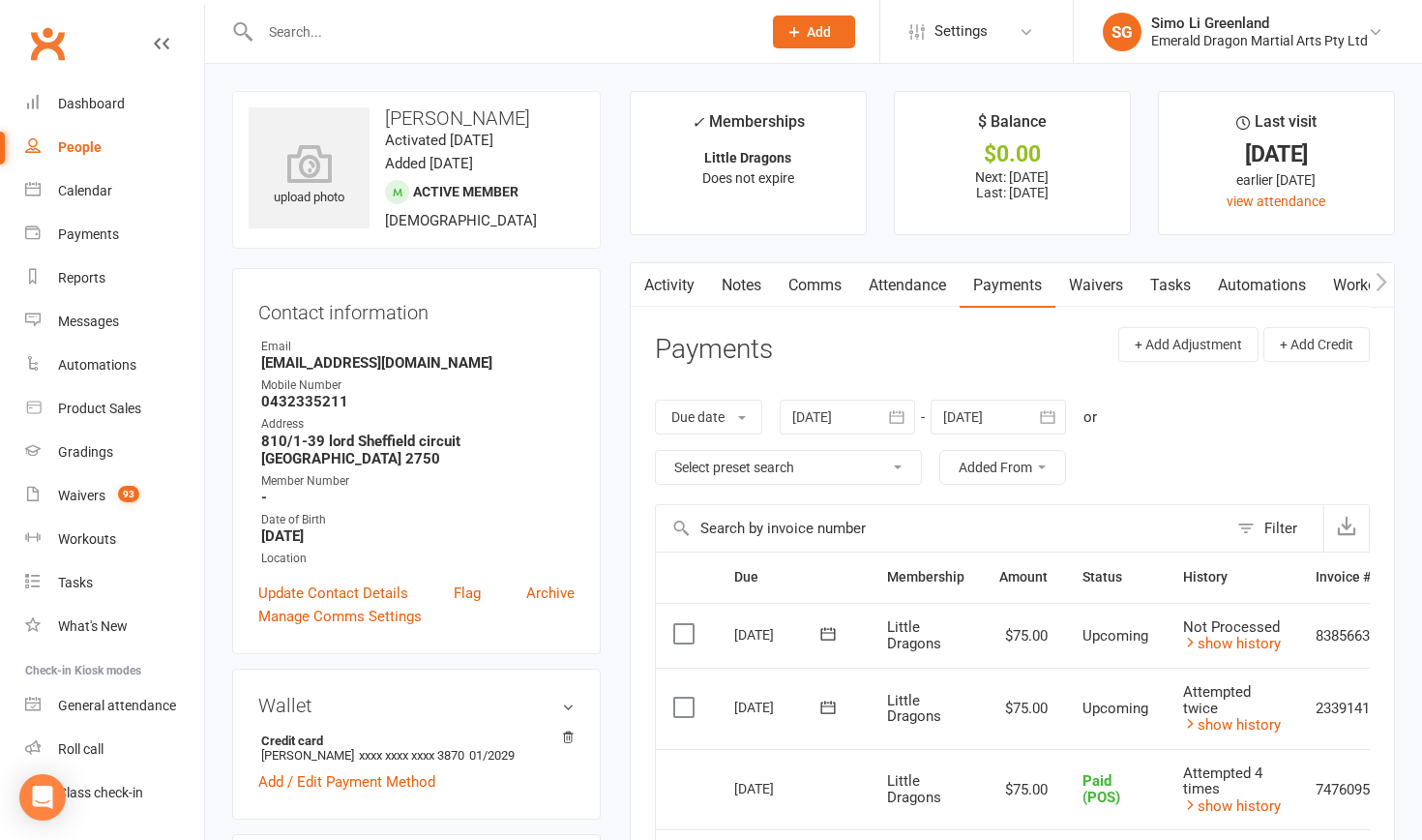
click at [834, 706] on icon at bounding box center [827, 706] width 15 height 13
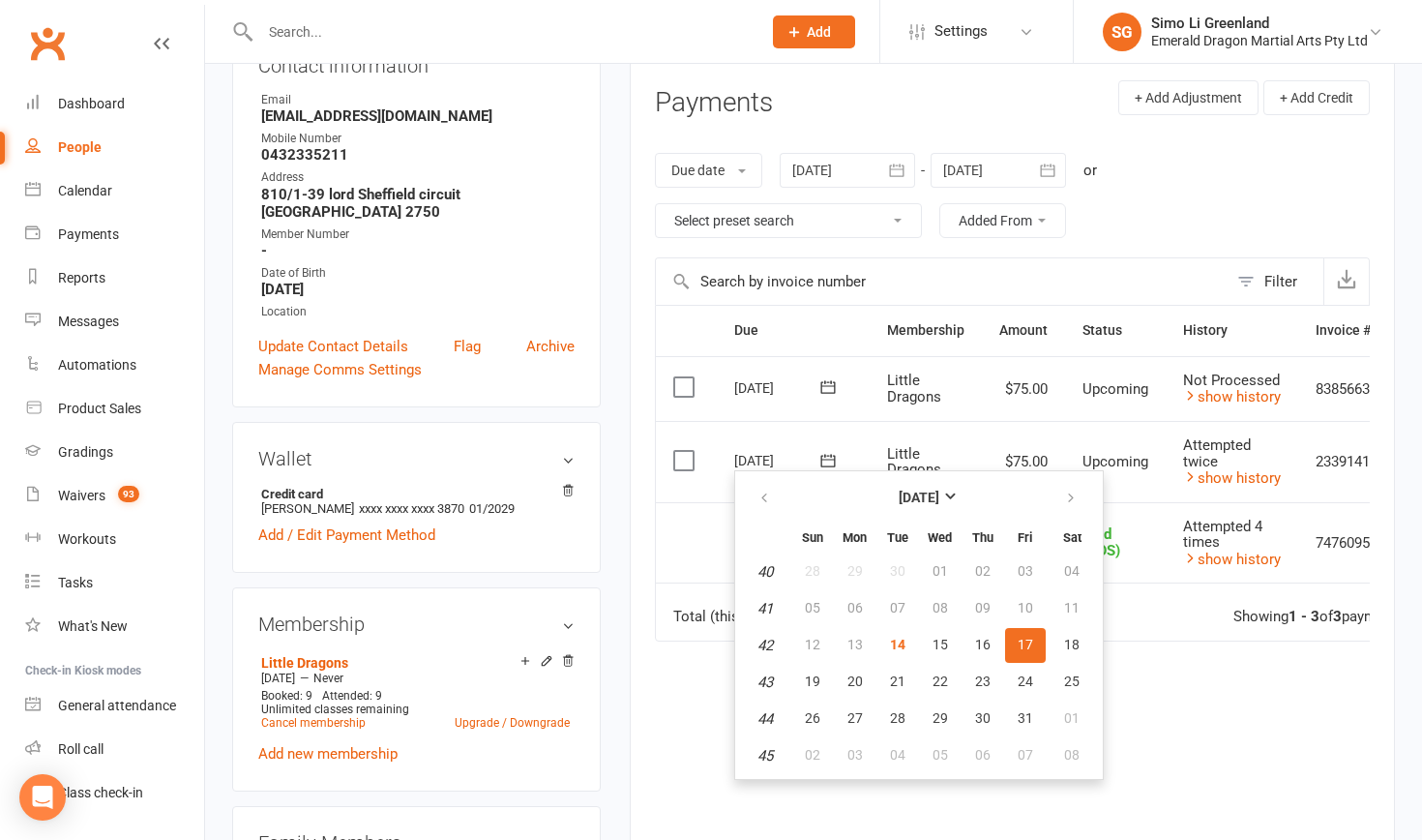
scroll to position [254, 0]
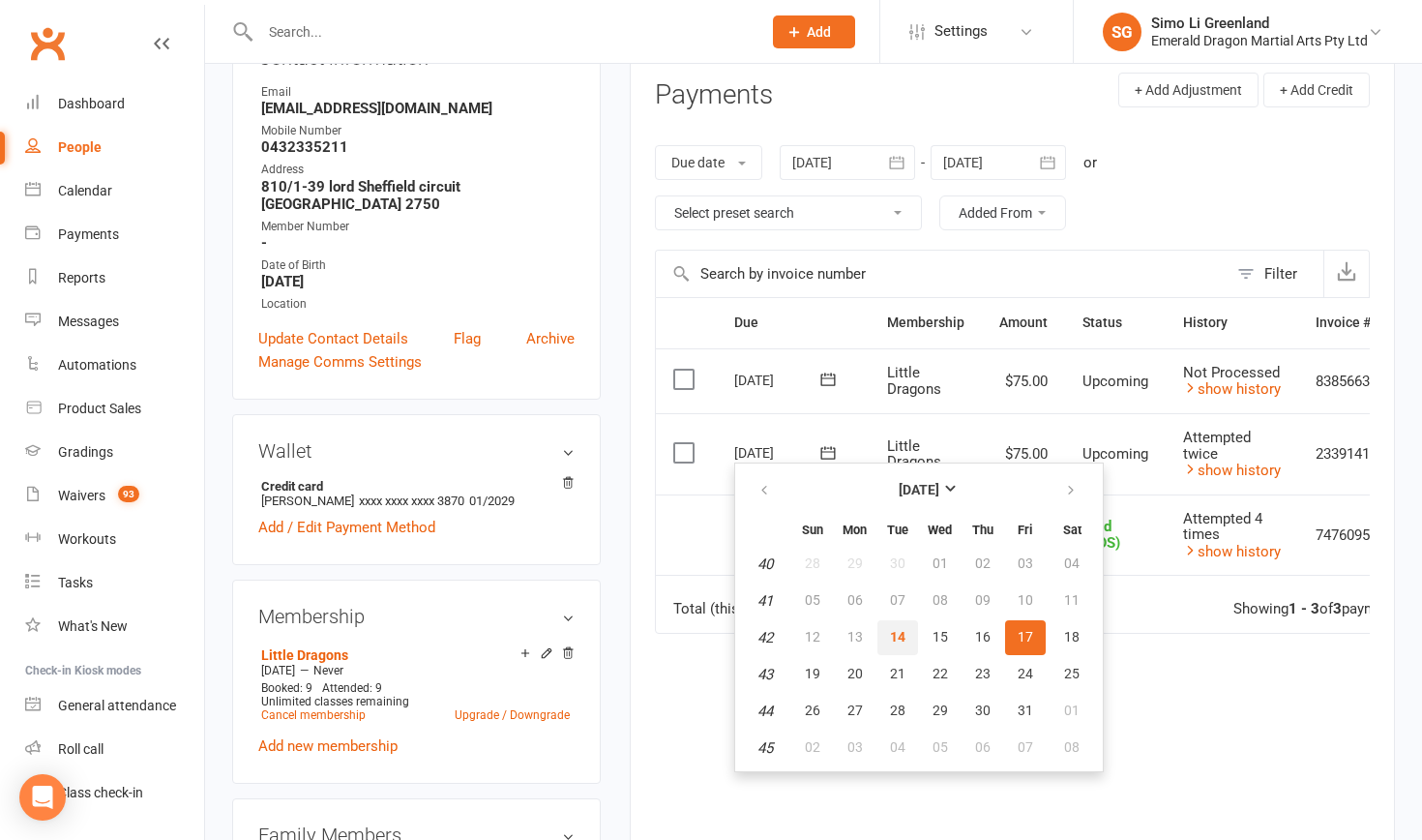
click at [897, 637] on span "14" at bounding box center [898, 636] width 16 height 16
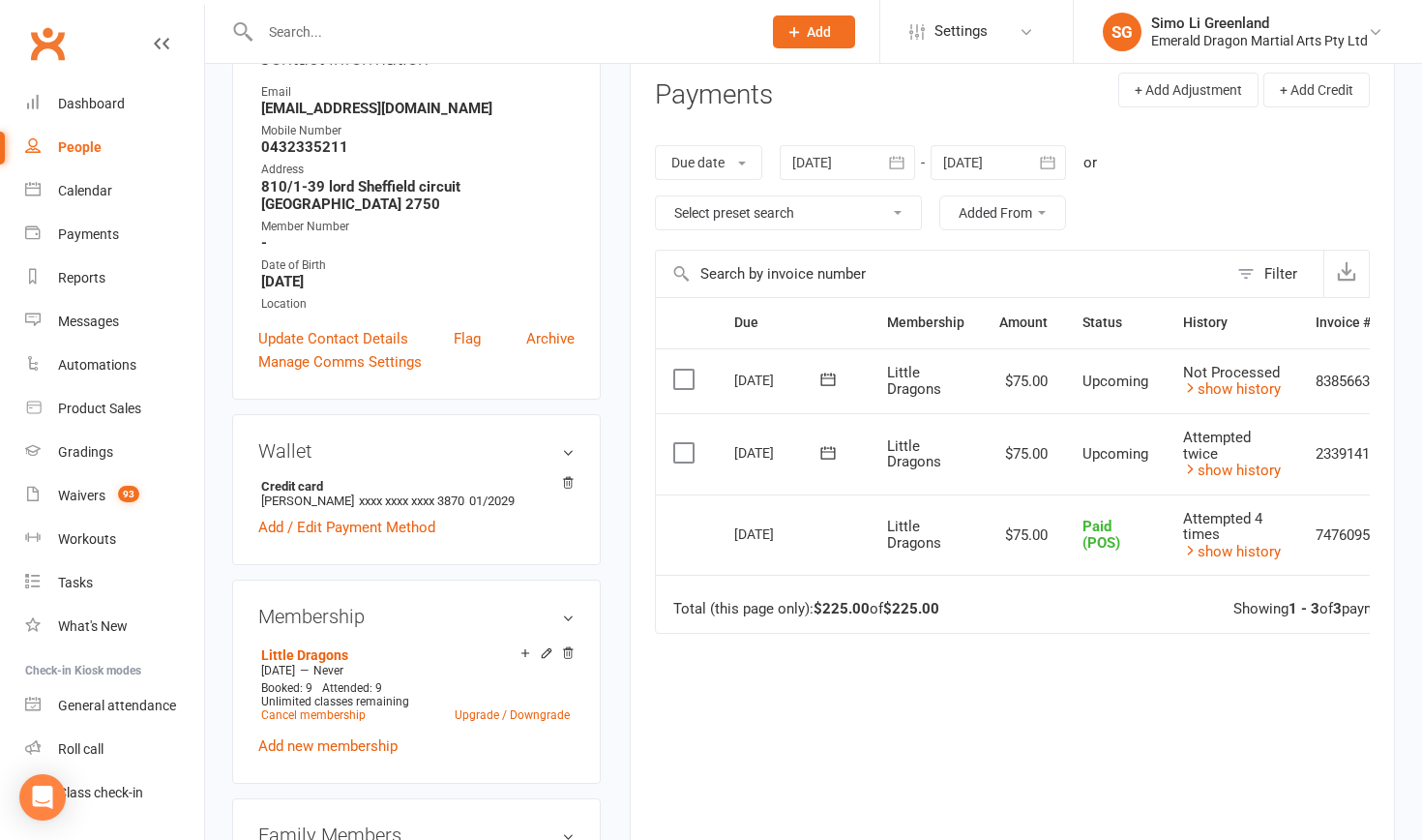
click at [683, 443] on label at bounding box center [686, 453] width 26 height 19
click at [683, 443] on input "checkbox" at bounding box center [679, 443] width 13 height 0
click at [1301, 795] on button "Change status" at bounding box center [1319, 795] width 153 height 41
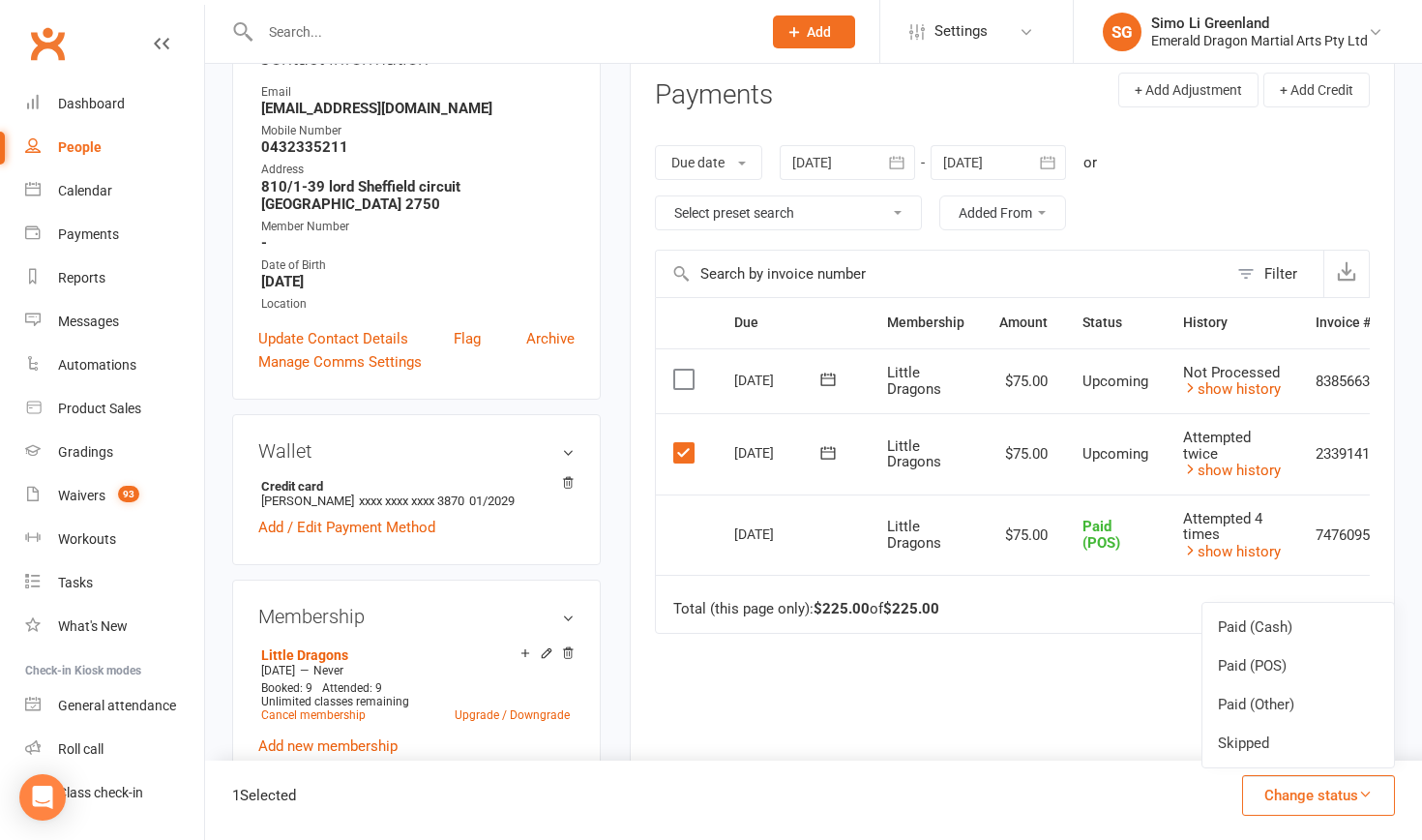
click at [828, 376] on icon at bounding box center [828, 379] width 19 height 19
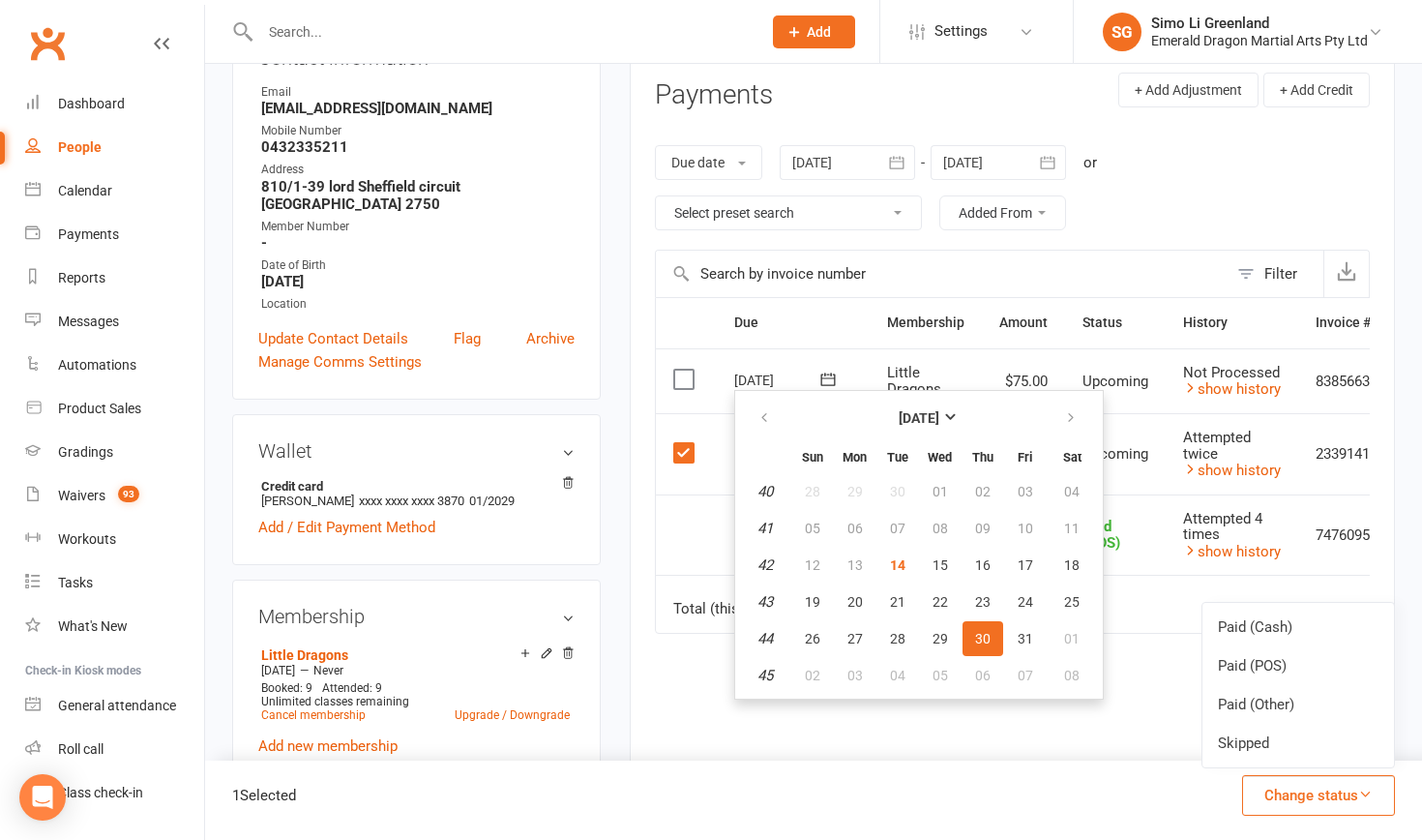
click at [674, 531] on td "Select this" at bounding box center [686, 534] width 61 height 81
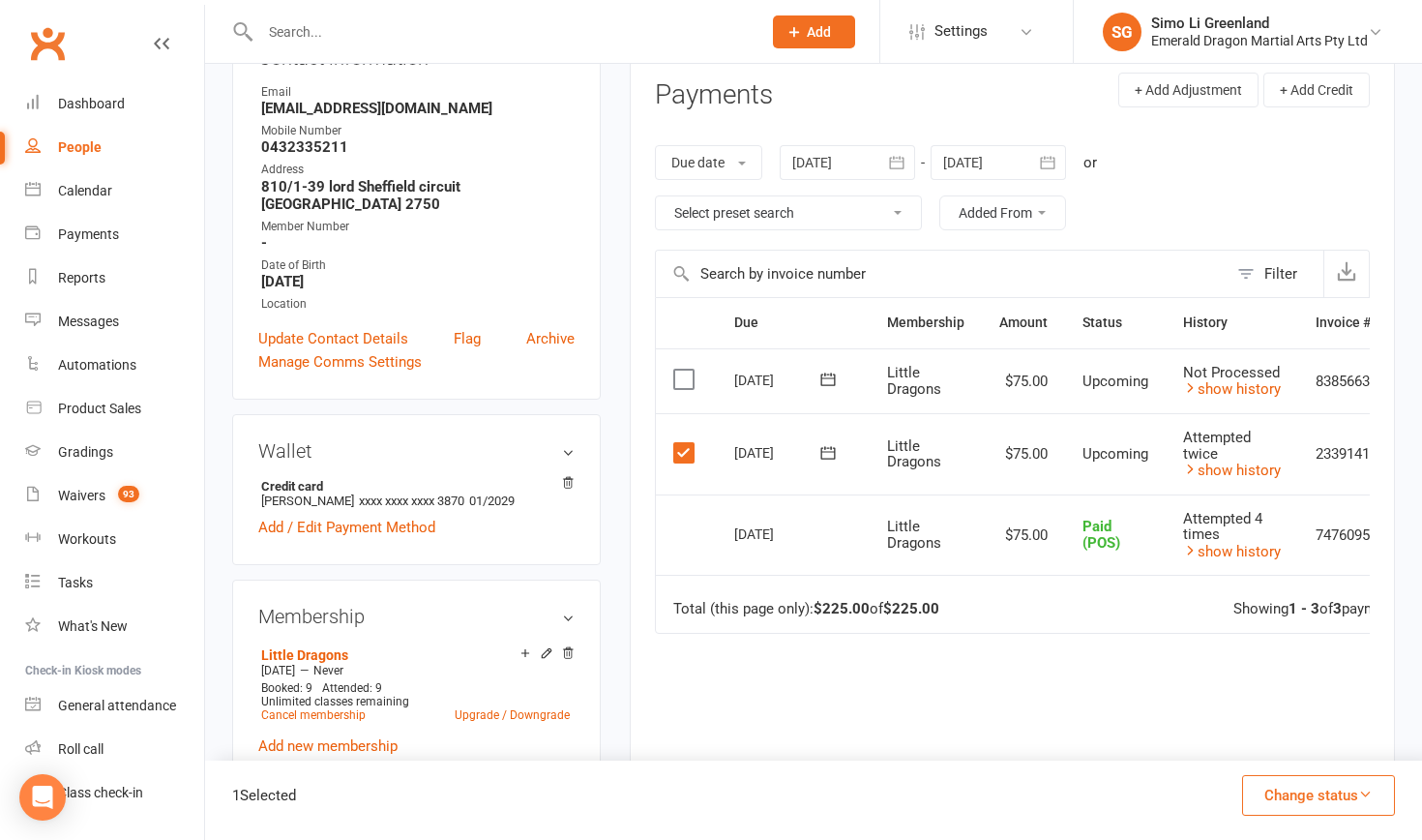
click at [1309, 794] on button "Change status" at bounding box center [1319, 795] width 153 height 41
click at [1249, 664] on link "Paid (POS)" at bounding box center [1298, 666] width 192 height 39
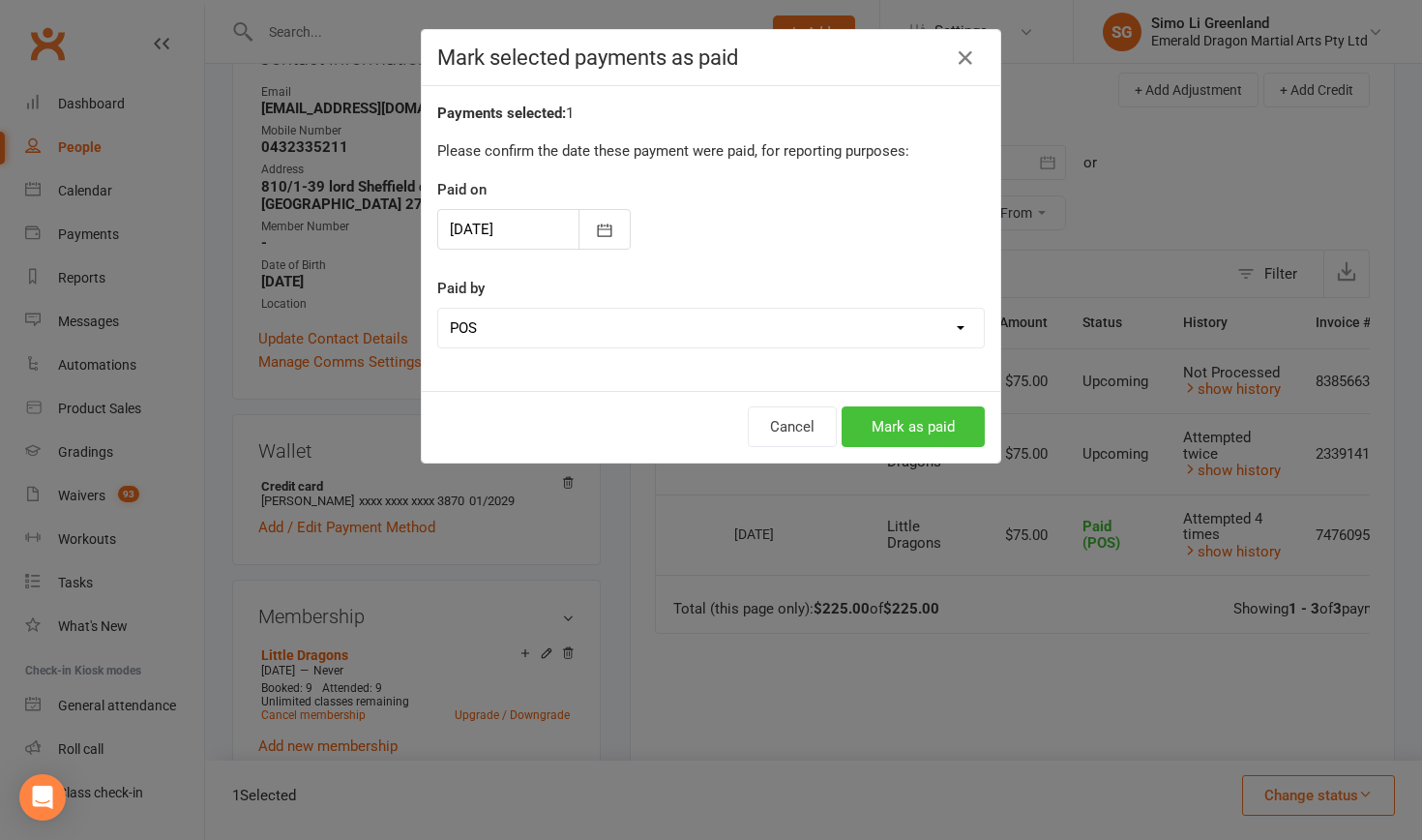
click at [916, 419] on button "Mark as paid" at bounding box center [913, 427] width 143 height 41
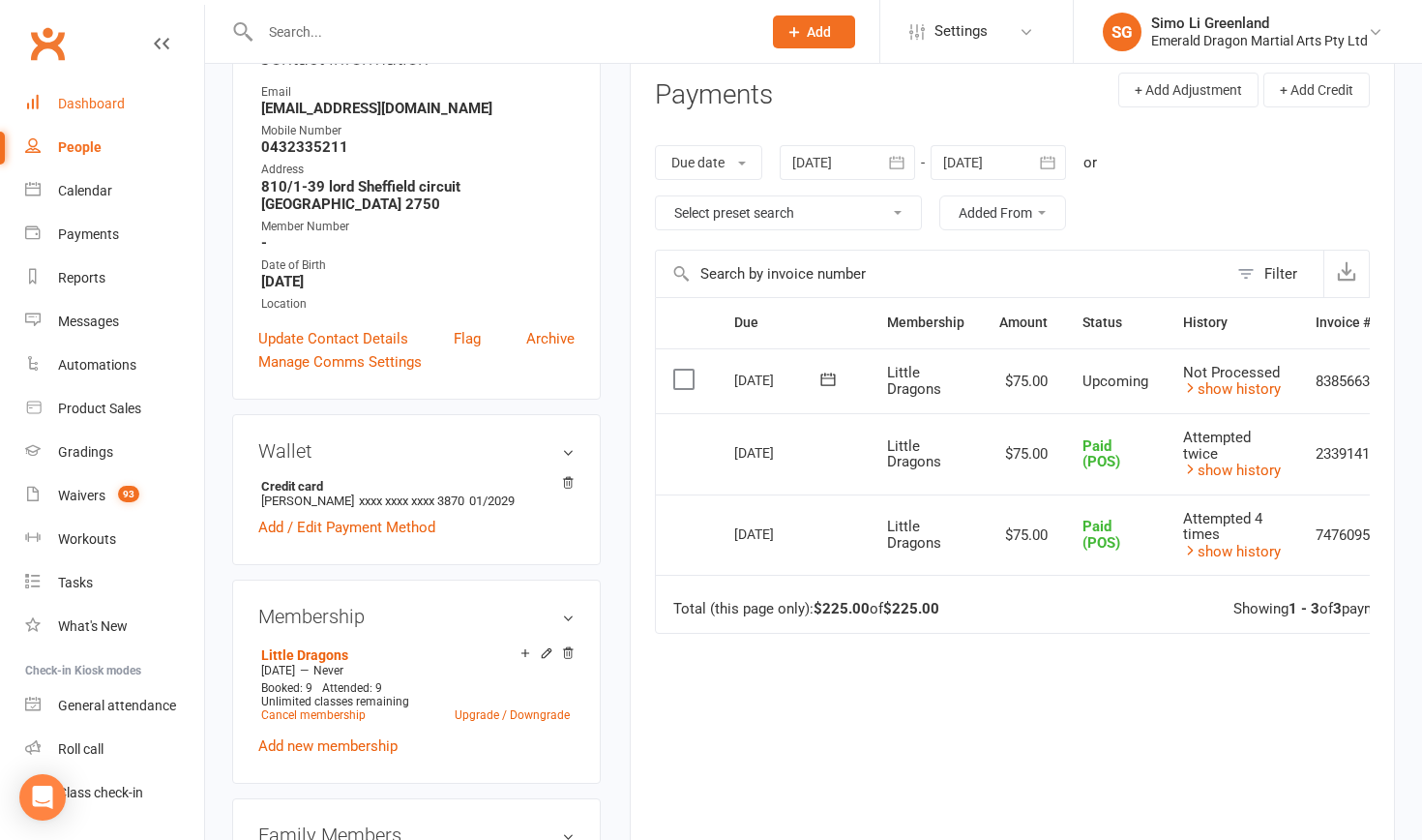
click at [77, 92] on link "Dashboard" at bounding box center [115, 103] width 179 height 44
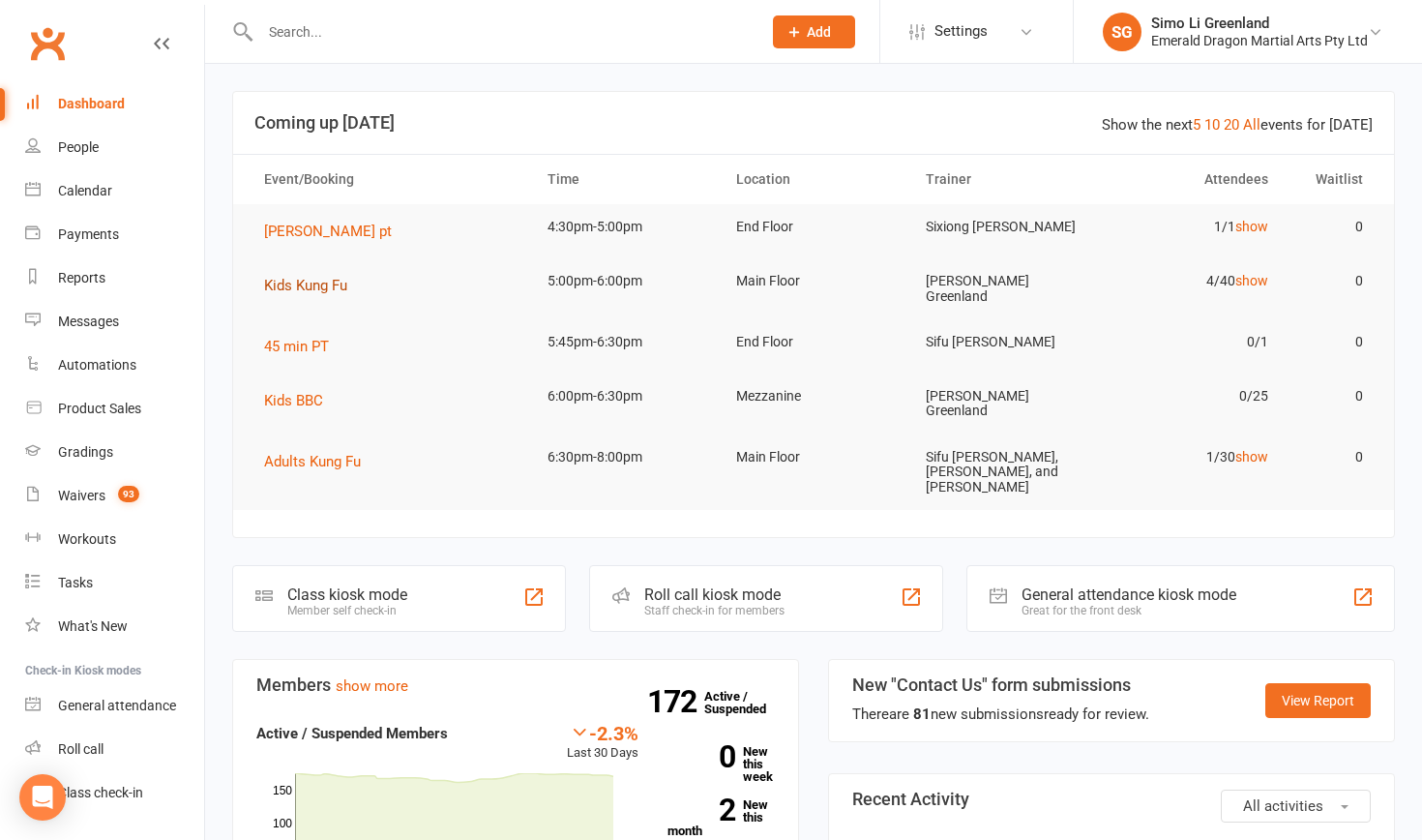
click at [324, 286] on span "Kids Kung Fu" at bounding box center [305, 286] width 83 height 18
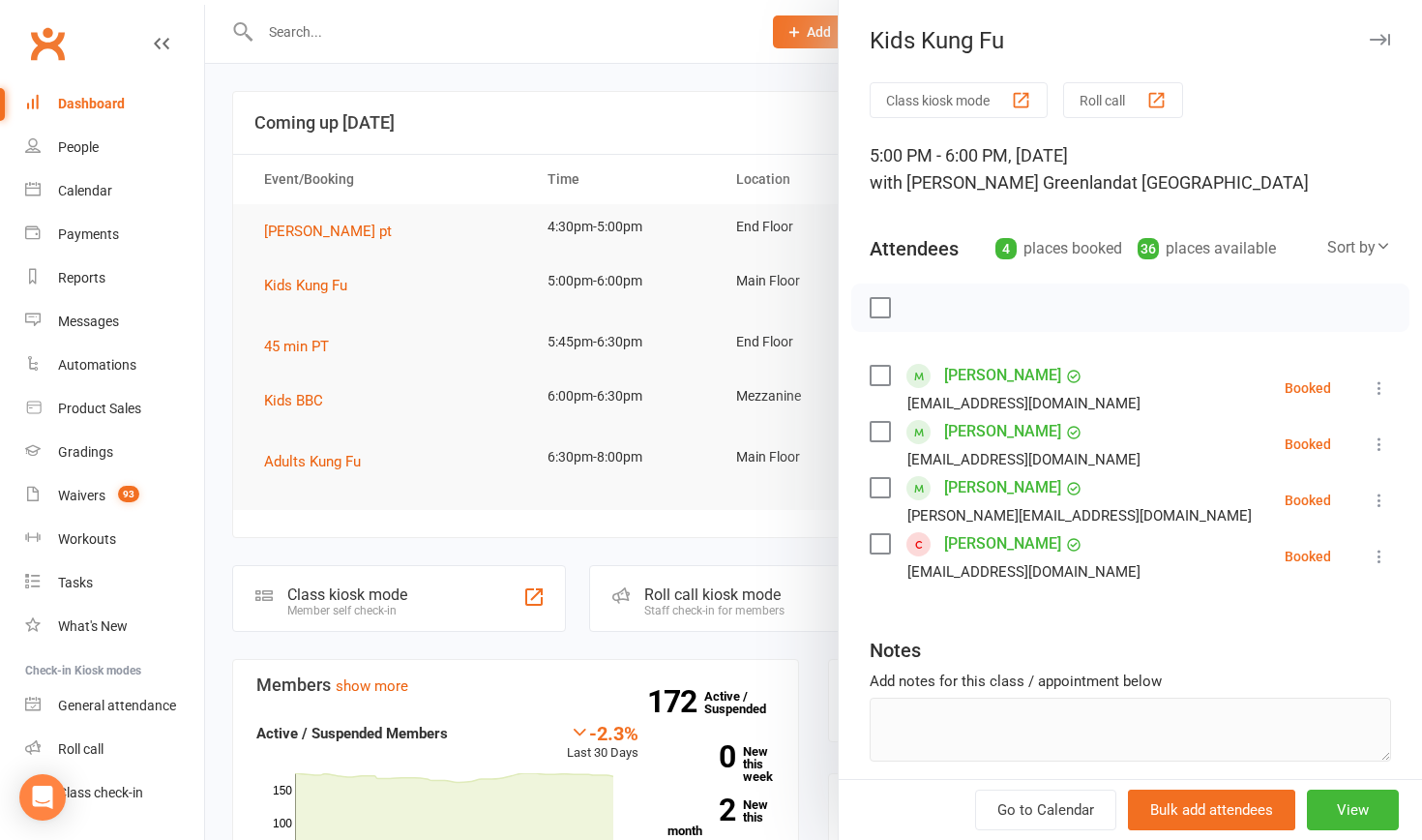
click at [949, 93] on button "Class kiosk mode" at bounding box center [958, 99] width 178 height 36
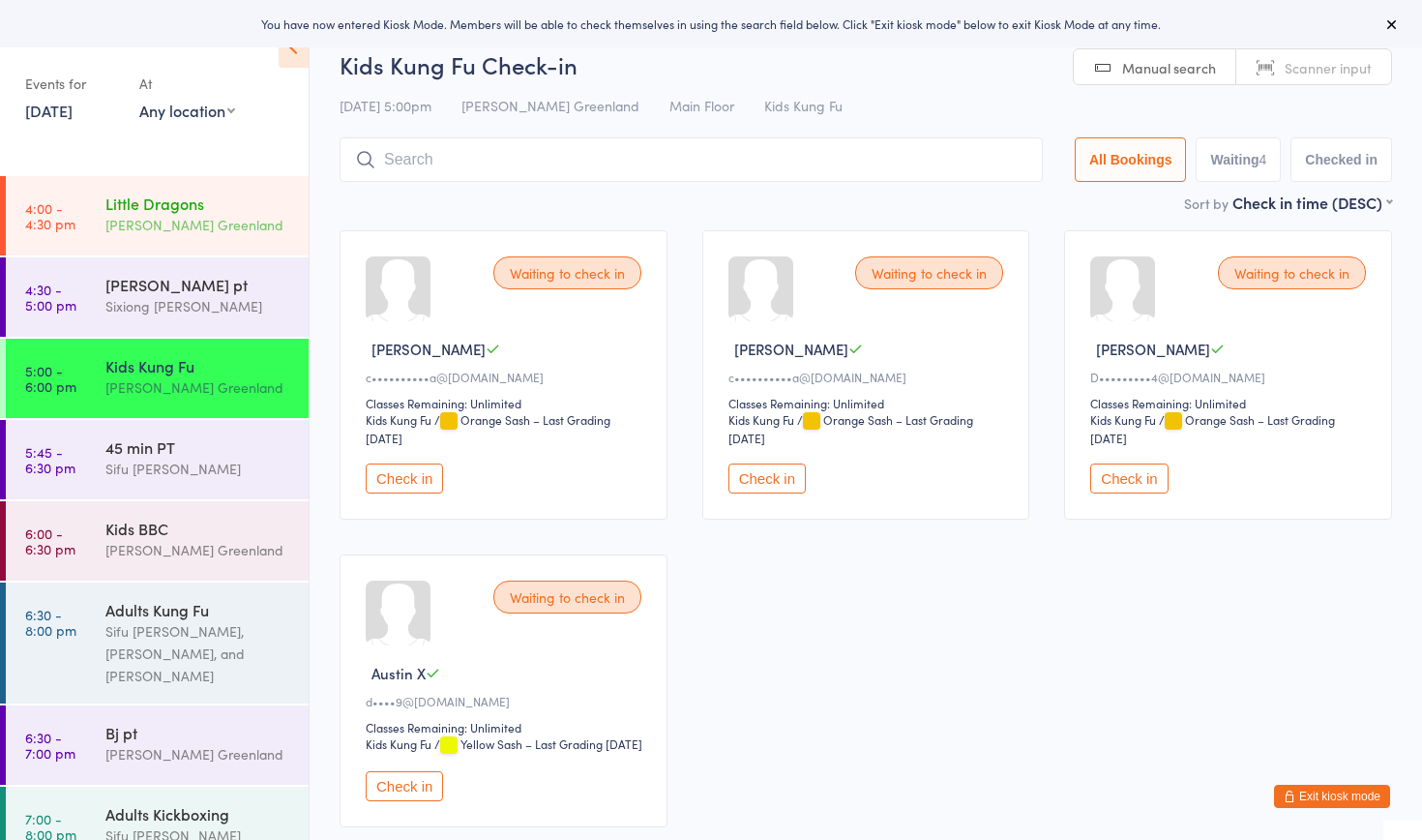
click at [202, 222] on div "[PERSON_NAME] Greenland" at bounding box center [199, 224] width 187 height 22
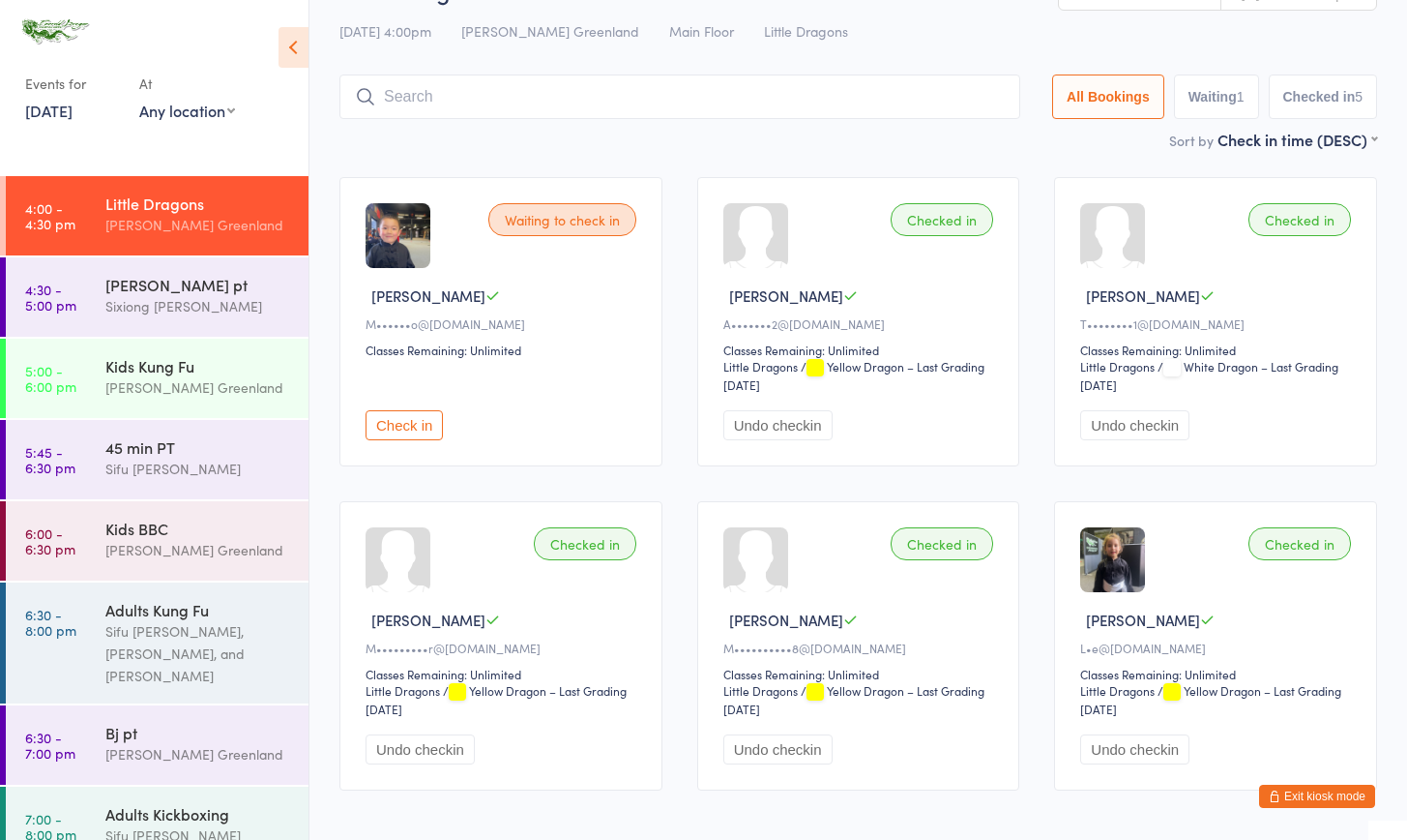
scroll to position [17, 0]
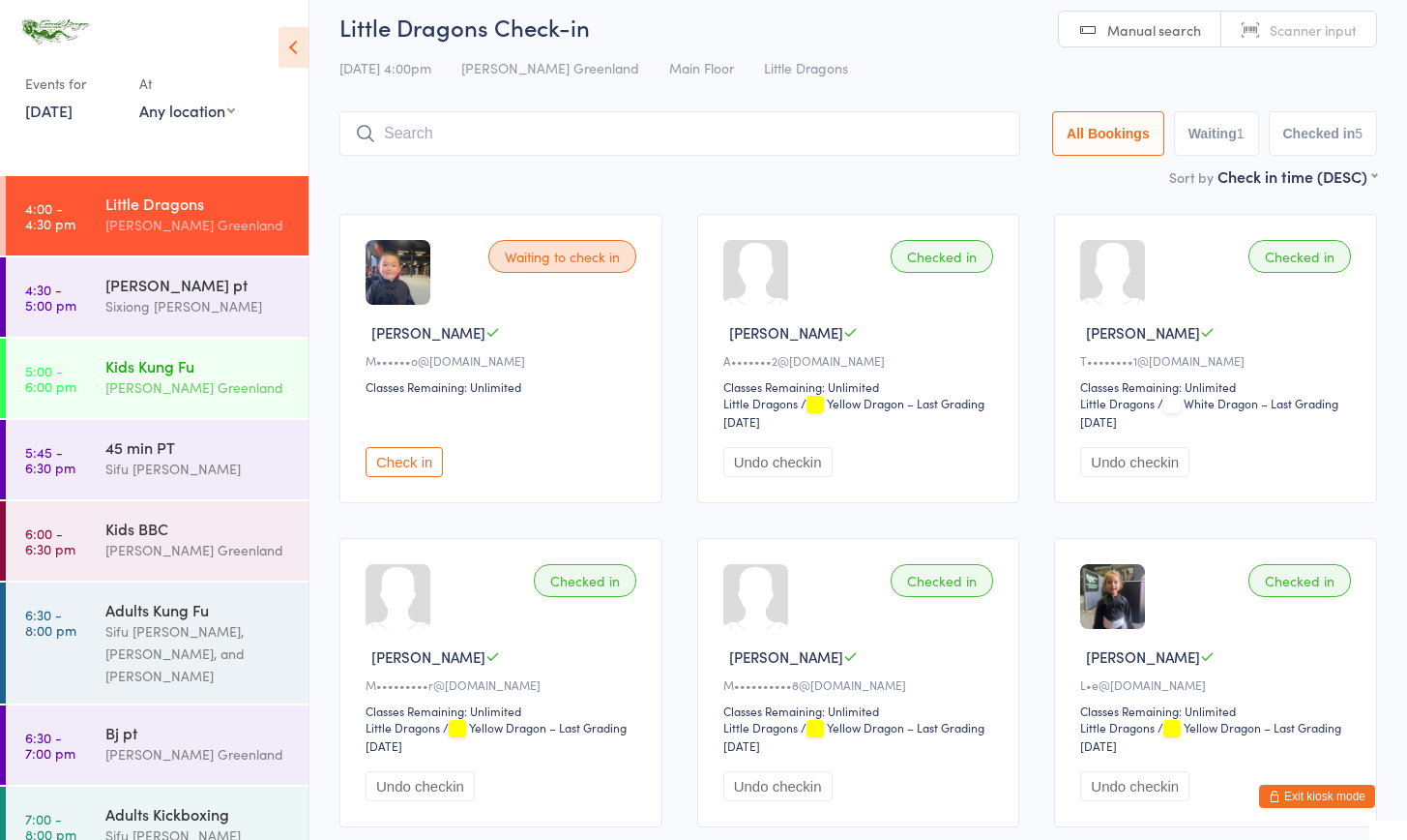
click at [182, 366] on div "Kids Kung Fu" at bounding box center [199, 365] width 187 height 21
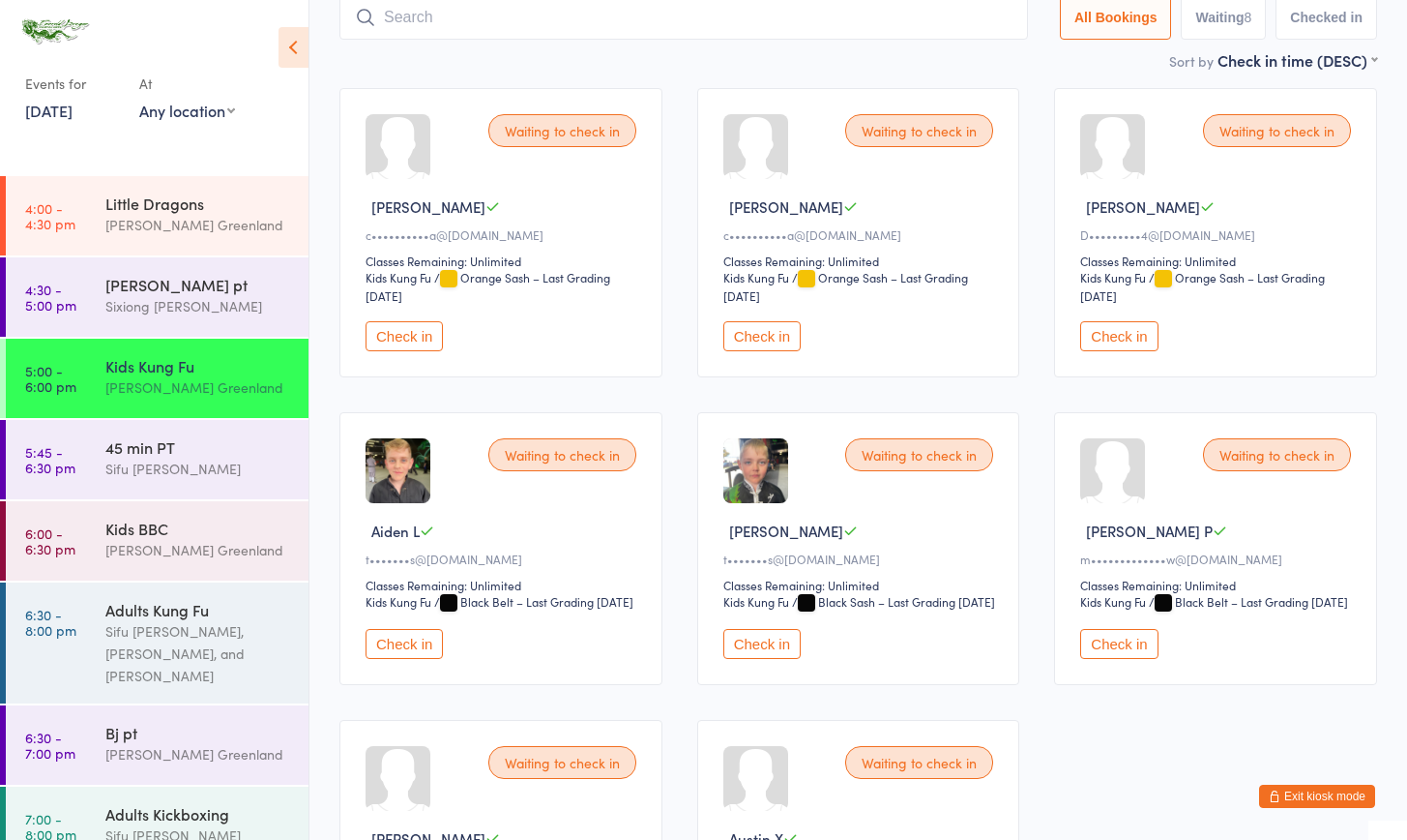
scroll to position [296, 0]
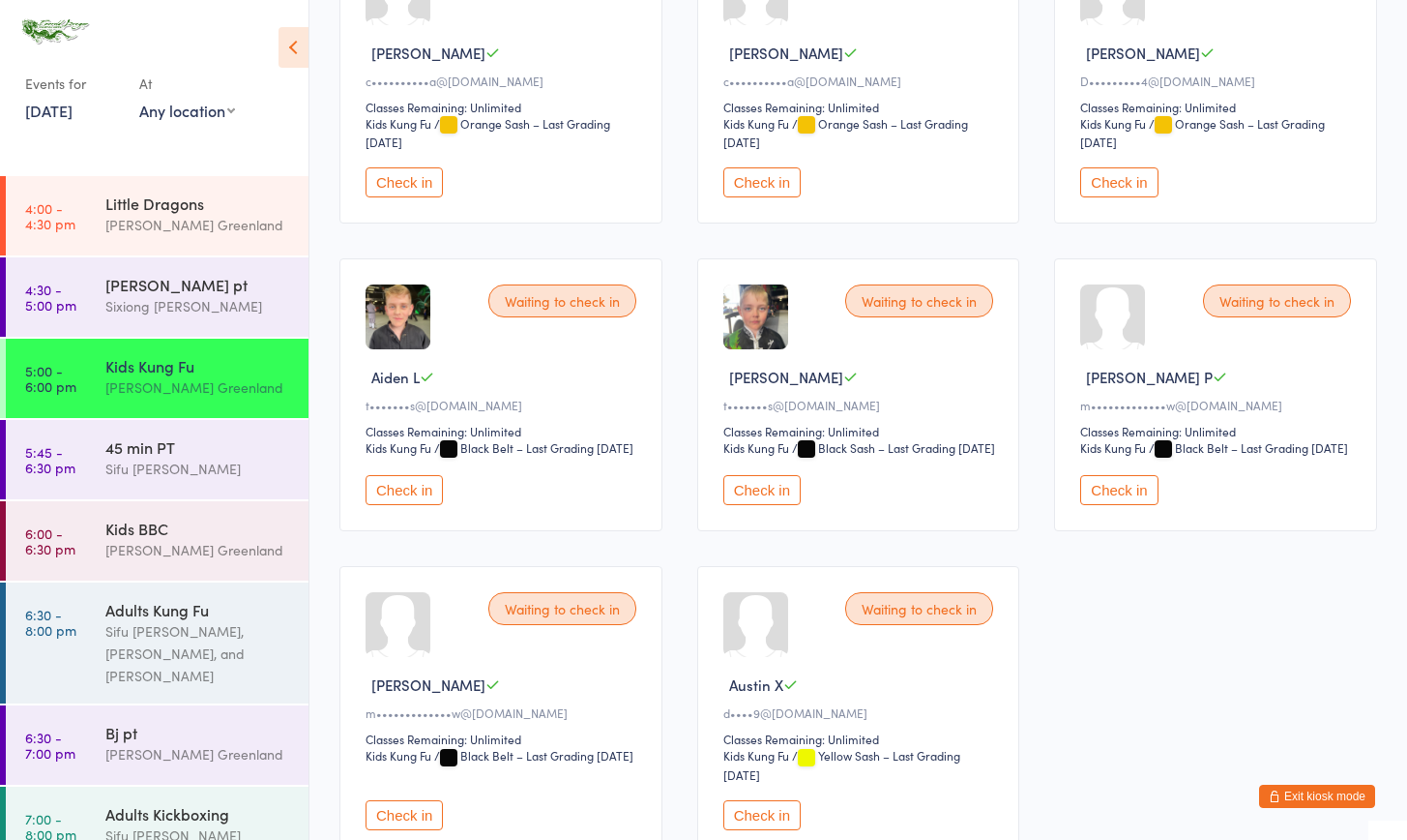
click at [1135, 505] on button "Check in" at bounding box center [1119, 489] width 77 height 30
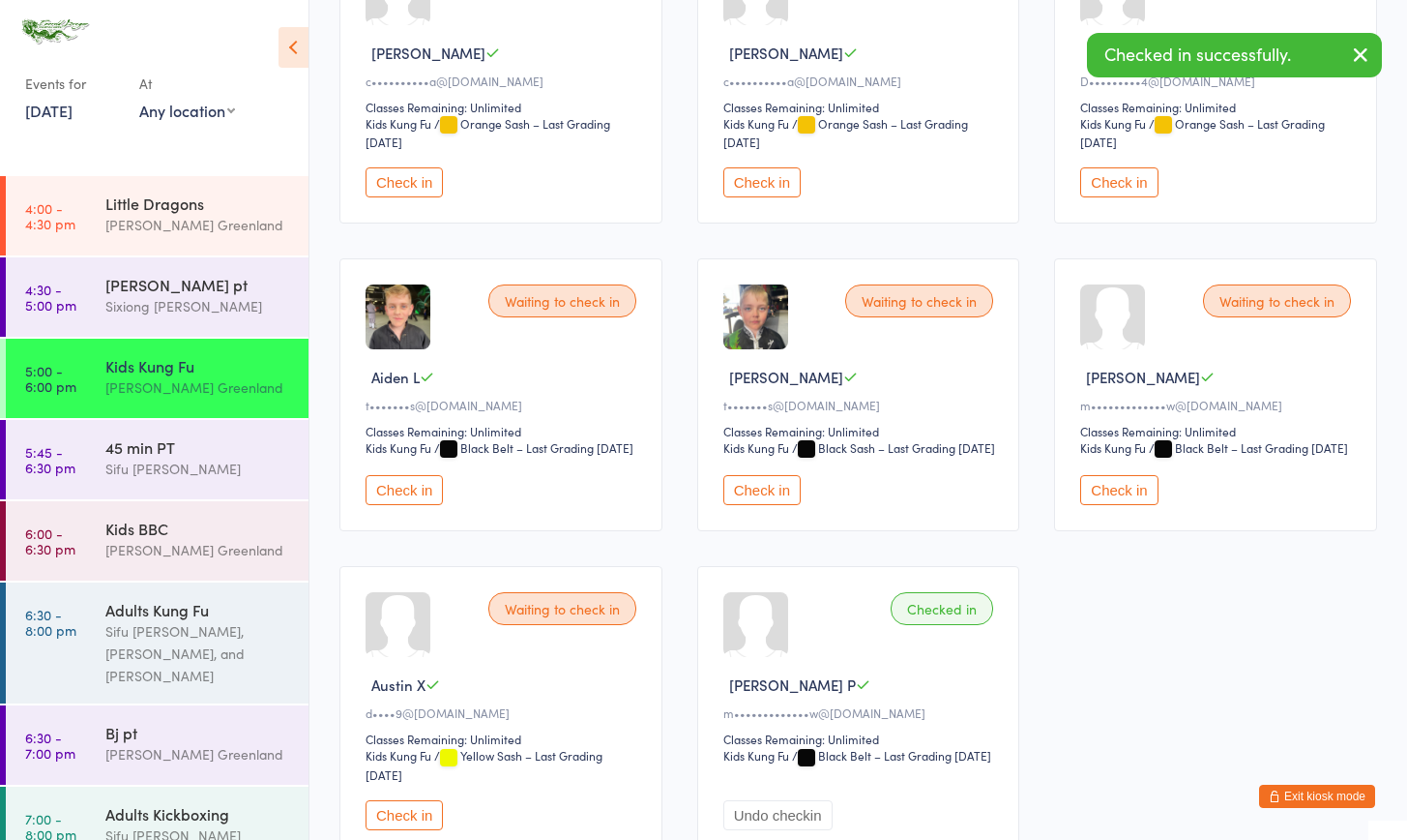
click at [1121, 499] on button "Check in" at bounding box center [1119, 489] width 77 height 30
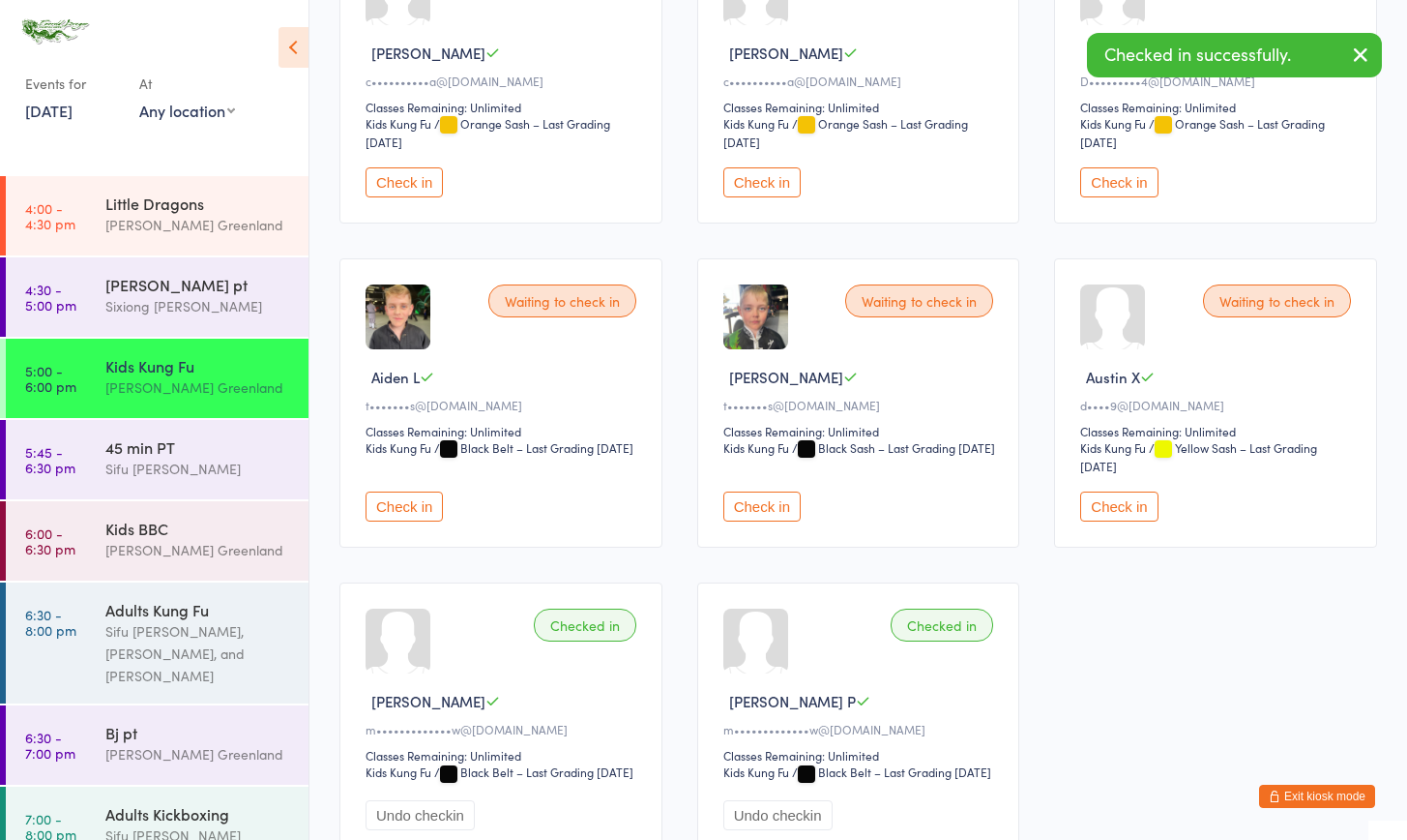
scroll to position [0, 0]
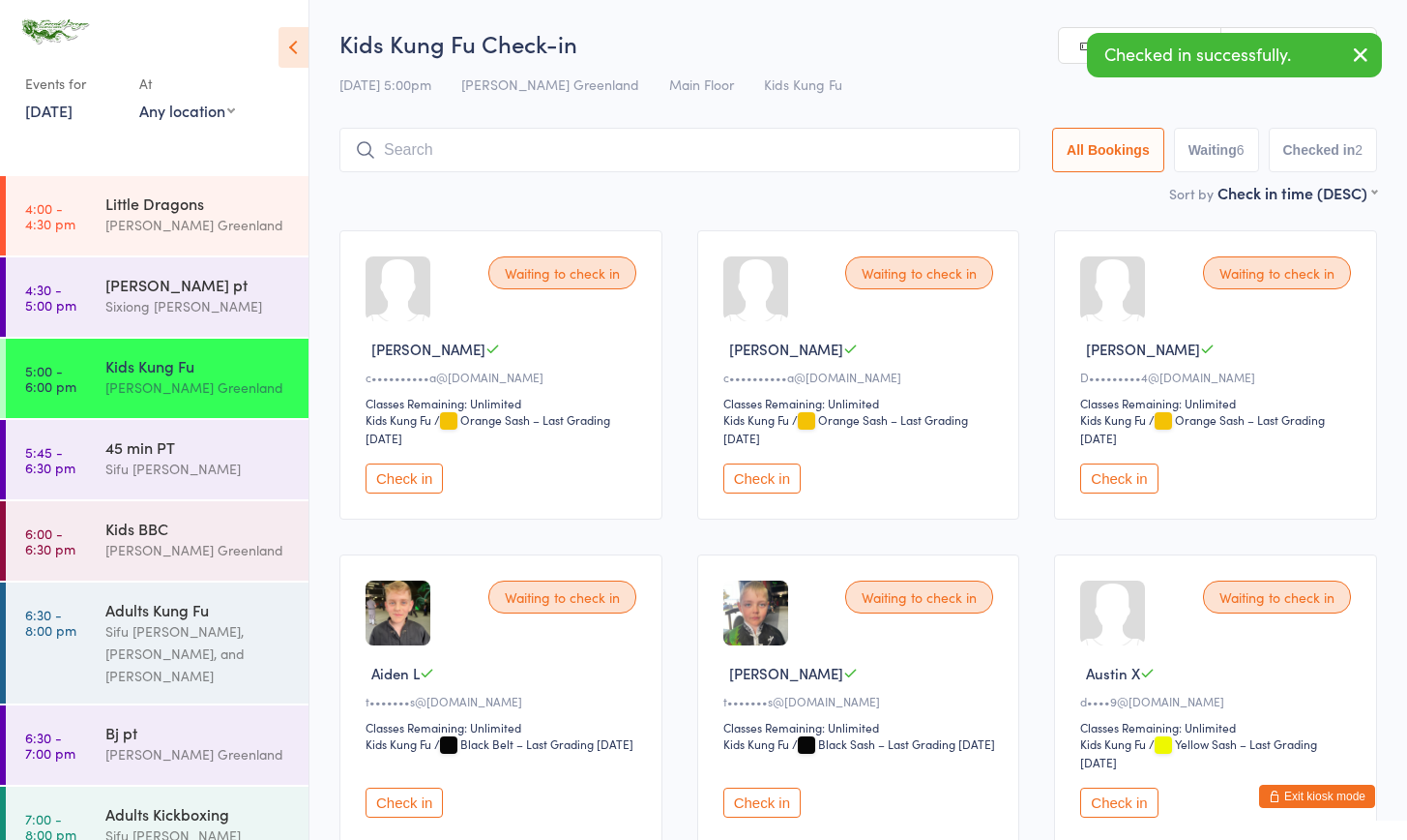
click at [466, 145] on input "search" at bounding box center [679, 150] width 681 height 45
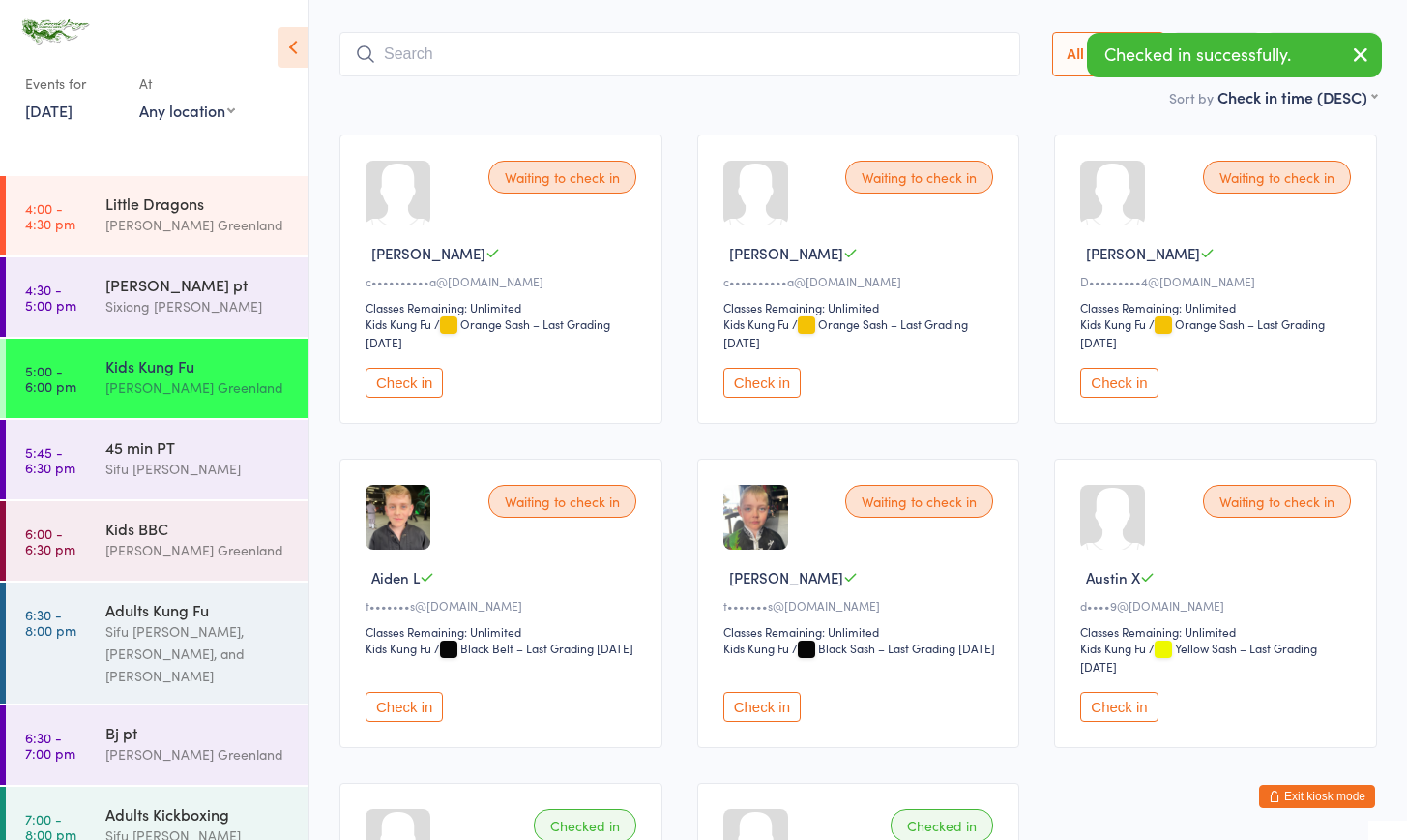
scroll to position [128, 0]
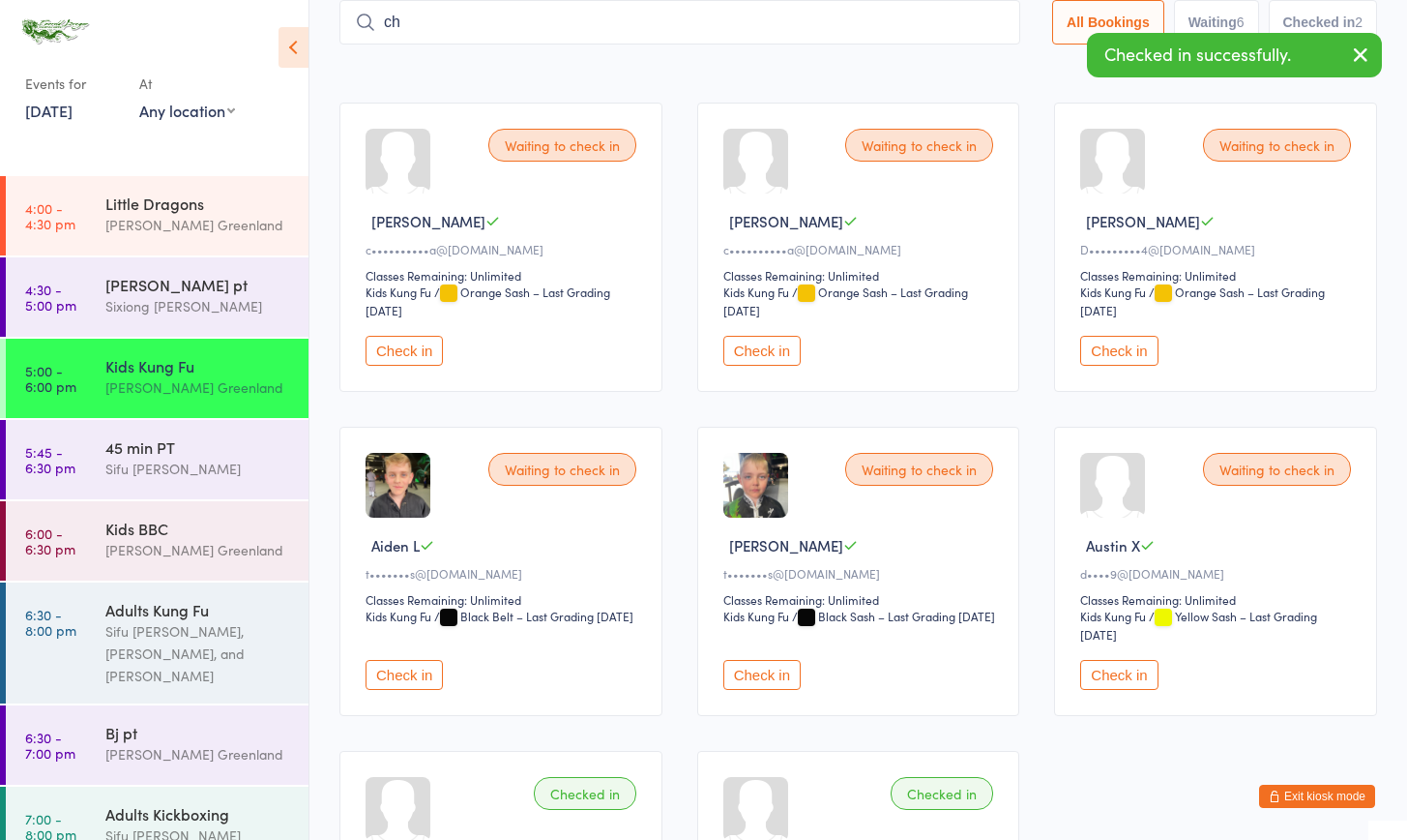
type input "c"
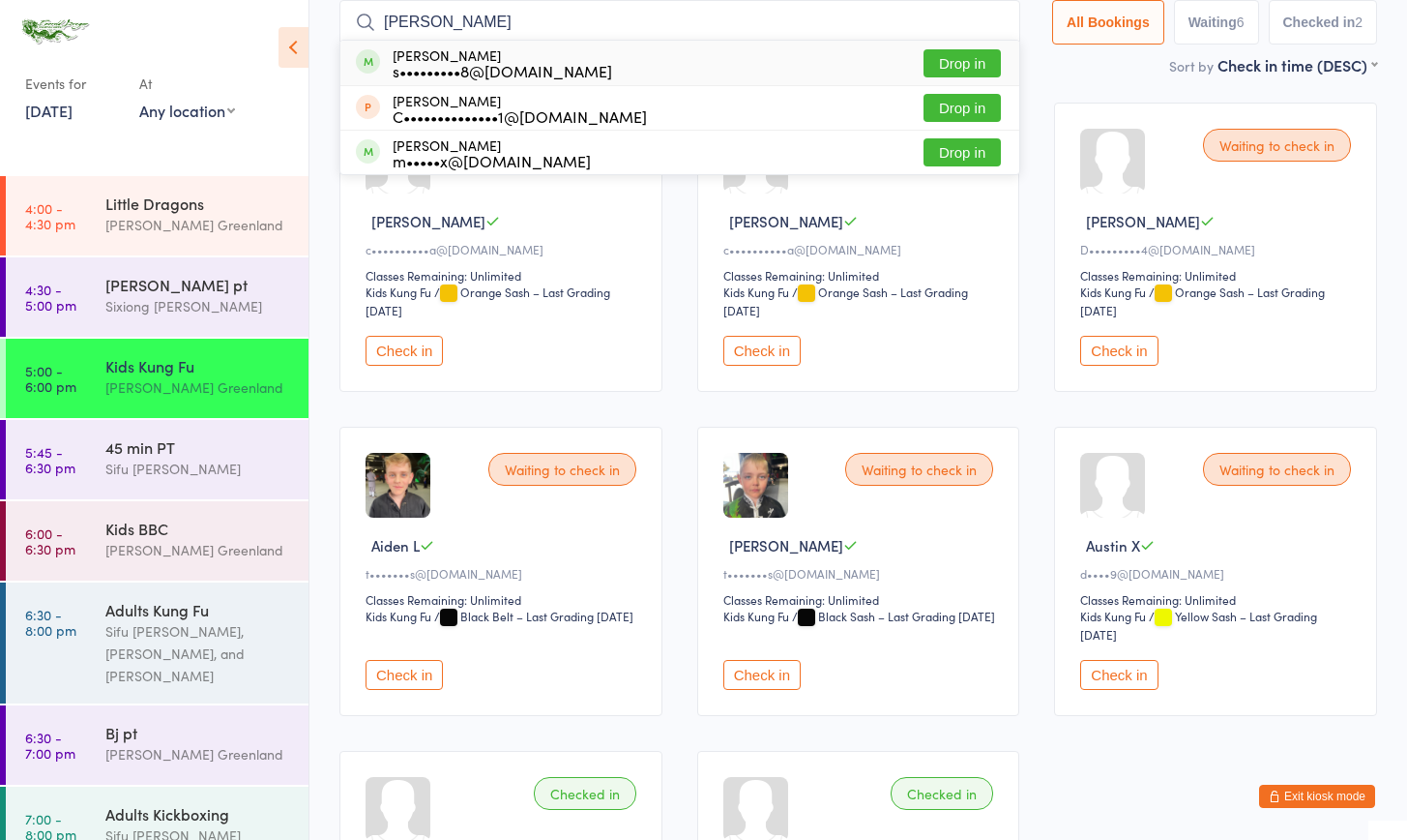
type input "[PERSON_NAME]"
drag, startPoint x: 466, startPoint y: 145, endPoint x: 967, endPoint y: 61, distance: 508.0
click at [966, 61] on button "Drop in" at bounding box center [962, 63] width 77 height 28
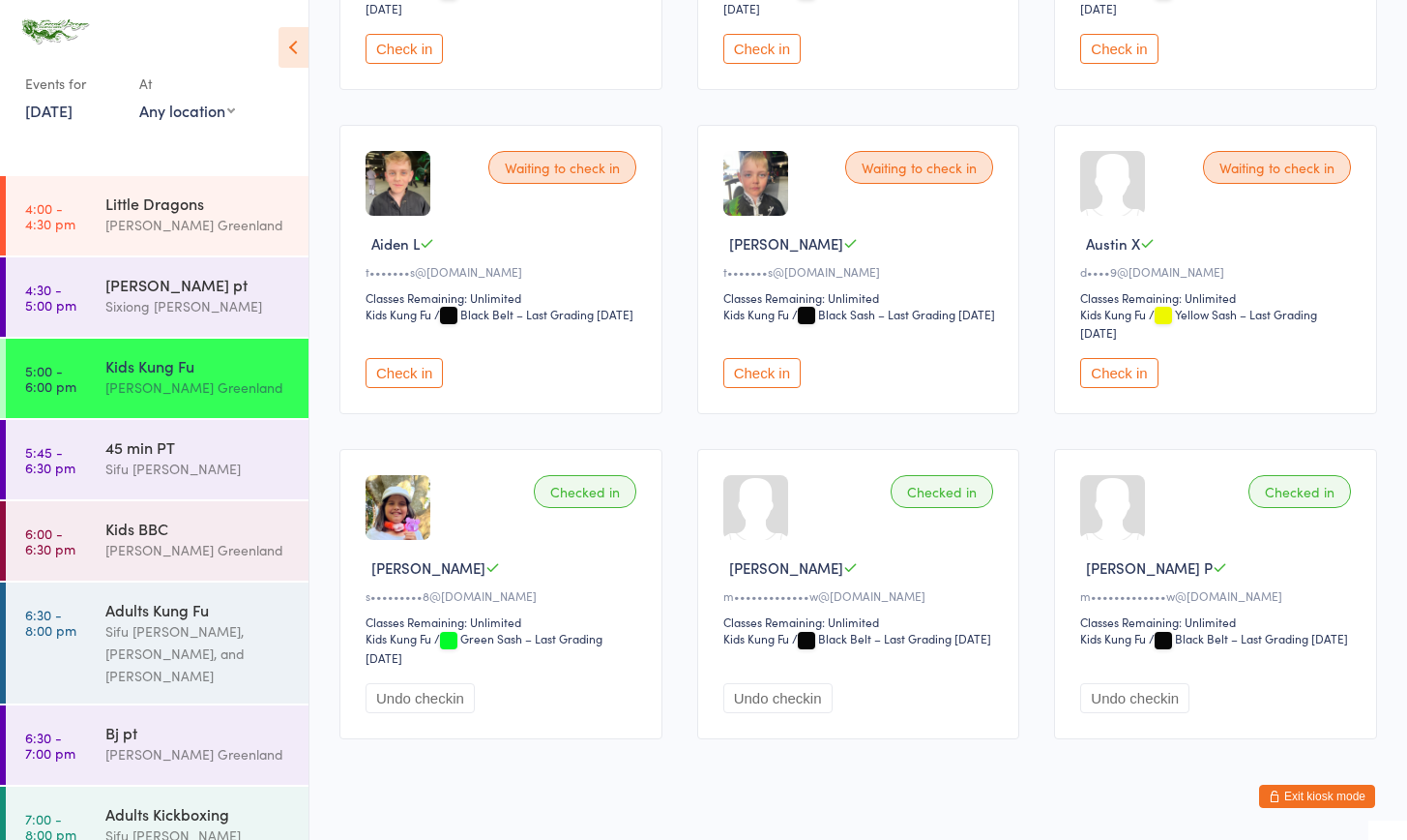
scroll to position [37, 0]
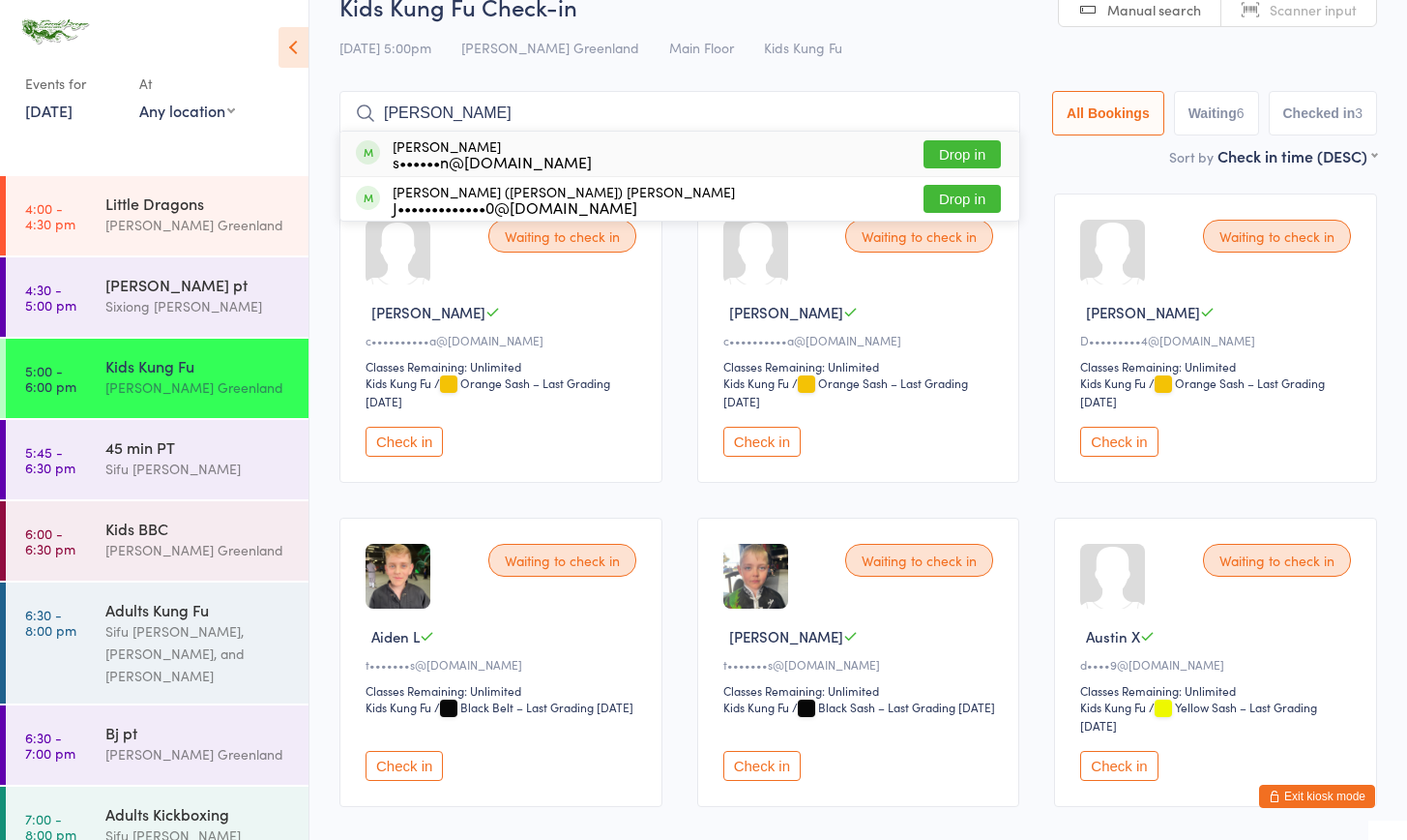
type input "[PERSON_NAME]"
click at [939, 150] on button "Drop in" at bounding box center [962, 154] width 77 height 28
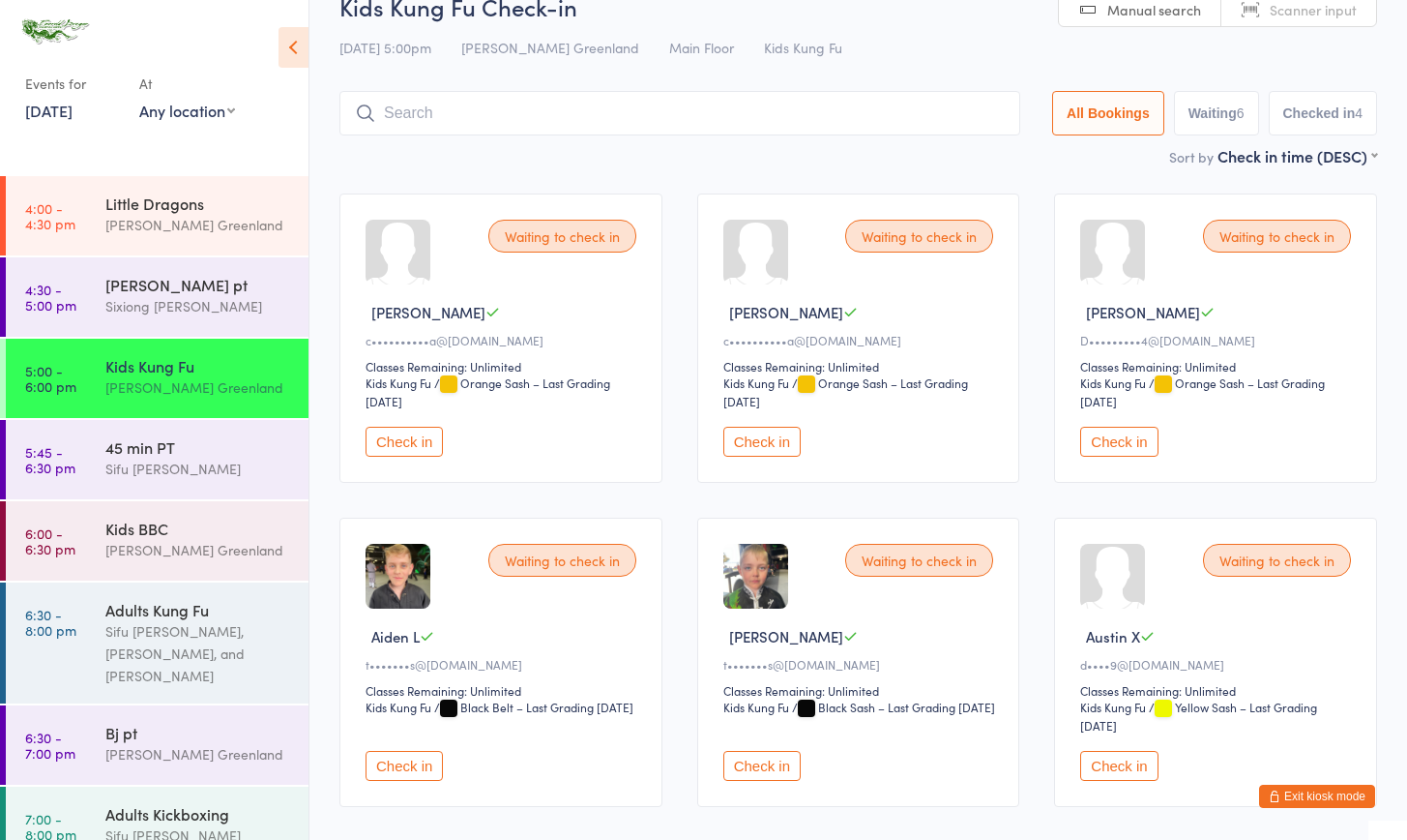
click at [411, 436] on button "Check in" at bounding box center [403, 441] width 77 height 30
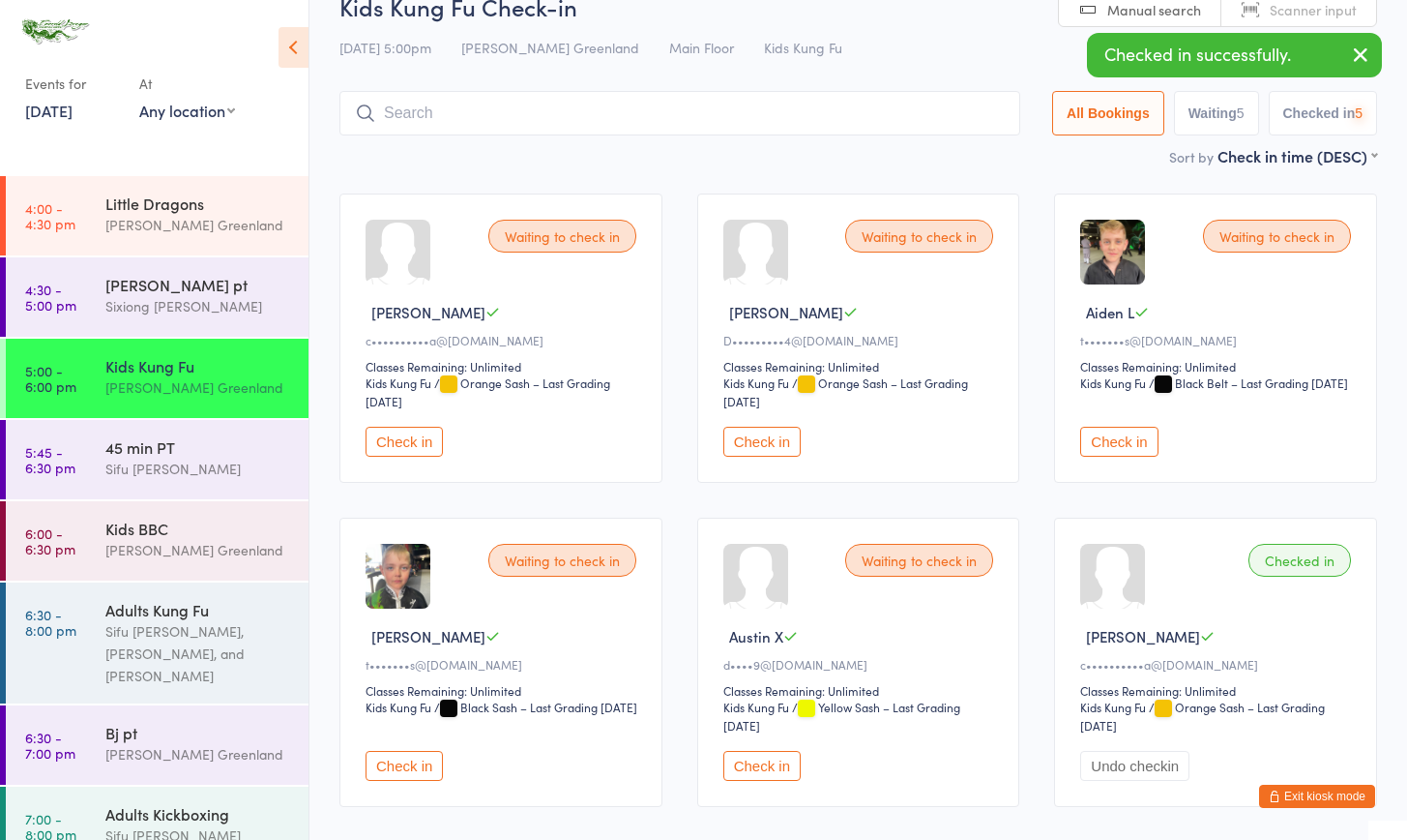
click at [411, 436] on button "Check in" at bounding box center [403, 441] width 77 height 30
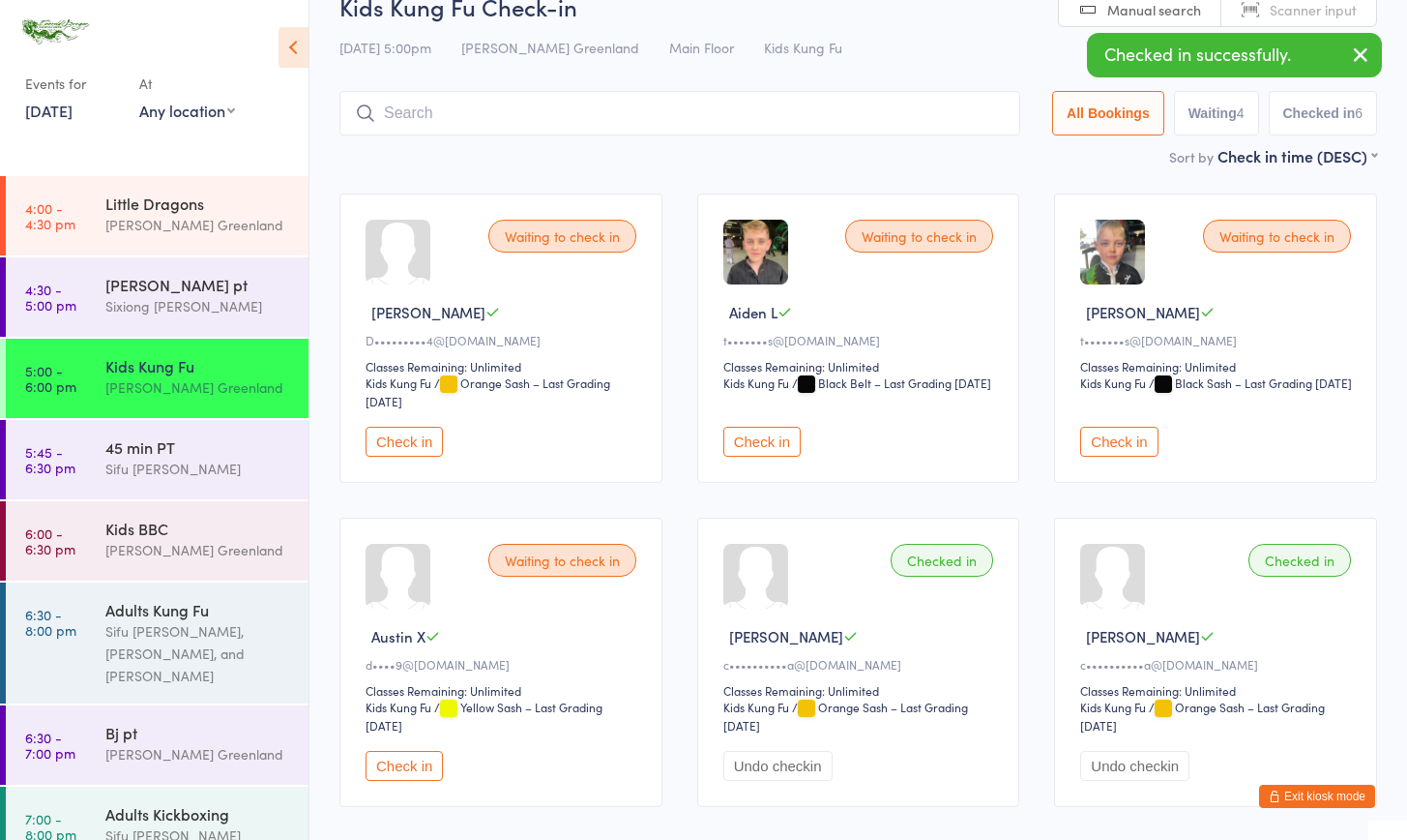
click at [758, 445] on button "Check in" at bounding box center [762, 441] width 77 height 30
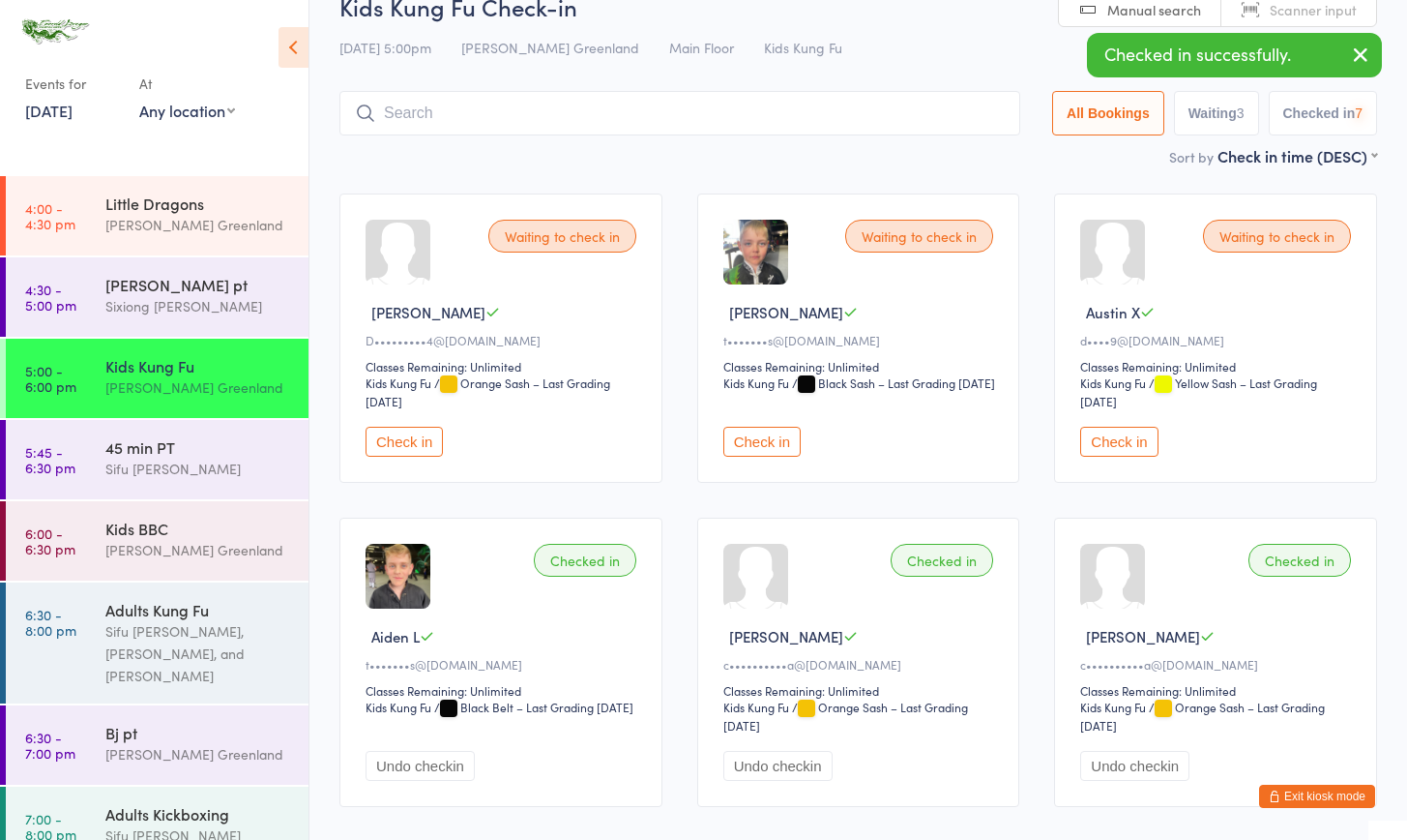
click at [758, 445] on button "Check in" at bounding box center [762, 441] width 77 height 30
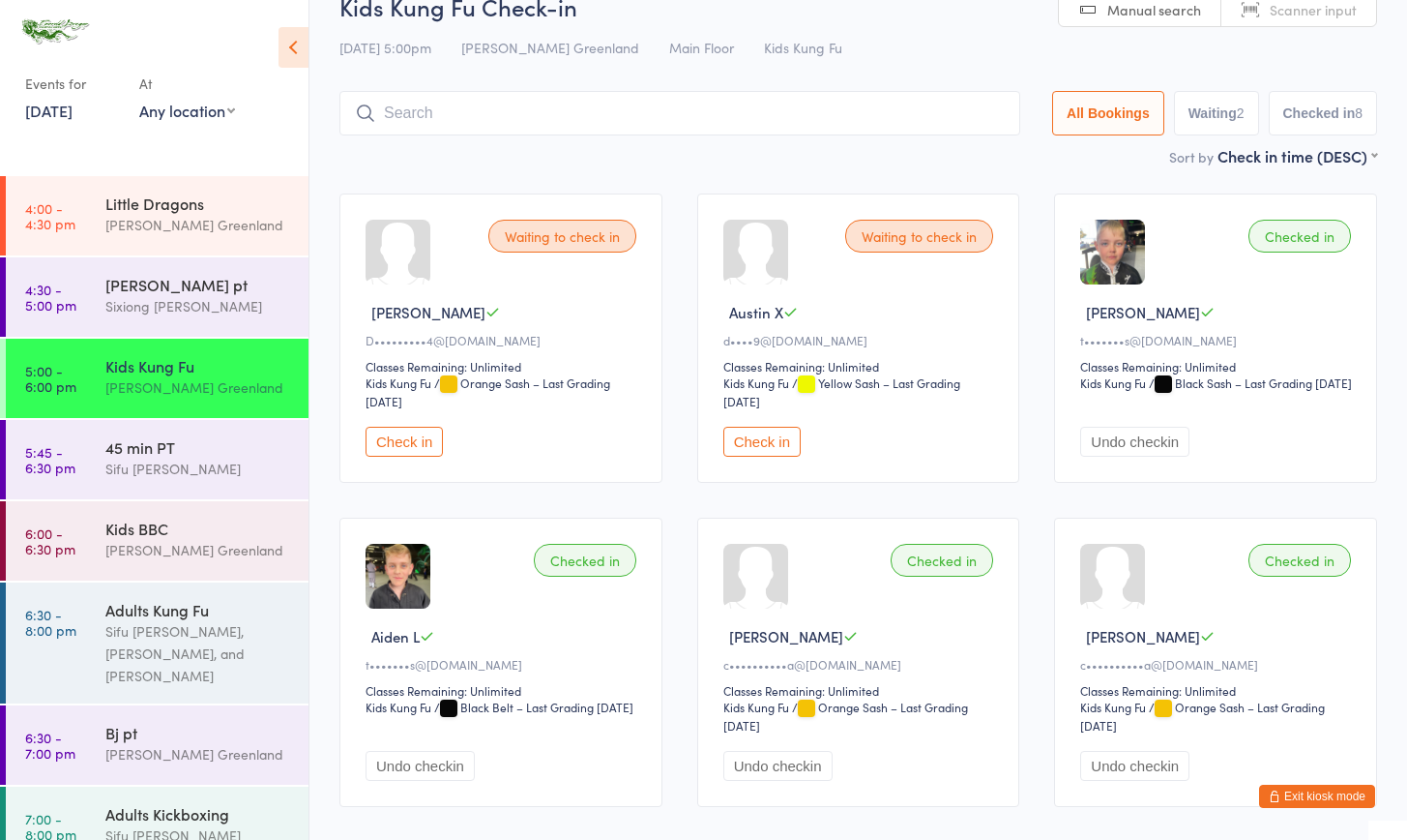
click at [439, 118] on input "search" at bounding box center [679, 113] width 681 height 45
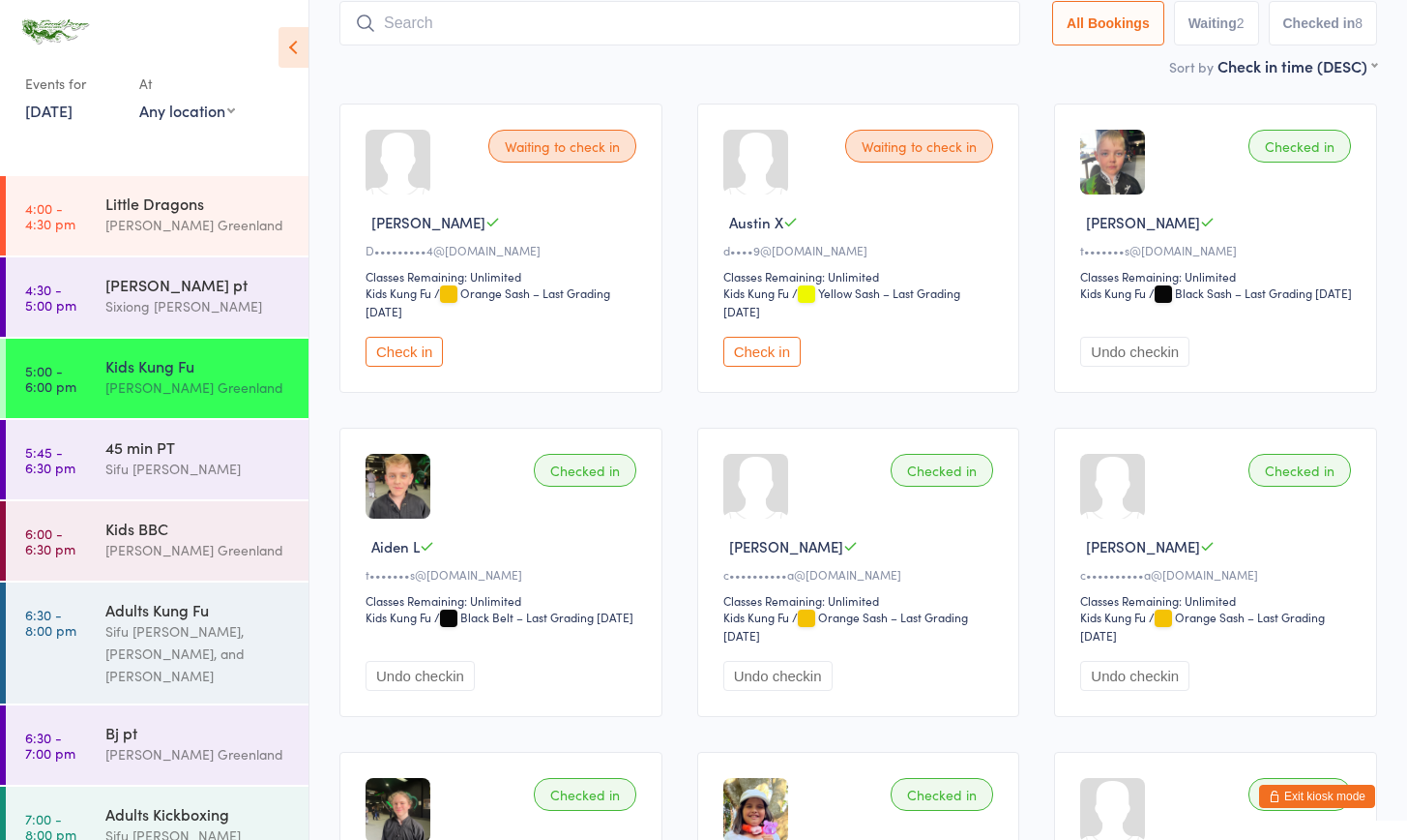
scroll to position [128, 0]
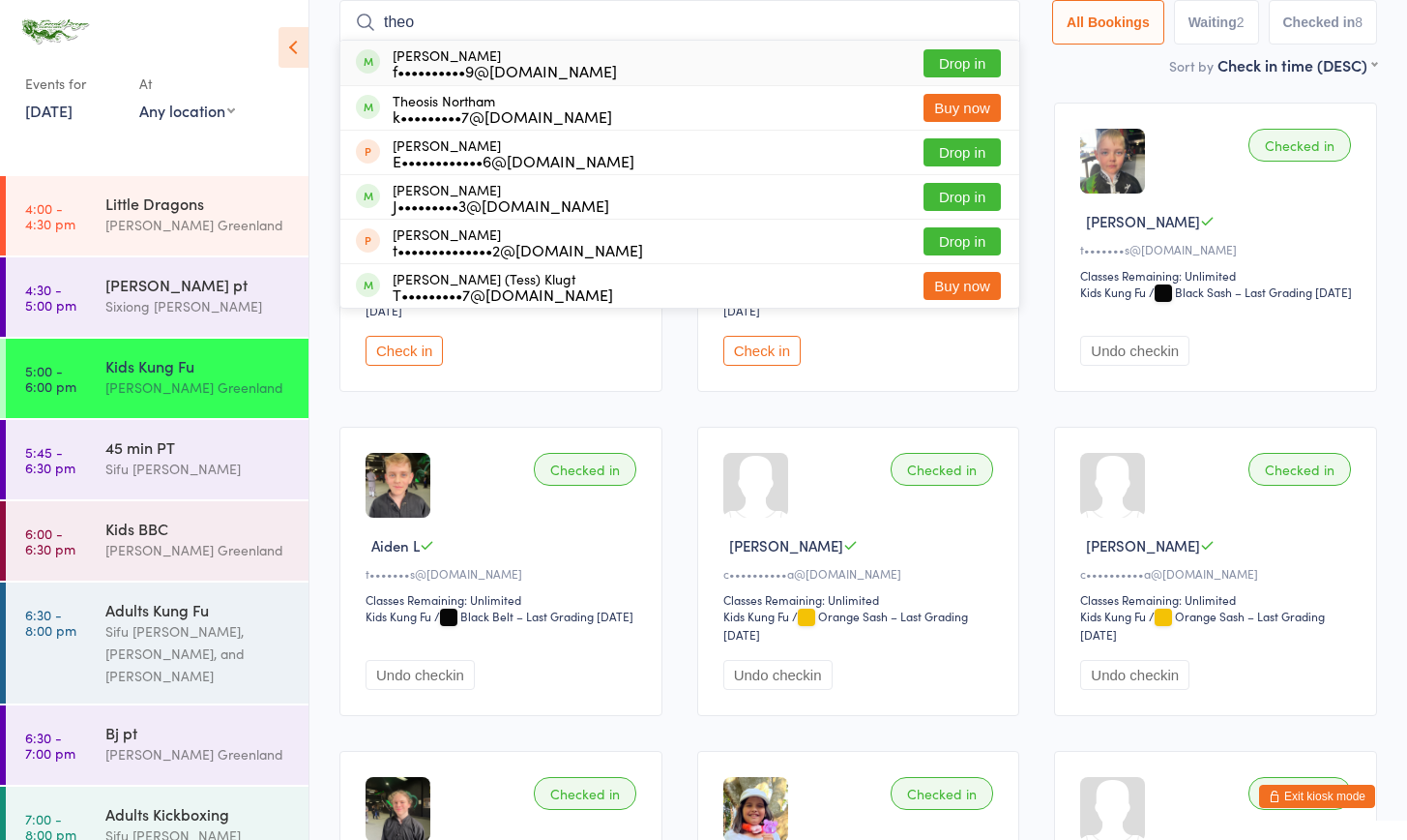
type input "Theo"
drag, startPoint x: 409, startPoint y: 100, endPoint x: 965, endPoint y: 65, distance: 557.1
click at [965, 65] on button "Drop in" at bounding box center [962, 63] width 77 height 28
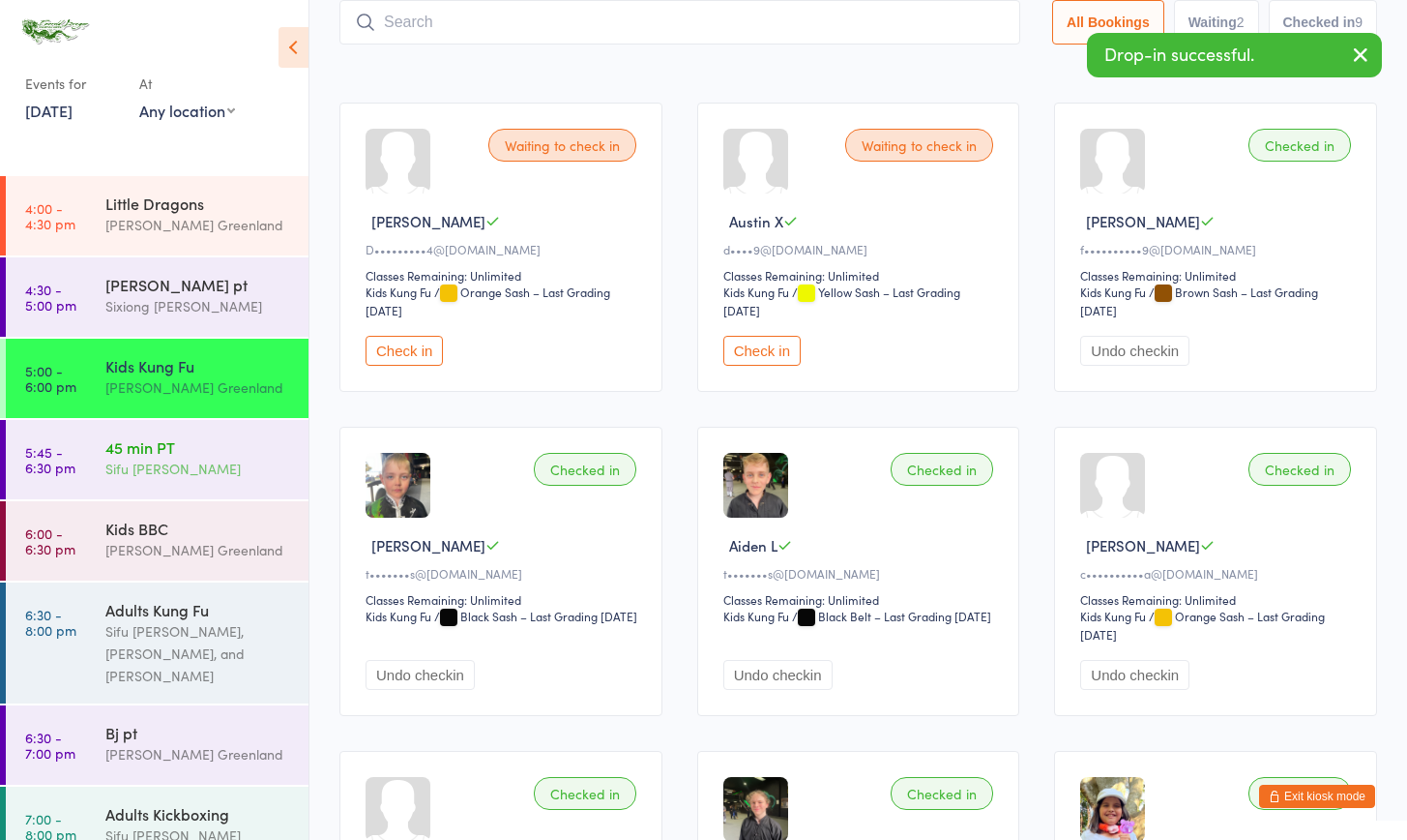
click at [118, 480] on div "45 min PT Sifu [PERSON_NAME]" at bounding box center [207, 458] width 203 height 76
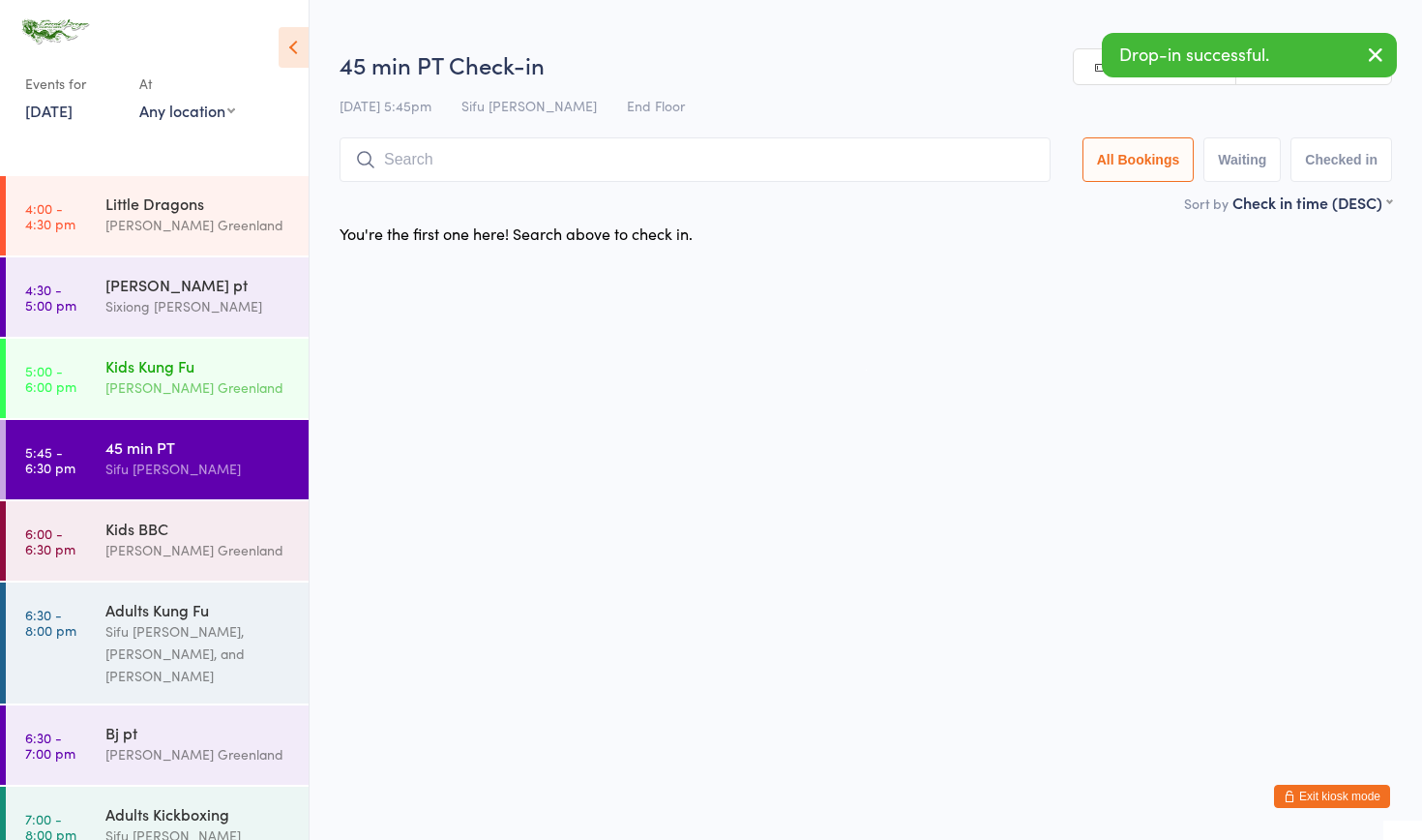
click at [171, 379] on div "[PERSON_NAME] Greenland" at bounding box center [199, 387] width 187 height 22
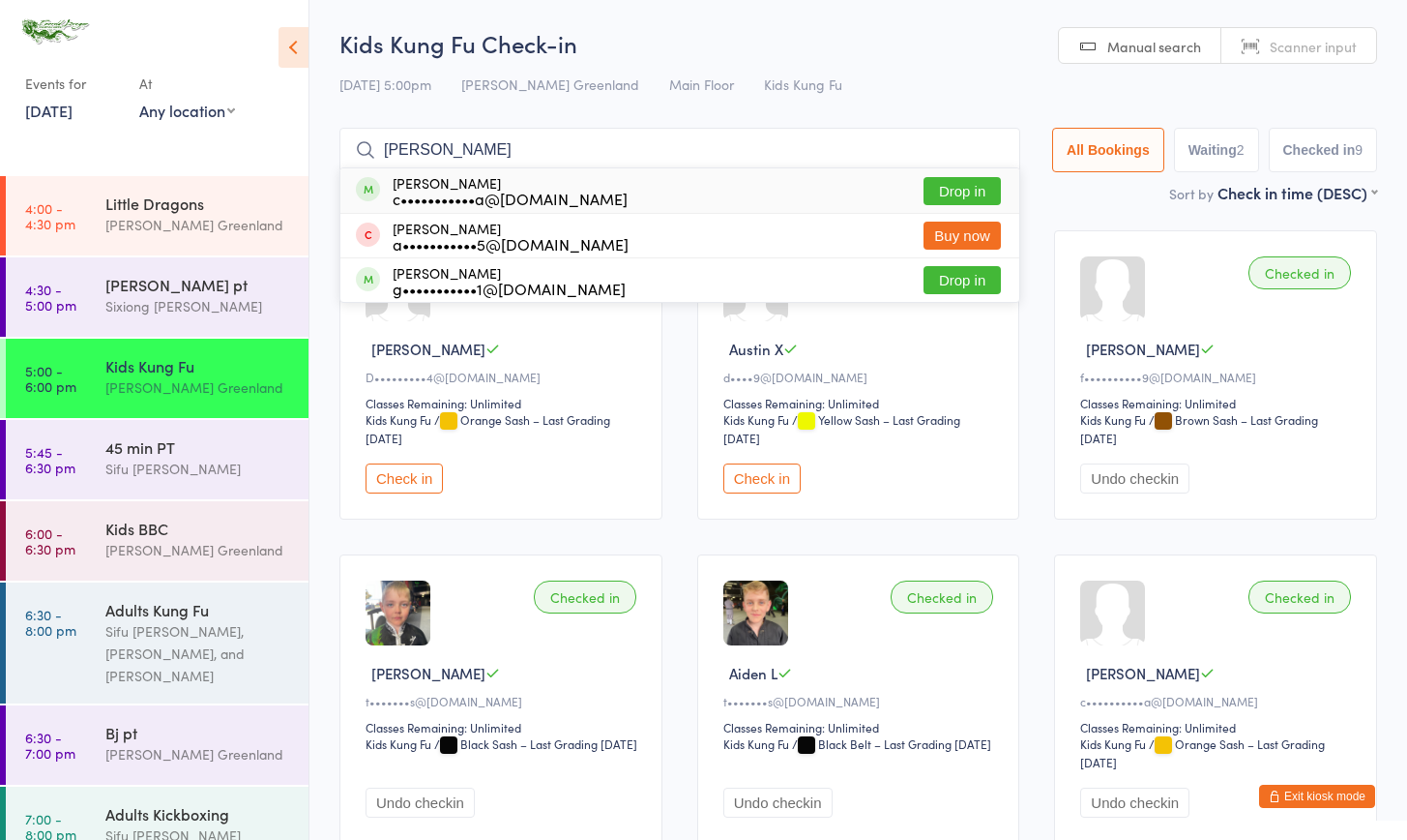
type input "[PERSON_NAME]"
drag, startPoint x: 778, startPoint y: 0, endPoint x: 961, endPoint y: 191, distance: 264.5
click at [960, 192] on button "Drop in" at bounding box center [962, 191] width 77 height 28
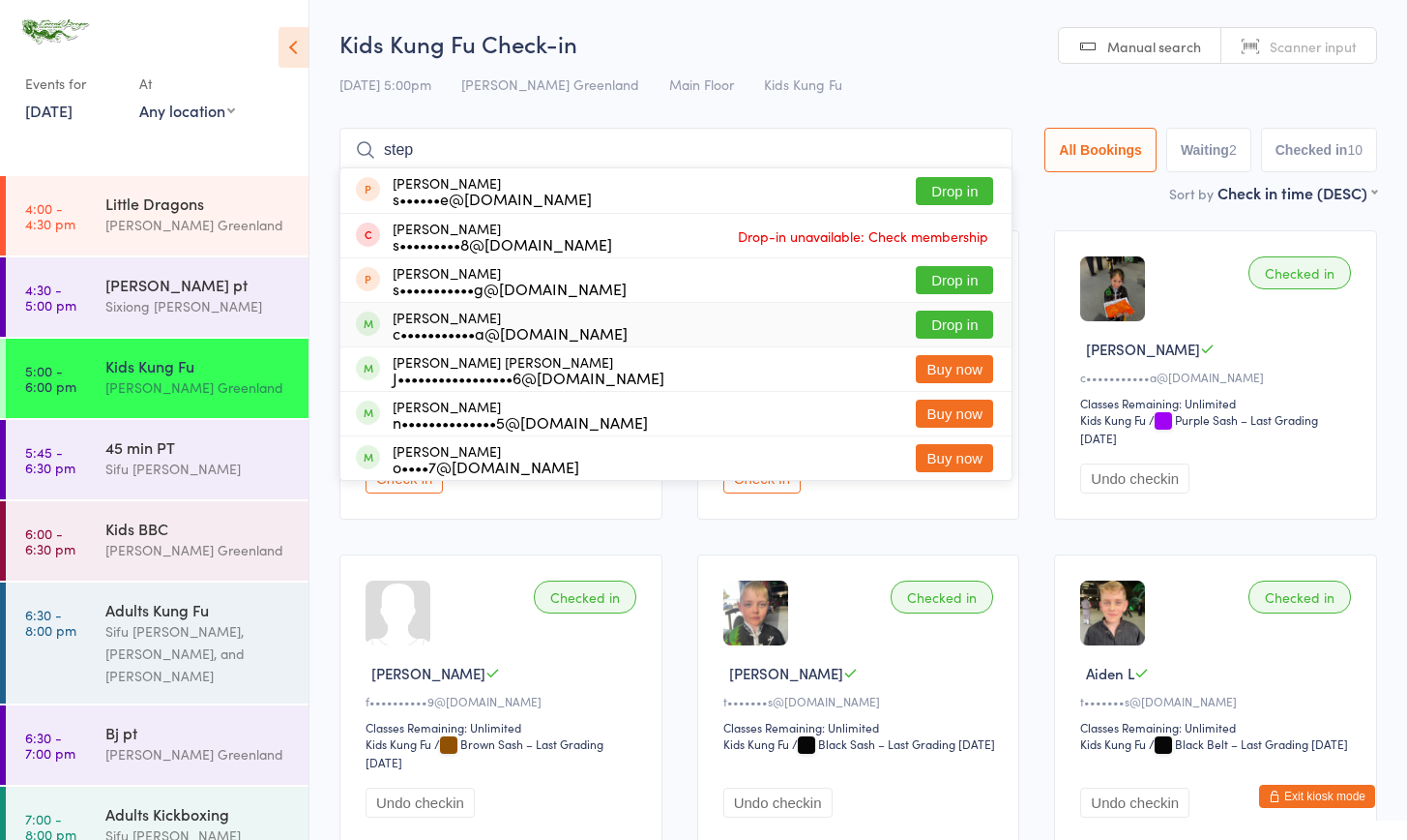
type input "step"
click at [936, 325] on button "Drop in" at bounding box center [954, 325] width 77 height 28
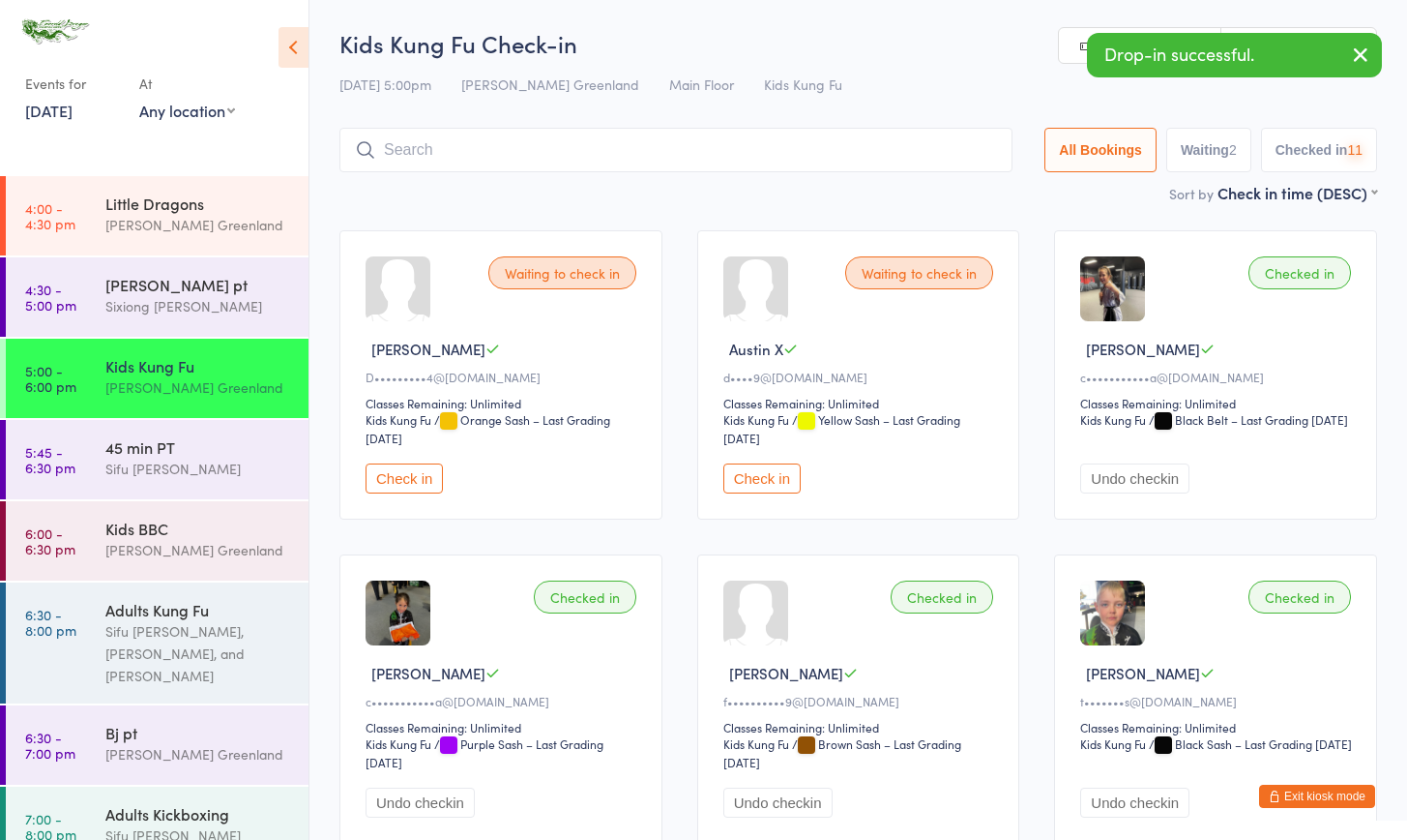
click at [472, 147] on input "search" at bounding box center [675, 150] width 673 height 45
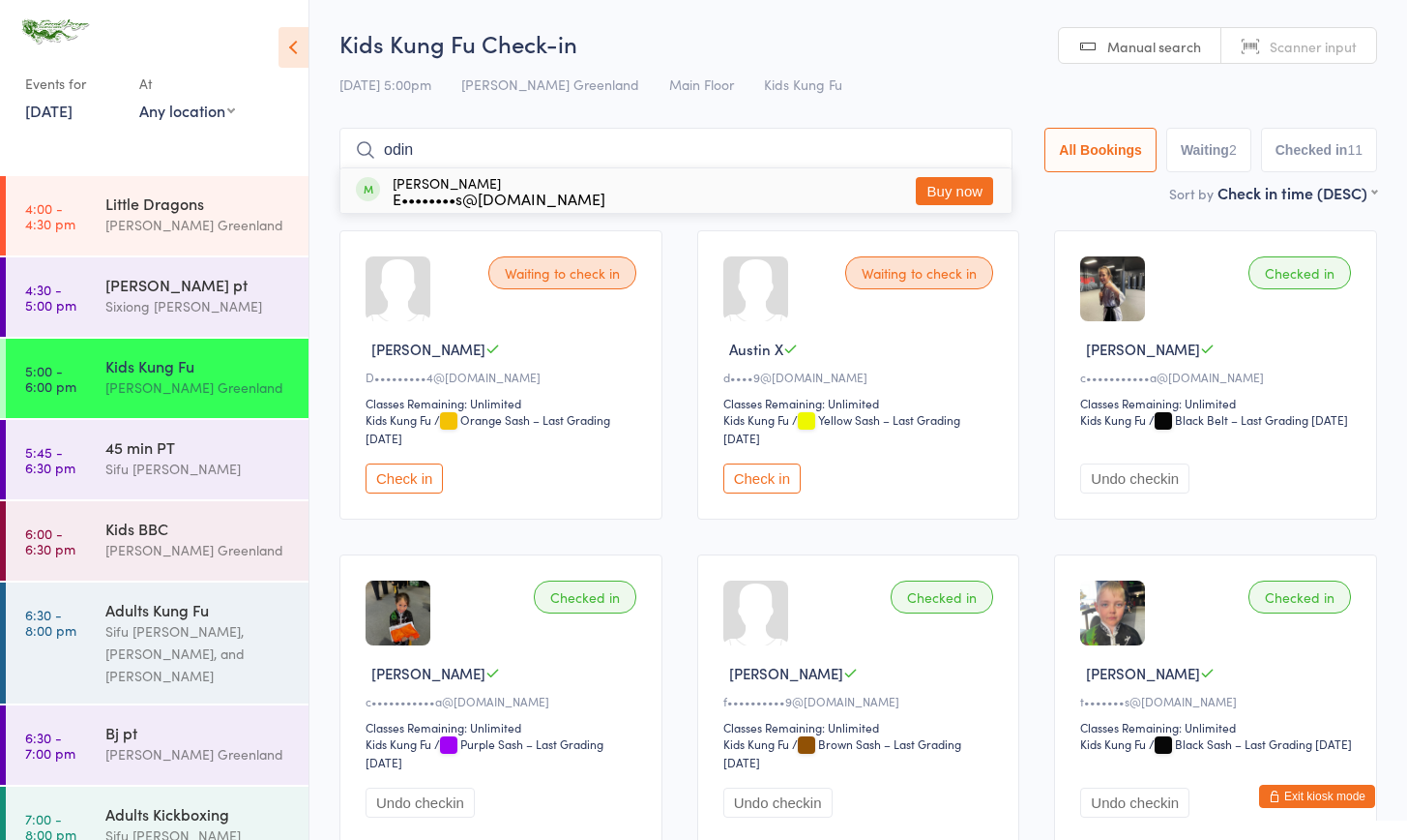
click at [630, 161] on input "odin" at bounding box center [675, 150] width 673 height 45
click at [631, 161] on input "odin" at bounding box center [675, 150] width 673 height 45
click at [631, 161] on input "odin" at bounding box center [675, 148] width 673 height 45
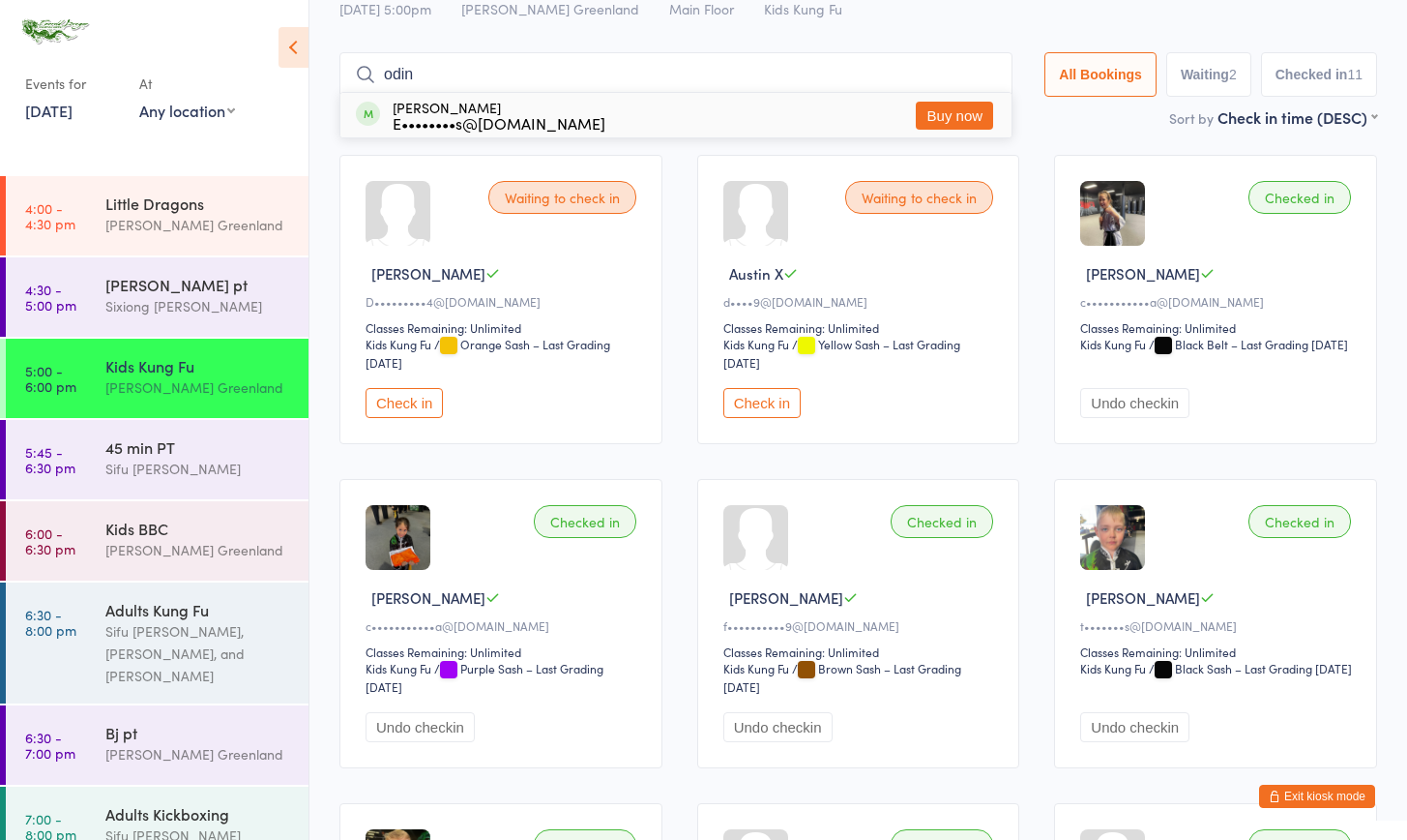
scroll to position [128, 0]
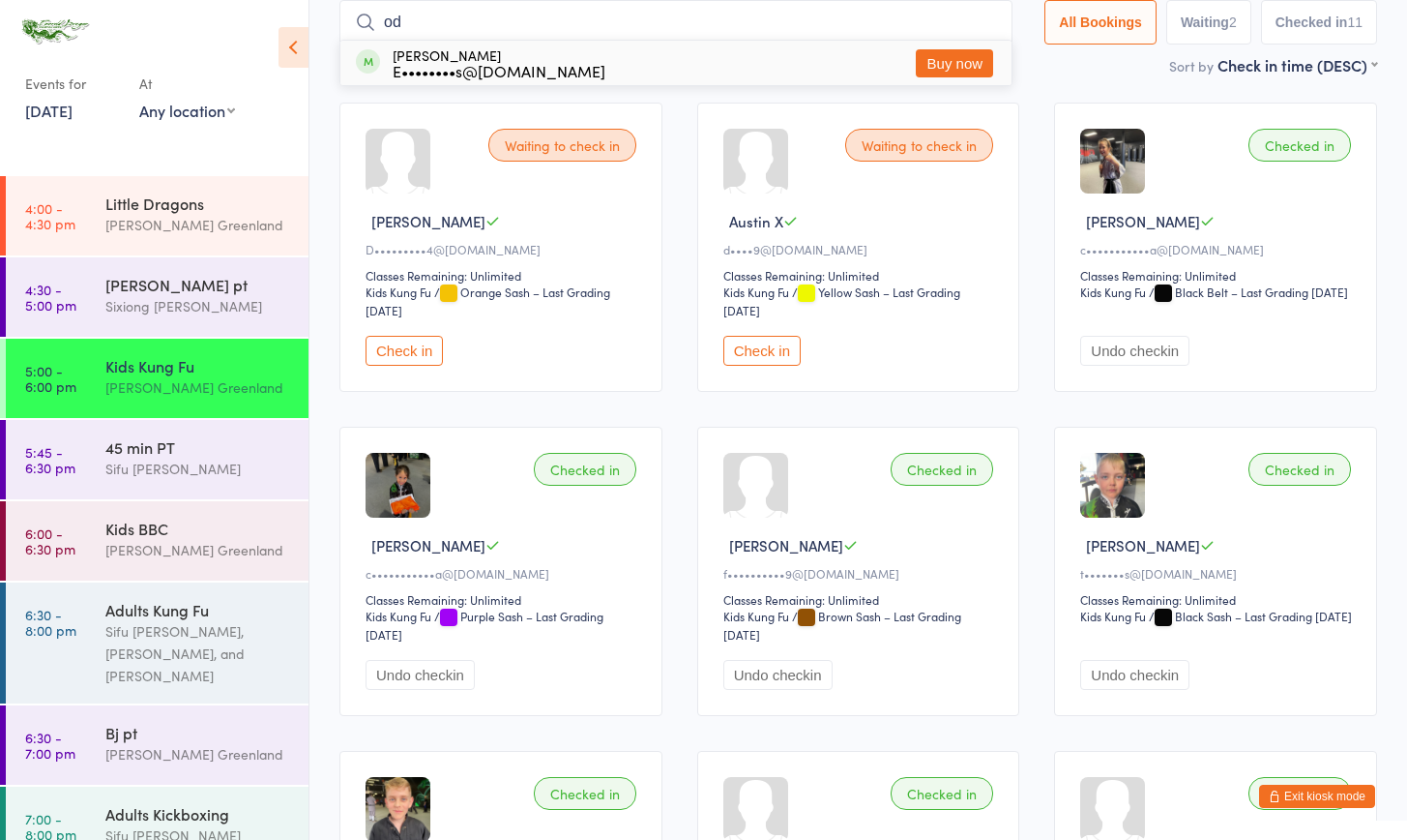
type input "o"
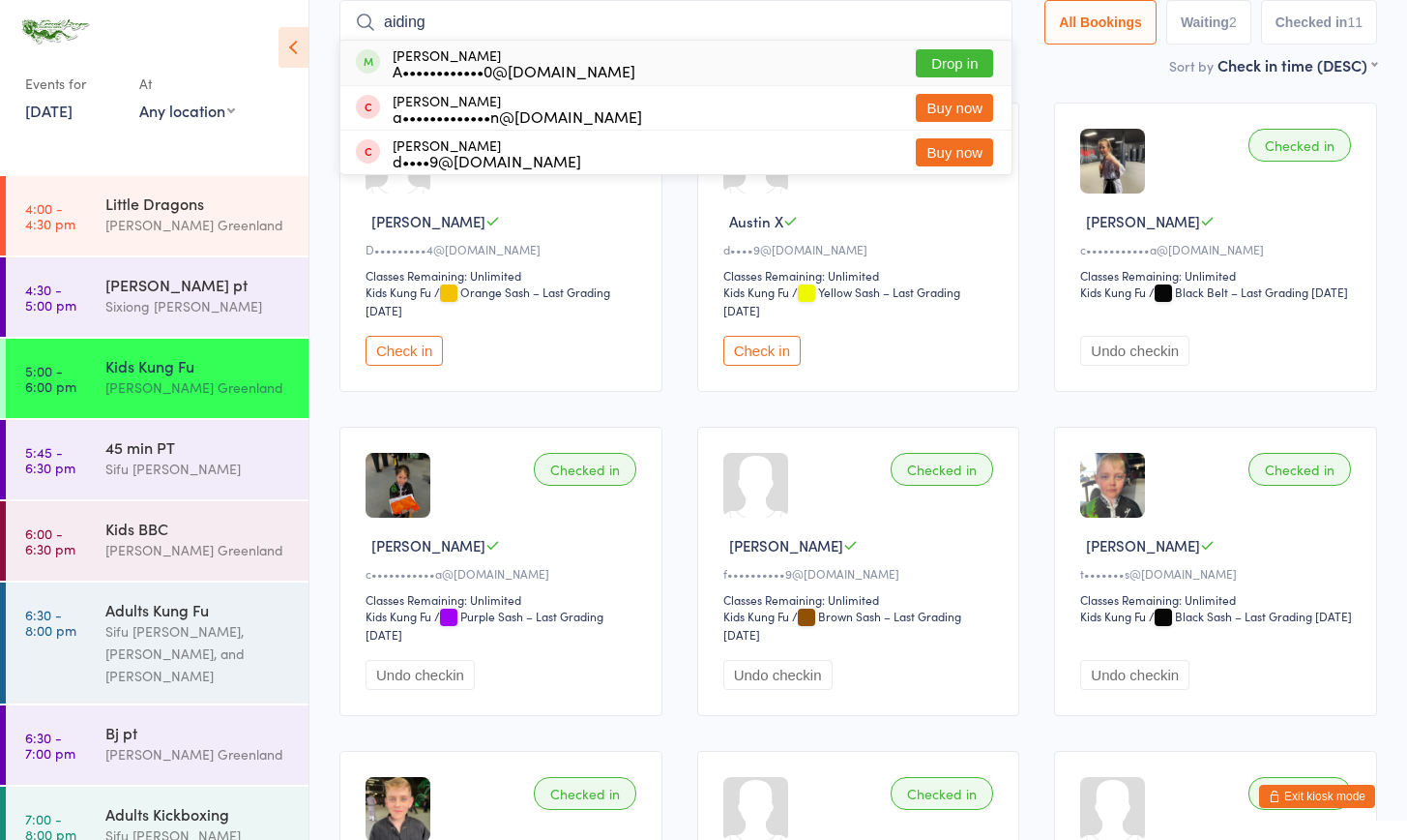
type input "aiding"
drag, startPoint x: 631, startPoint y: 161, endPoint x: 941, endPoint y: 60, distance: 326.0
click at [941, 60] on button "Drop in" at bounding box center [954, 63] width 77 height 28
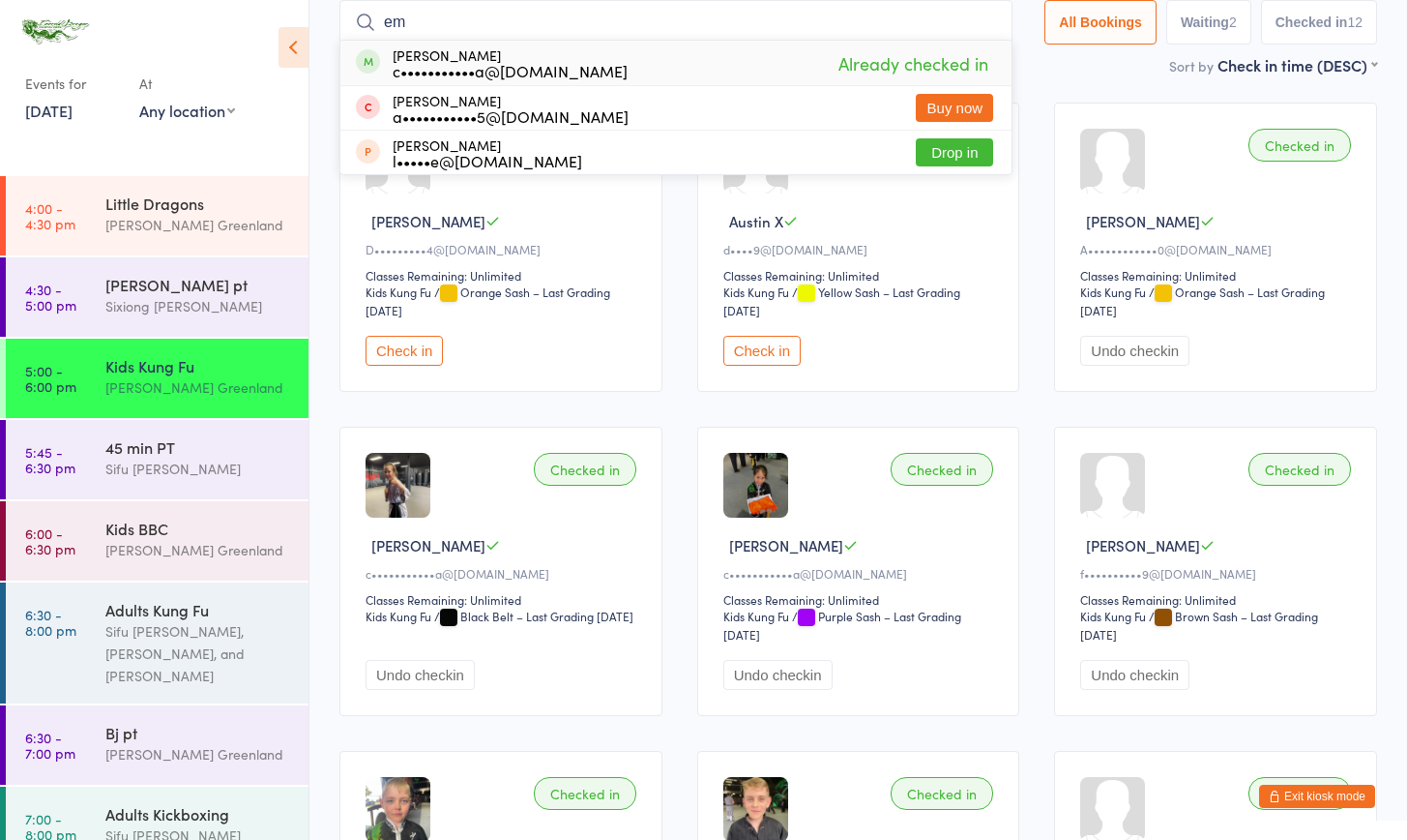
type input "e"
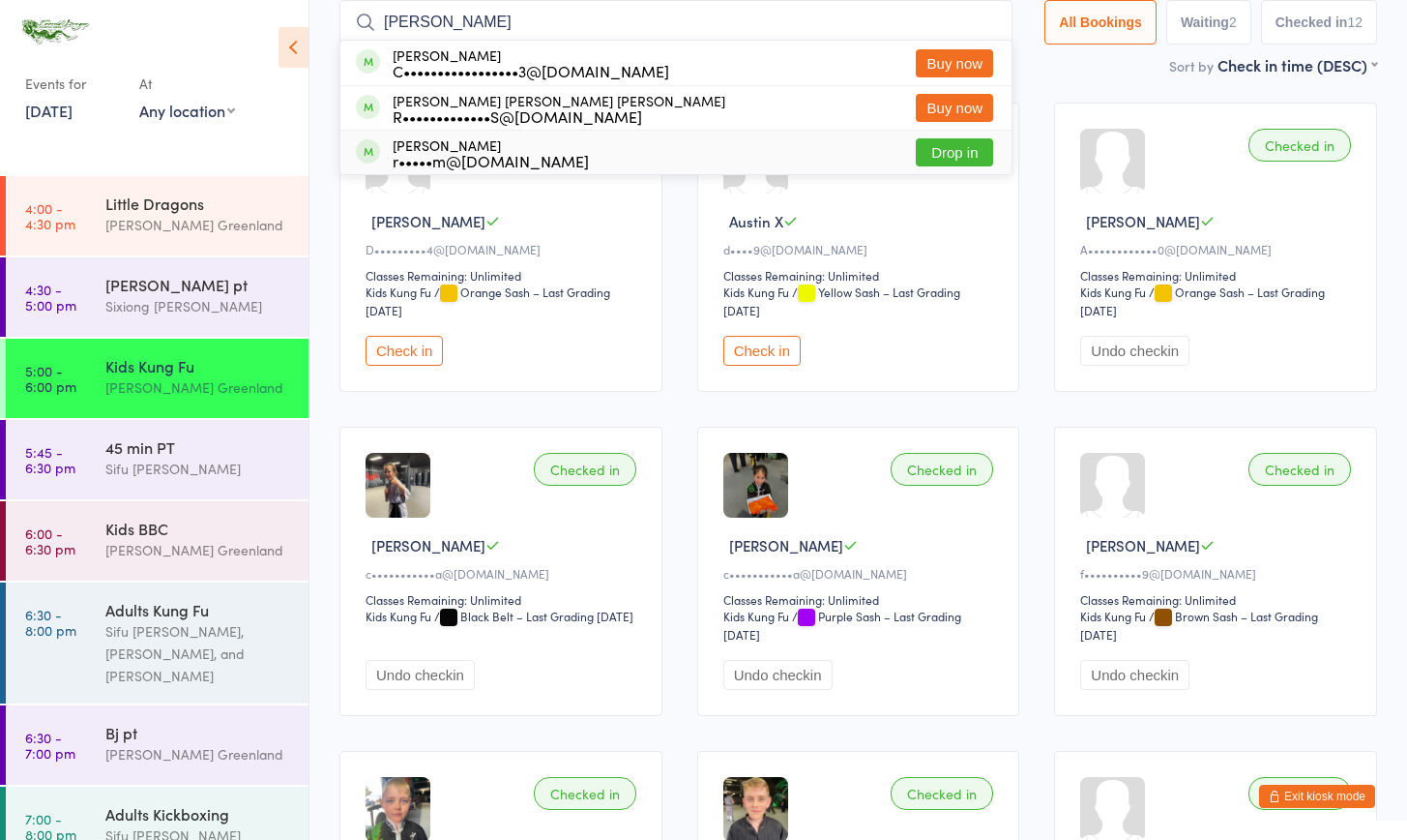
type input "[PERSON_NAME]"
click at [925, 152] on button "Drop in" at bounding box center [954, 152] width 77 height 28
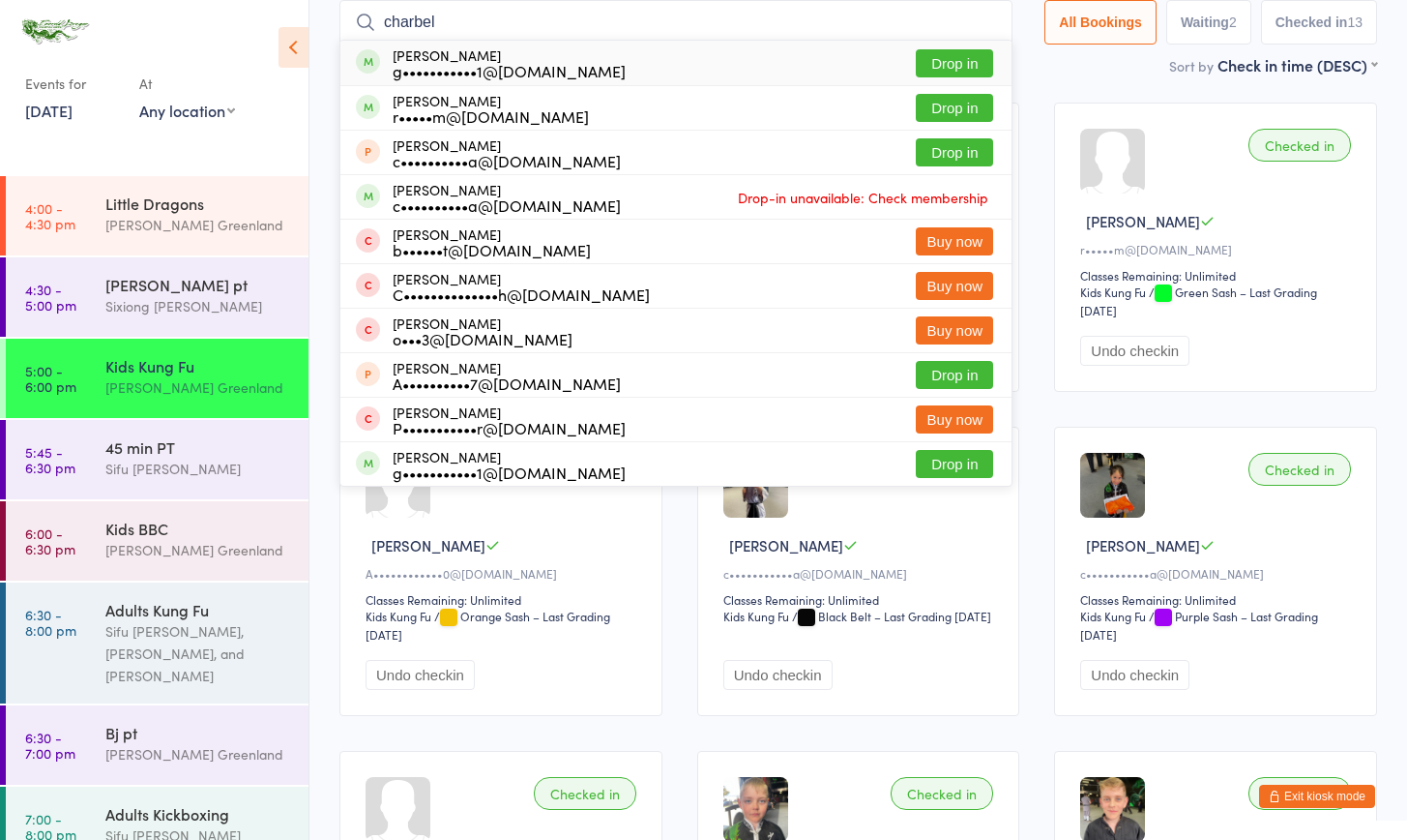
type input "charnel"
drag, startPoint x: 460, startPoint y: 54, endPoint x: 957, endPoint y: 109, distance: 500.0
click at [955, 109] on button "Drop in" at bounding box center [954, 107] width 77 height 28
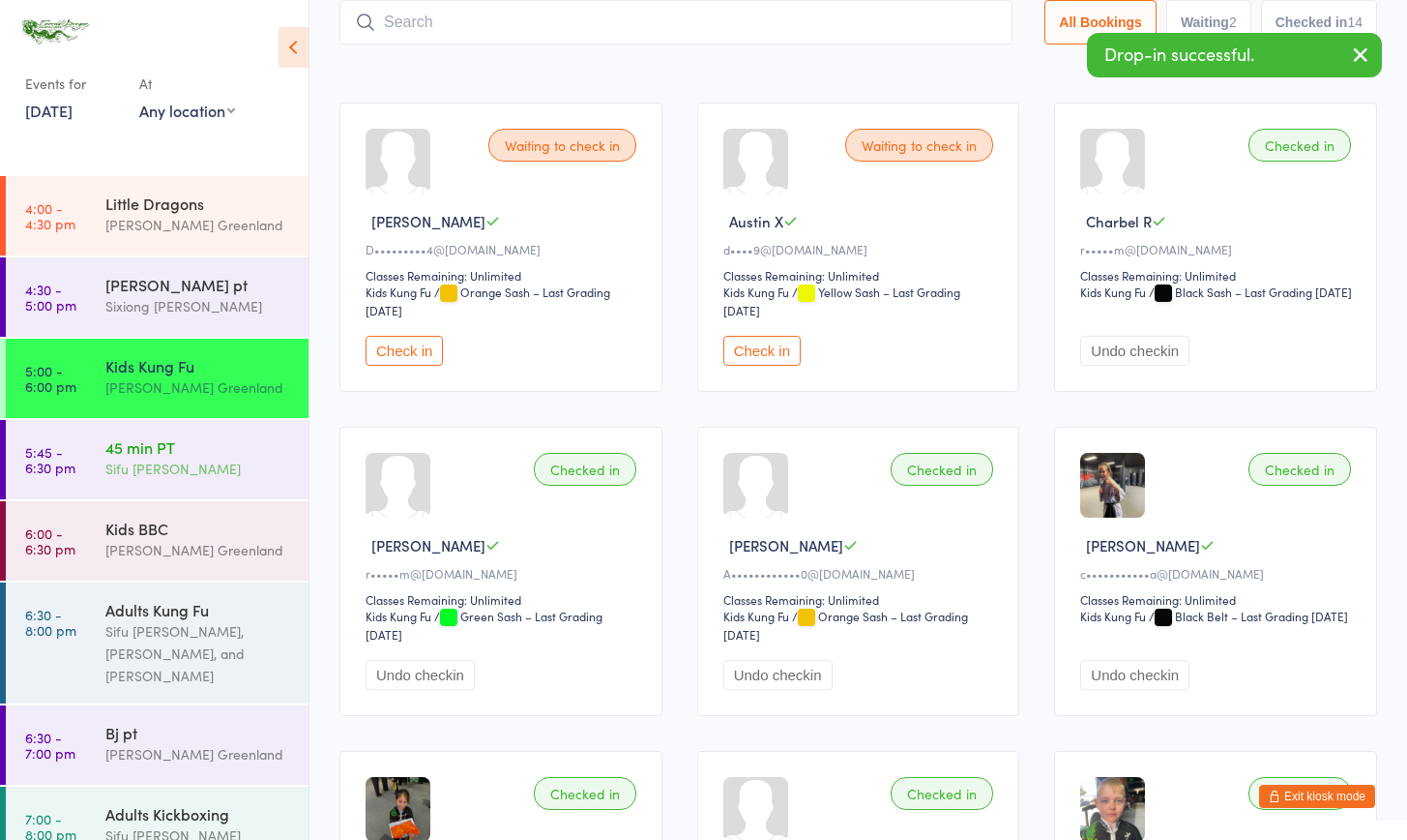
click at [202, 462] on div "Sifu [PERSON_NAME]" at bounding box center [199, 469] width 187 height 22
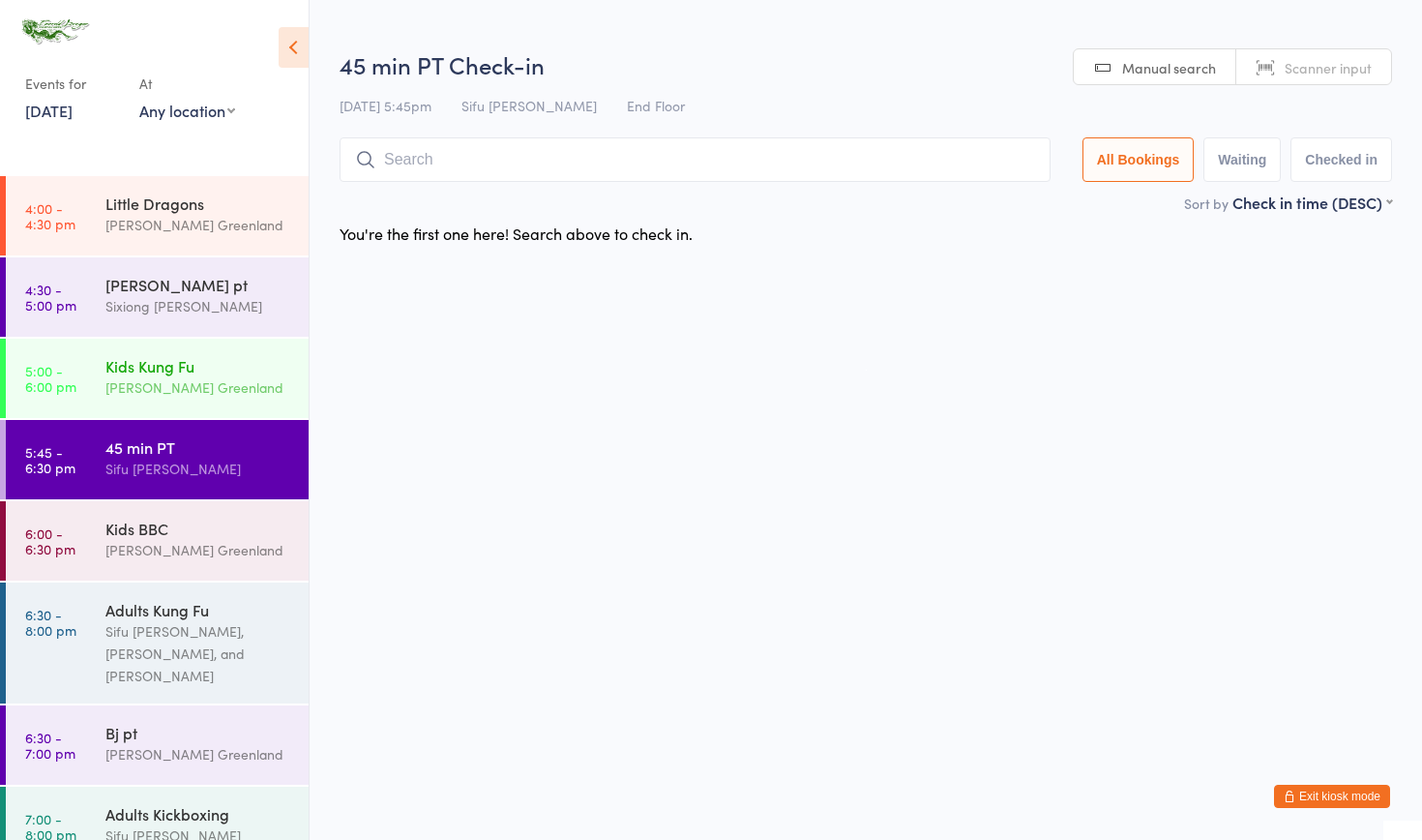
click at [162, 380] on div "[PERSON_NAME] Greenland" at bounding box center [199, 387] width 187 height 22
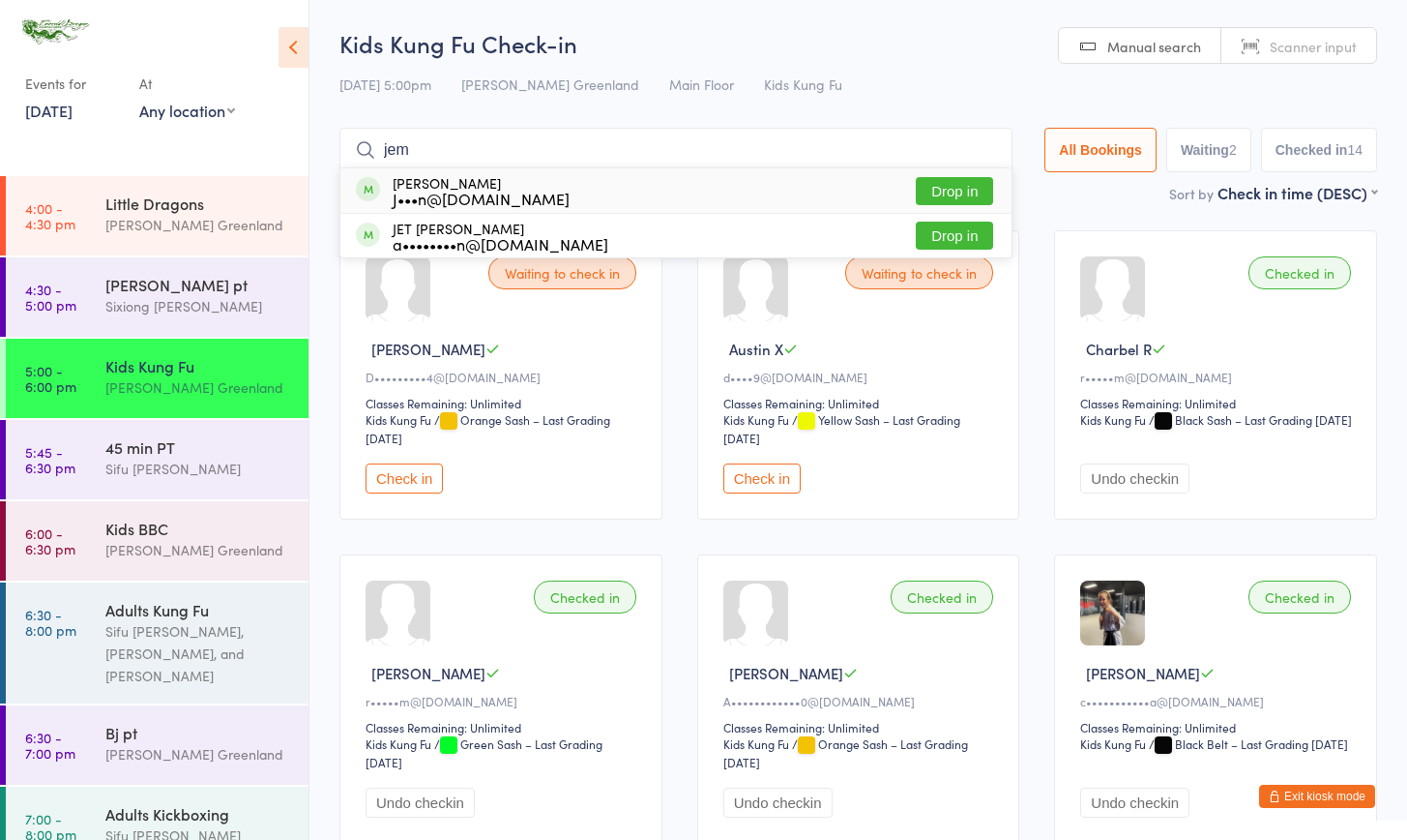
type input "jem"
click at [925, 195] on button "Drop in" at bounding box center [954, 191] width 77 height 28
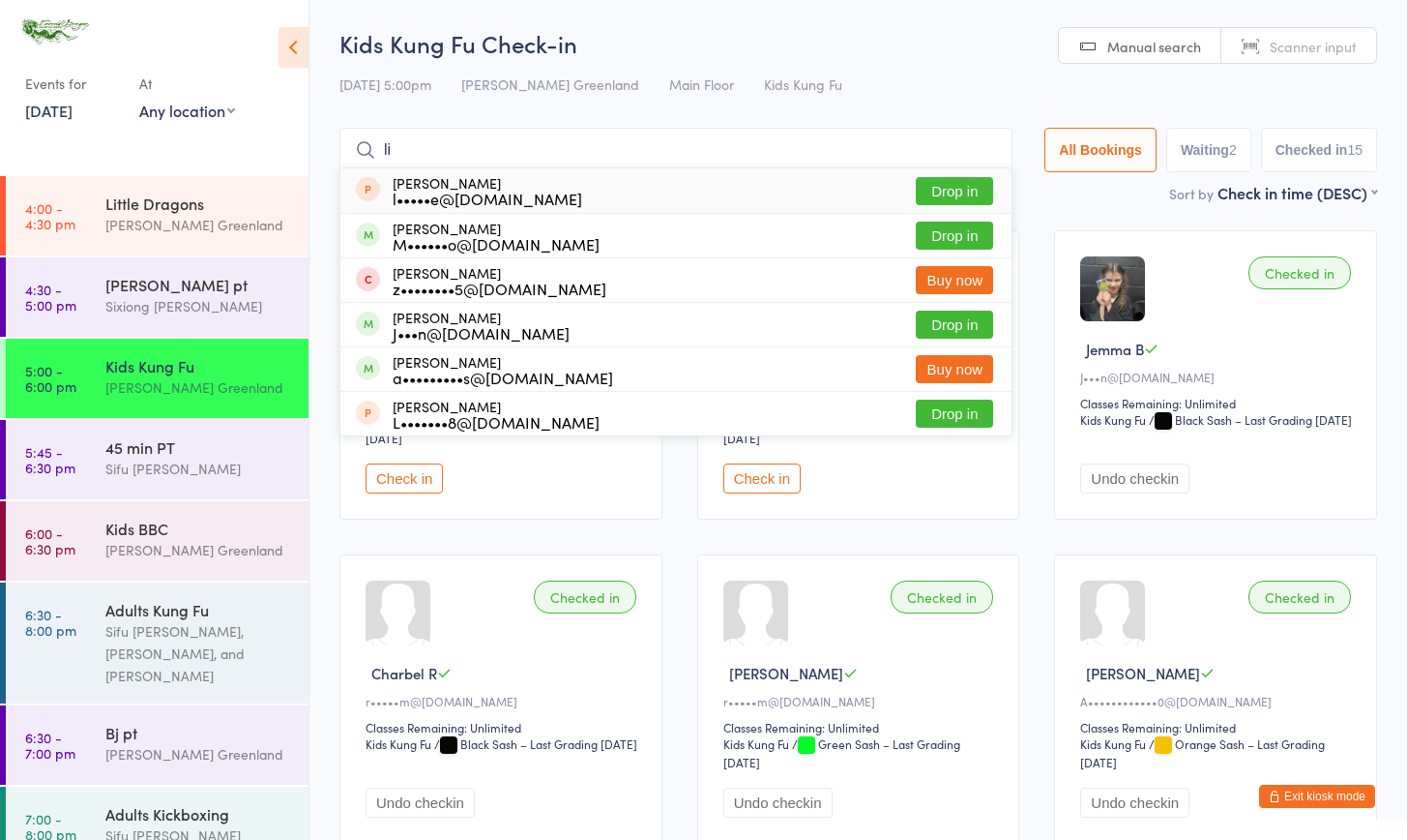
type input "l"
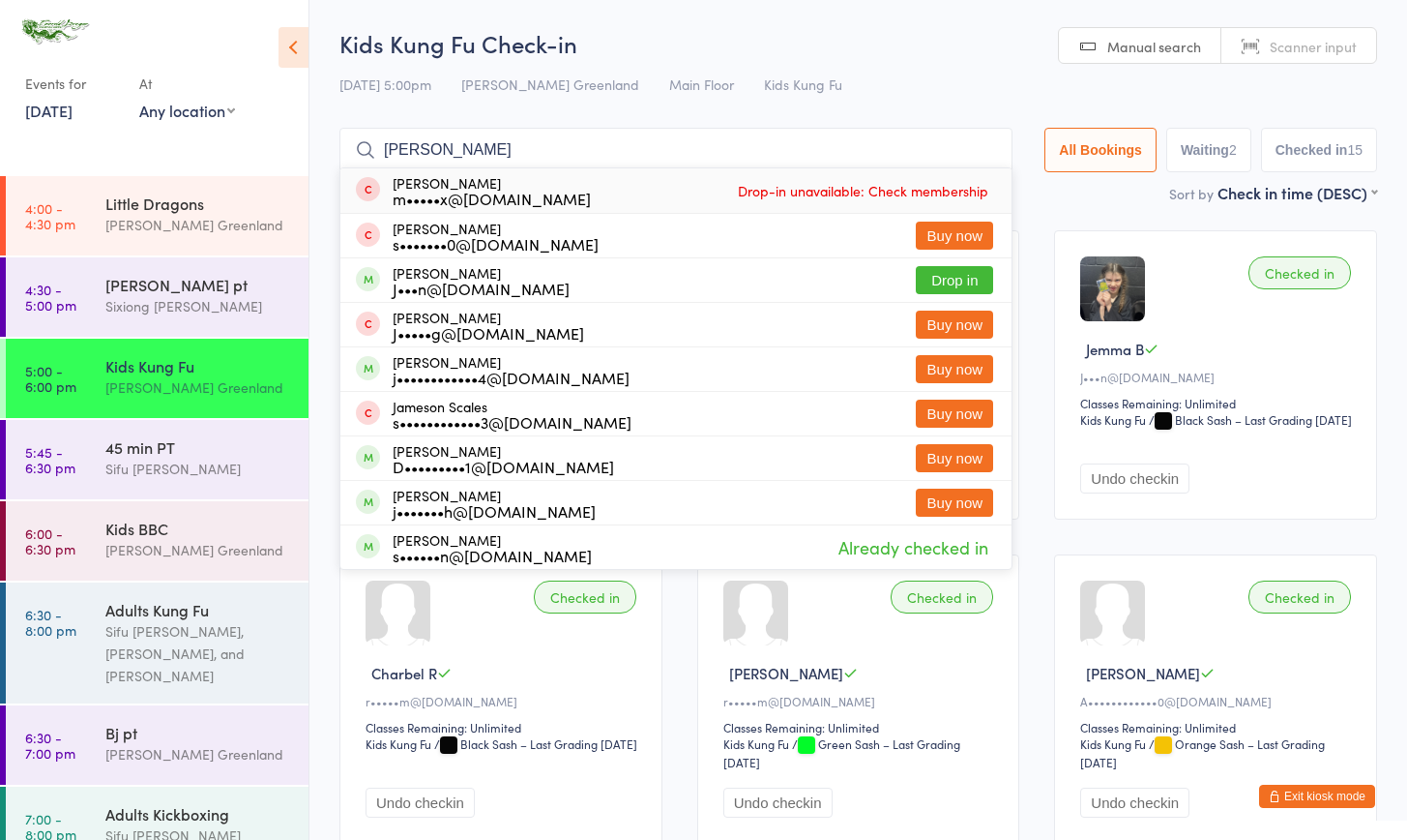
type input "[PERSON_NAME]"
drag, startPoint x: 397, startPoint y: 149, endPoint x: 930, endPoint y: 277, distance: 548.2
click at [934, 281] on button "Drop in" at bounding box center [954, 280] width 77 height 28
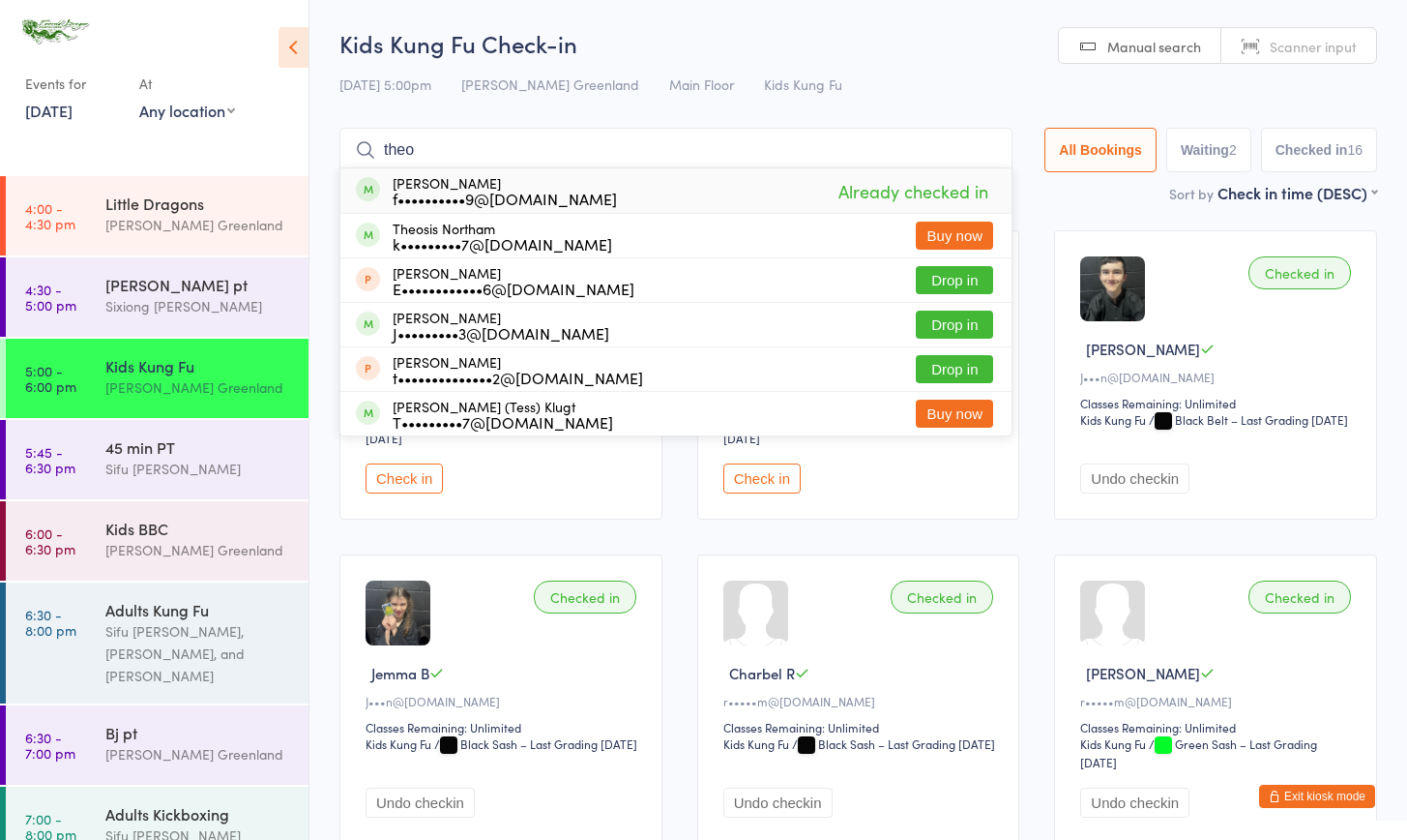
type input "Theo"
drag, startPoint x: 442, startPoint y: 168, endPoint x: 955, endPoint y: 325, distance: 536.5
click at [955, 325] on button "Drop in" at bounding box center [954, 325] width 77 height 28
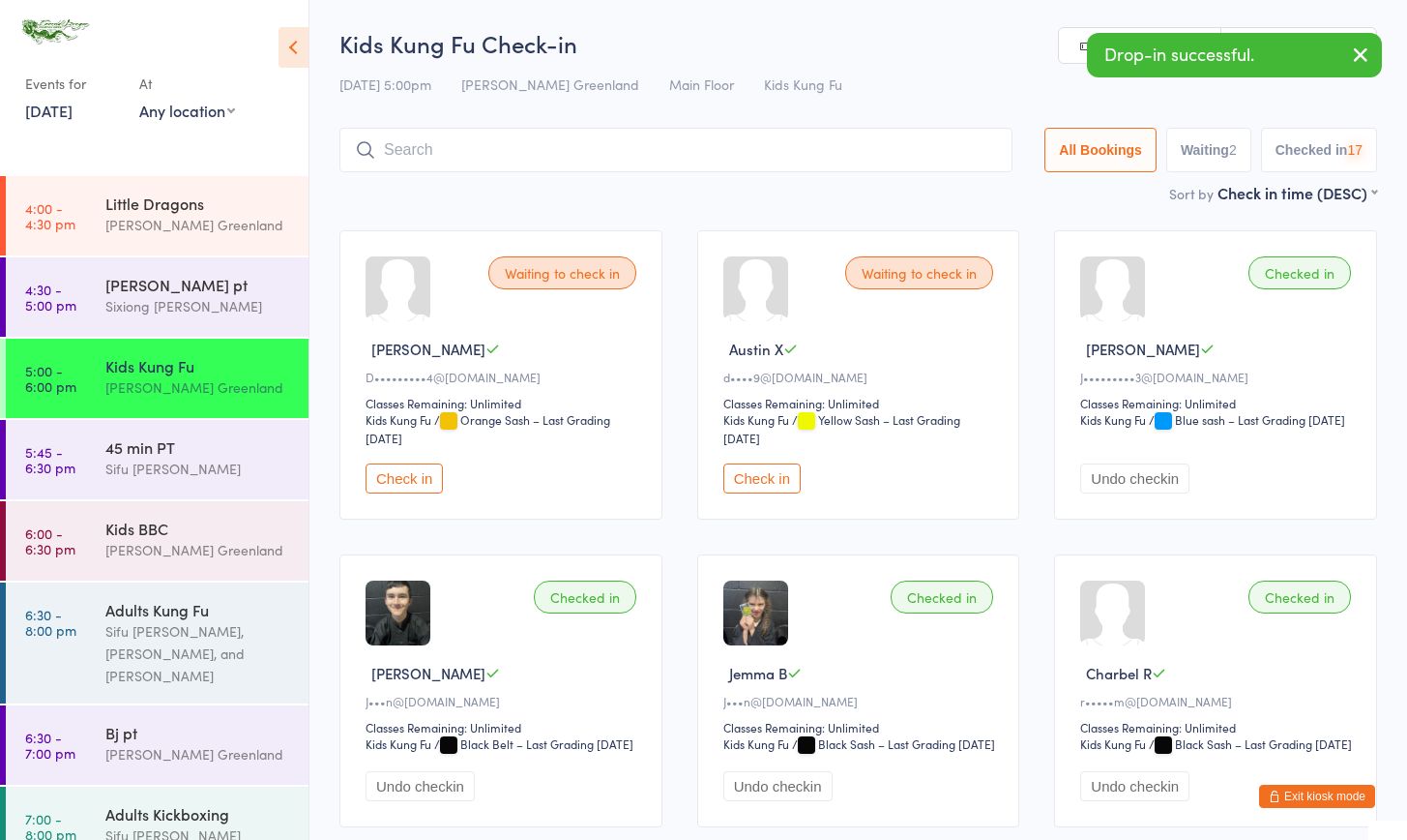
click at [406, 146] on input "search" at bounding box center [675, 150] width 673 height 45
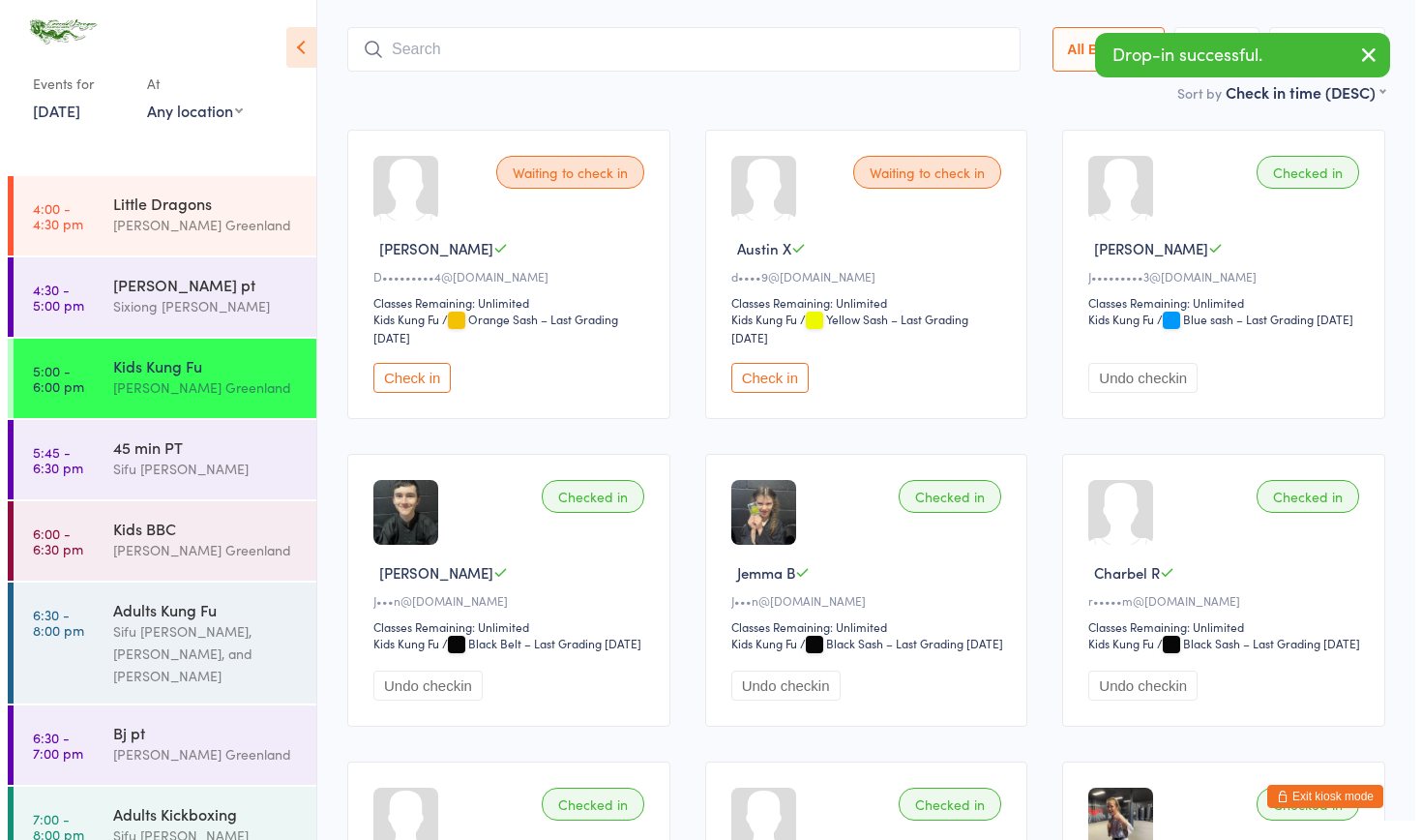
scroll to position [128, 0]
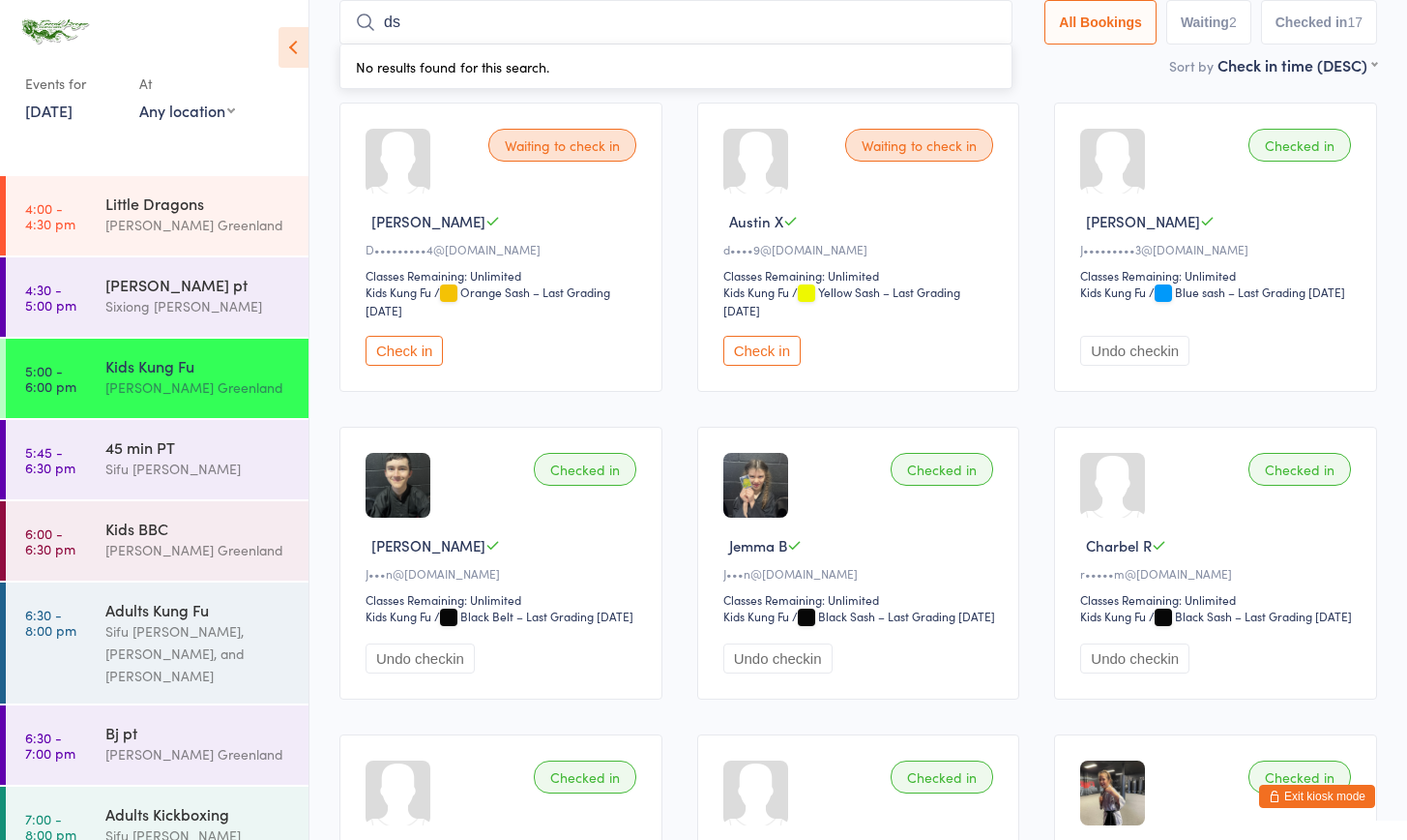
type input "d"
